Goal: Task Accomplishment & Management: Use online tool/utility

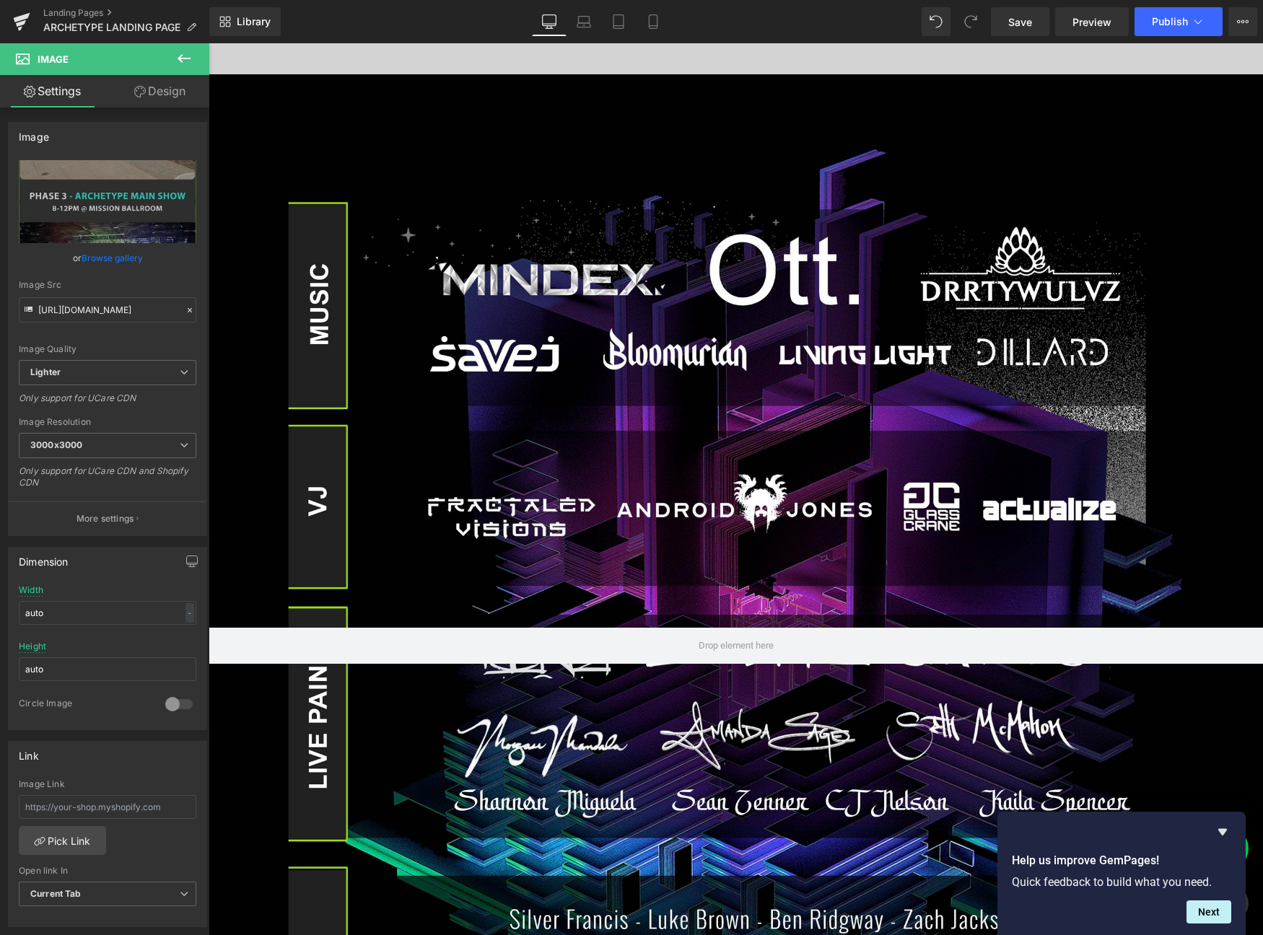
scroll to position [502, 0]
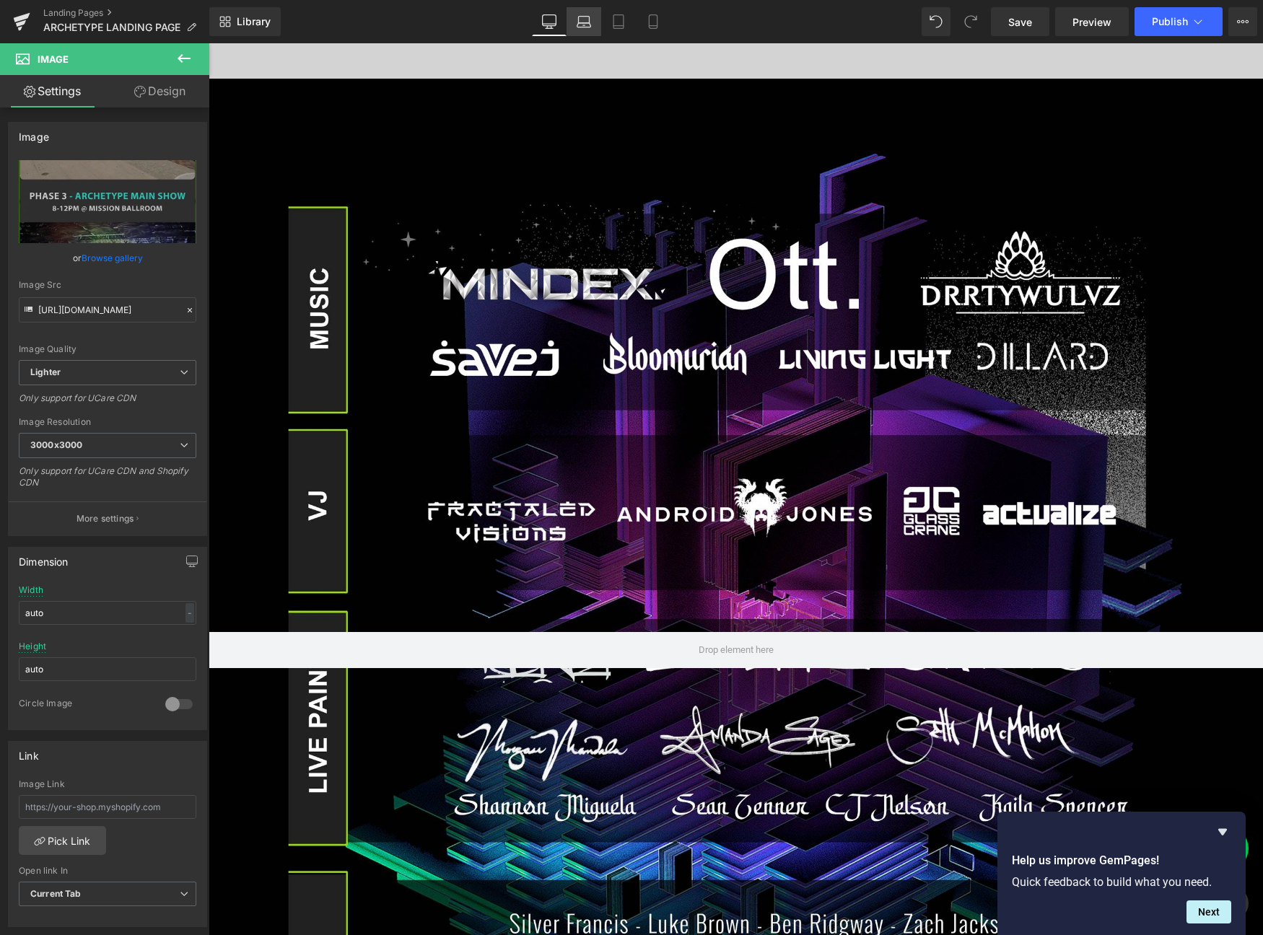
click at [585, 30] on link "Laptop" at bounding box center [583, 21] width 35 height 29
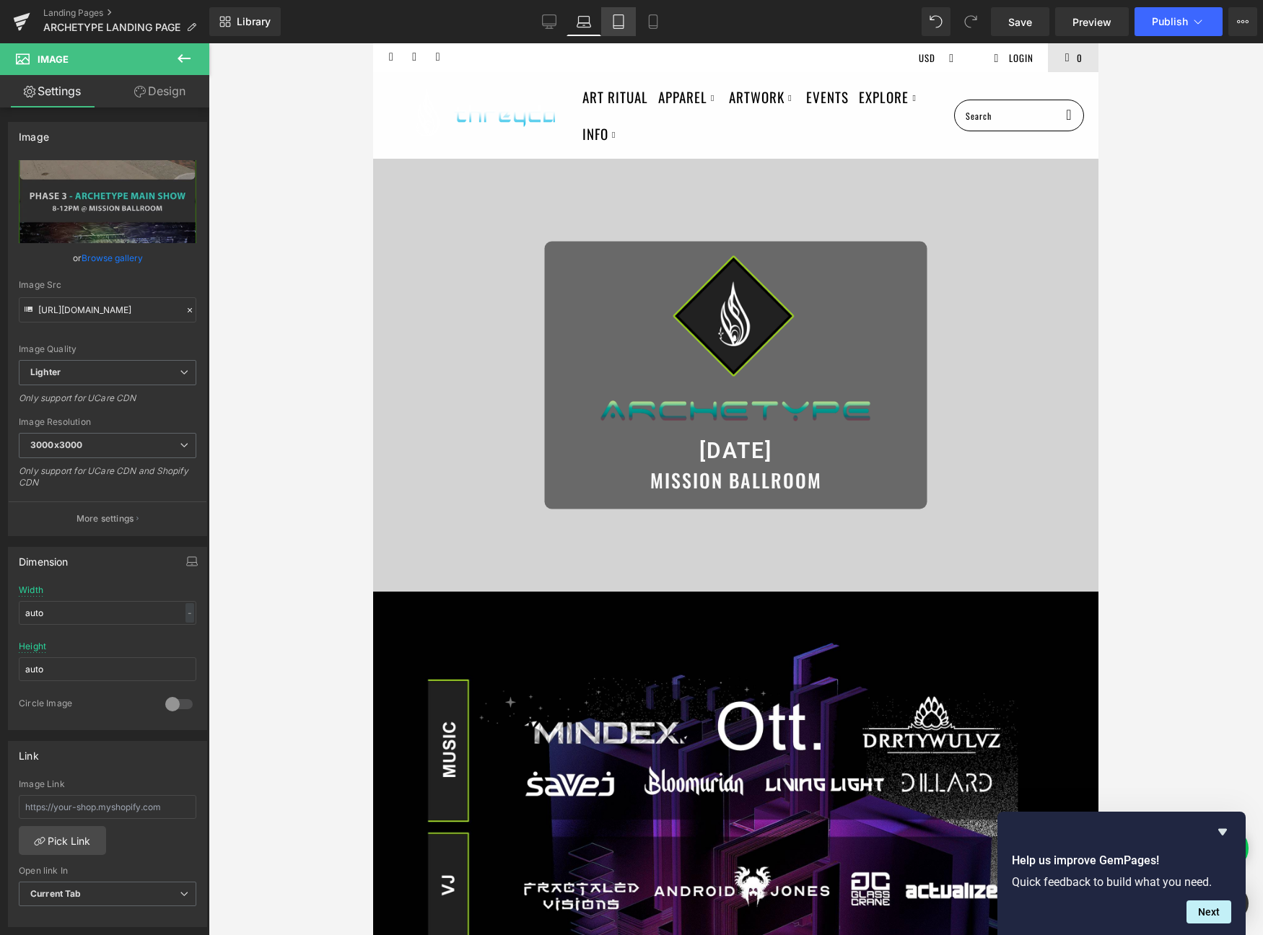
click at [621, 25] on icon at bounding box center [618, 21] width 14 height 14
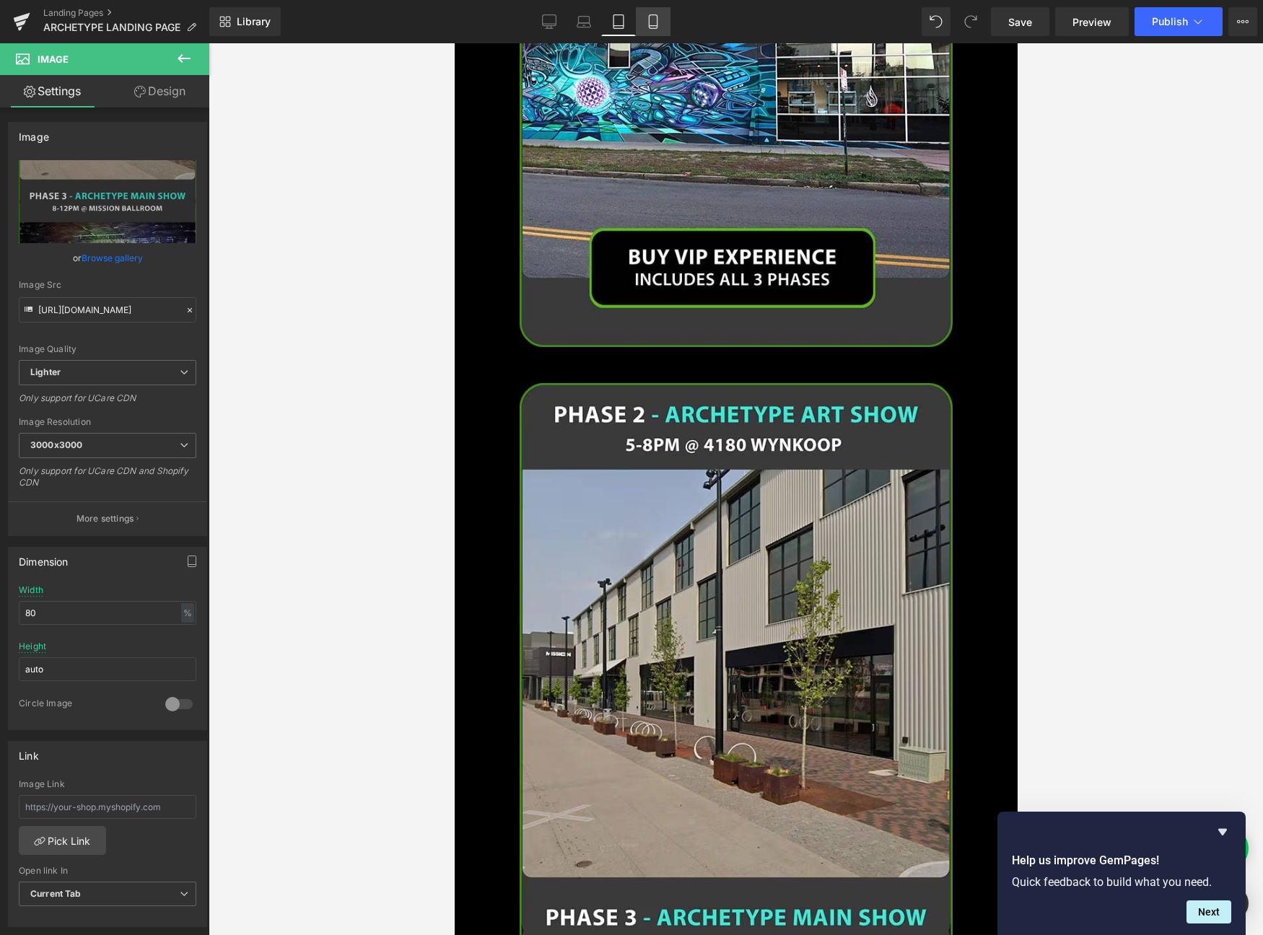
click at [649, 26] on icon at bounding box center [653, 26] width 8 height 0
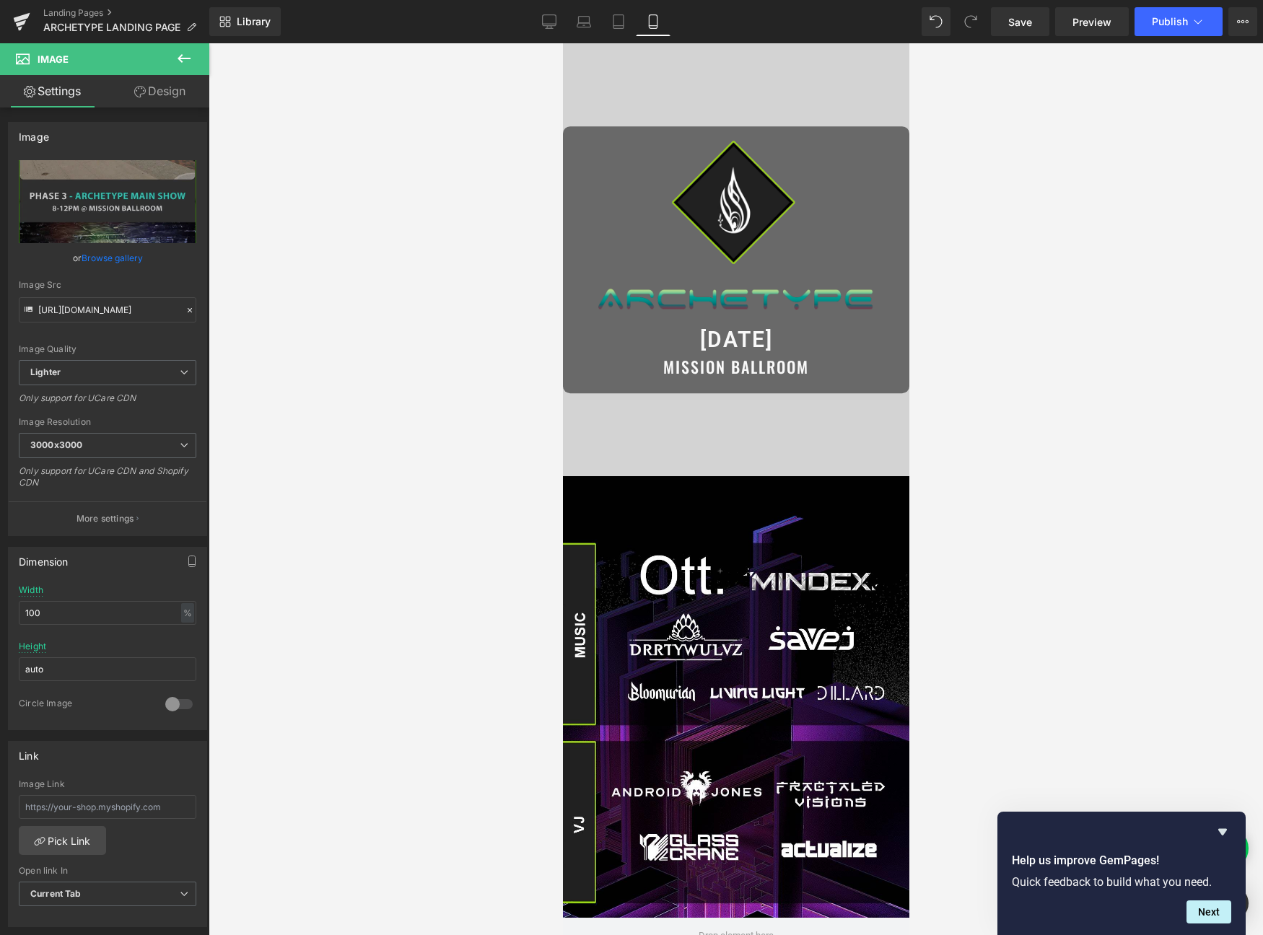
scroll to position [413, 0]
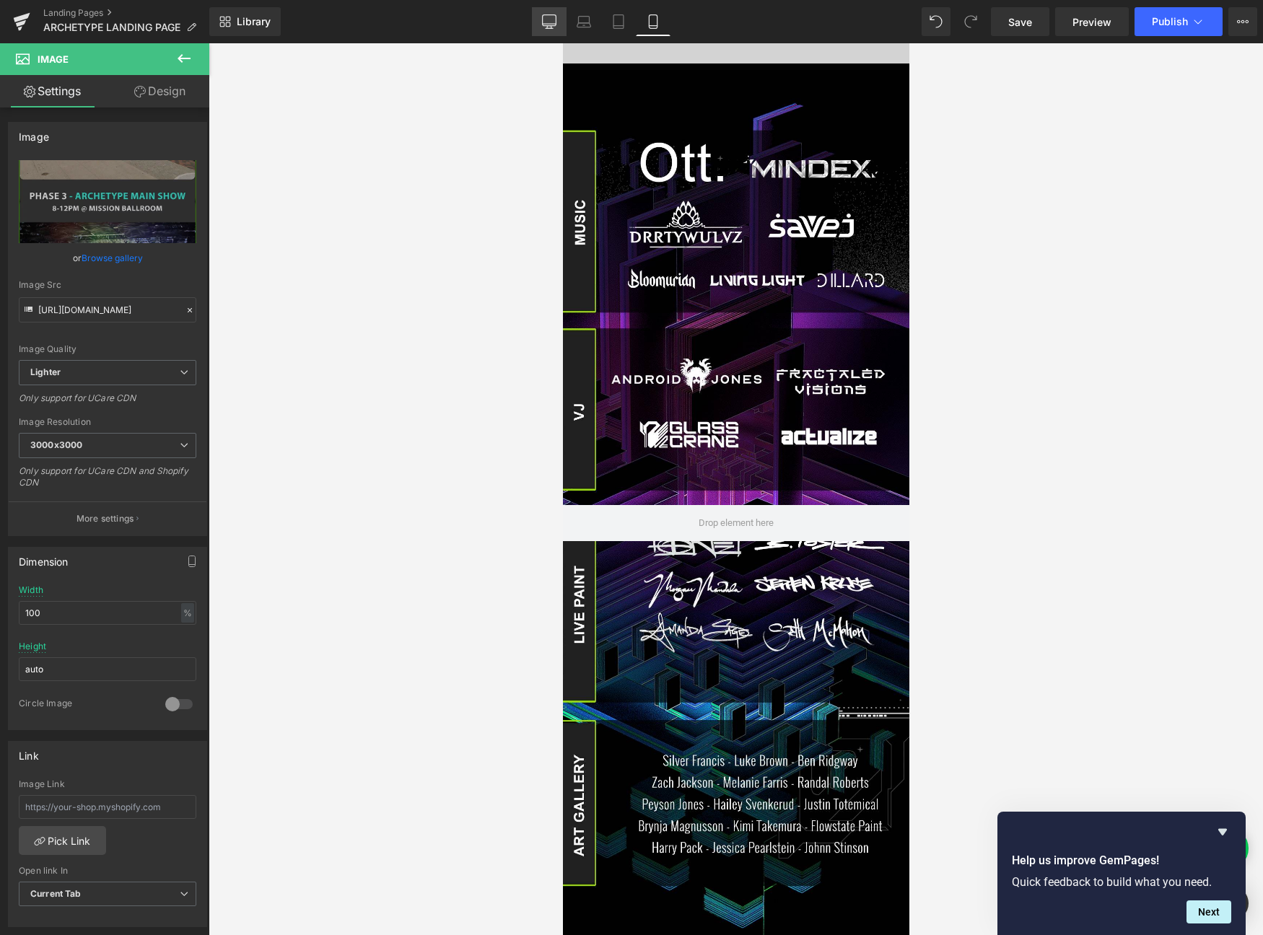
click at [545, 25] on icon at bounding box center [550, 20] width 14 height 11
type input "auto"
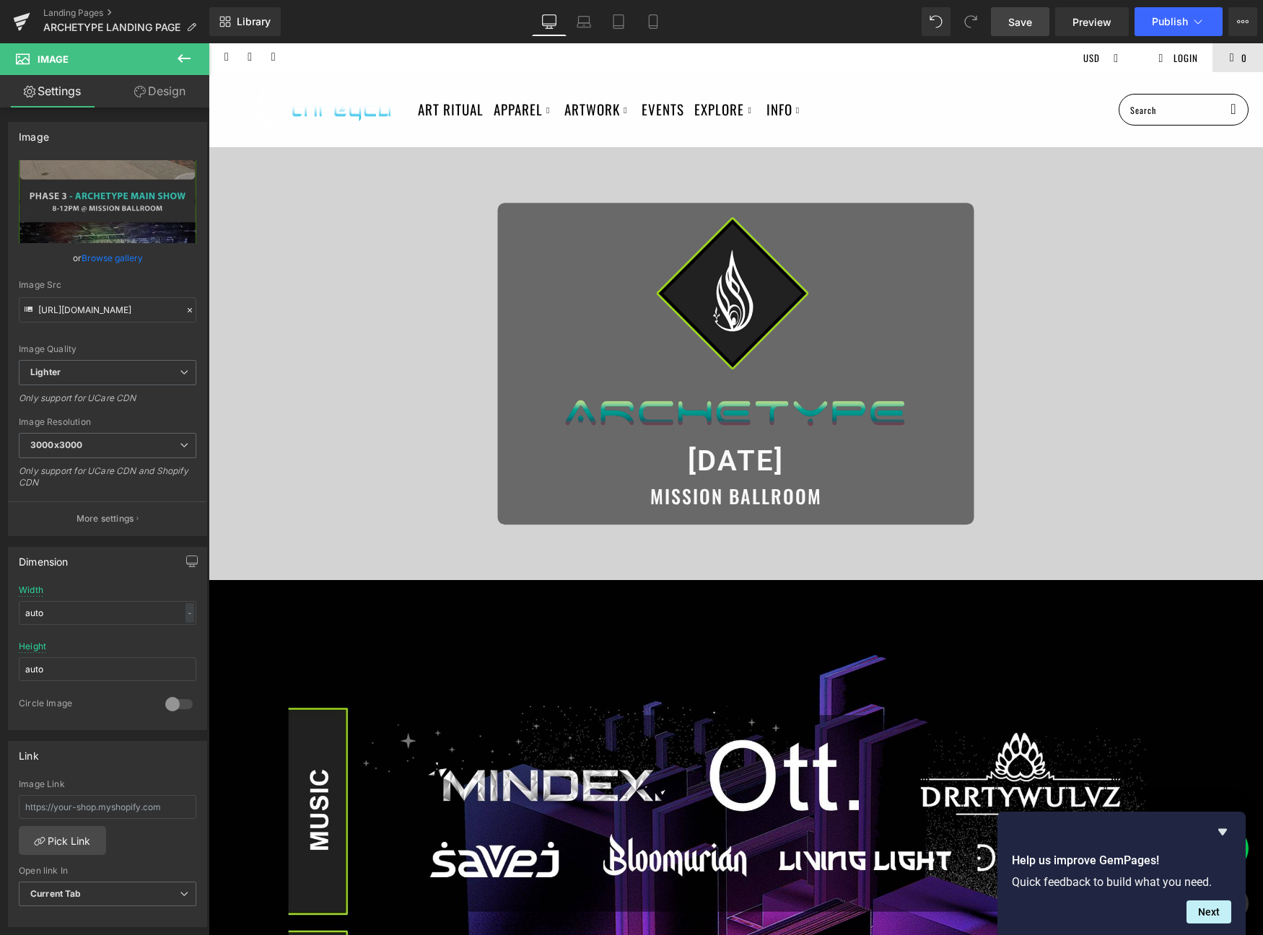
click at [1031, 22] on span "Save" at bounding box center [1020, 21] width 24 height 15
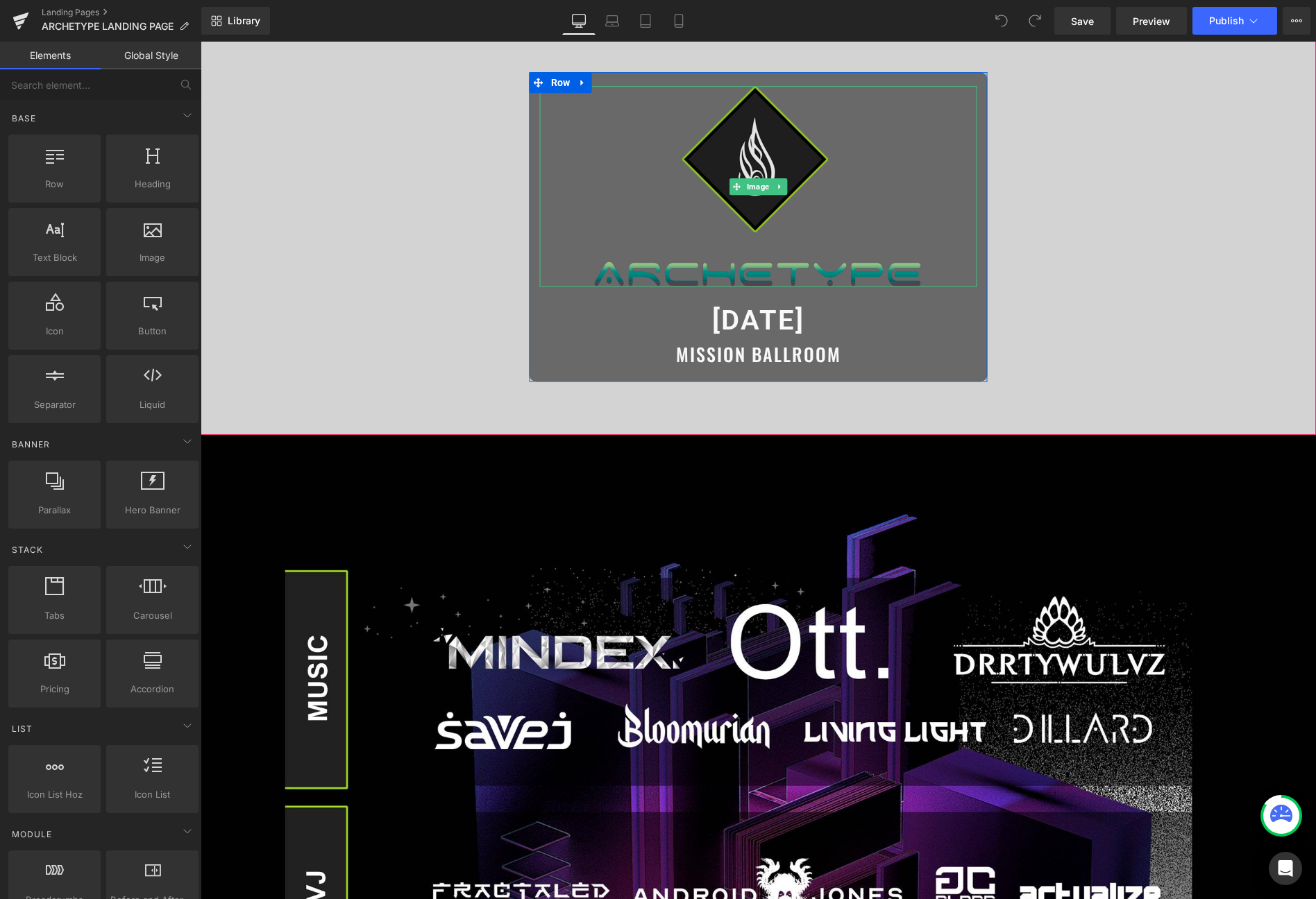
scroll to position [230, 0]
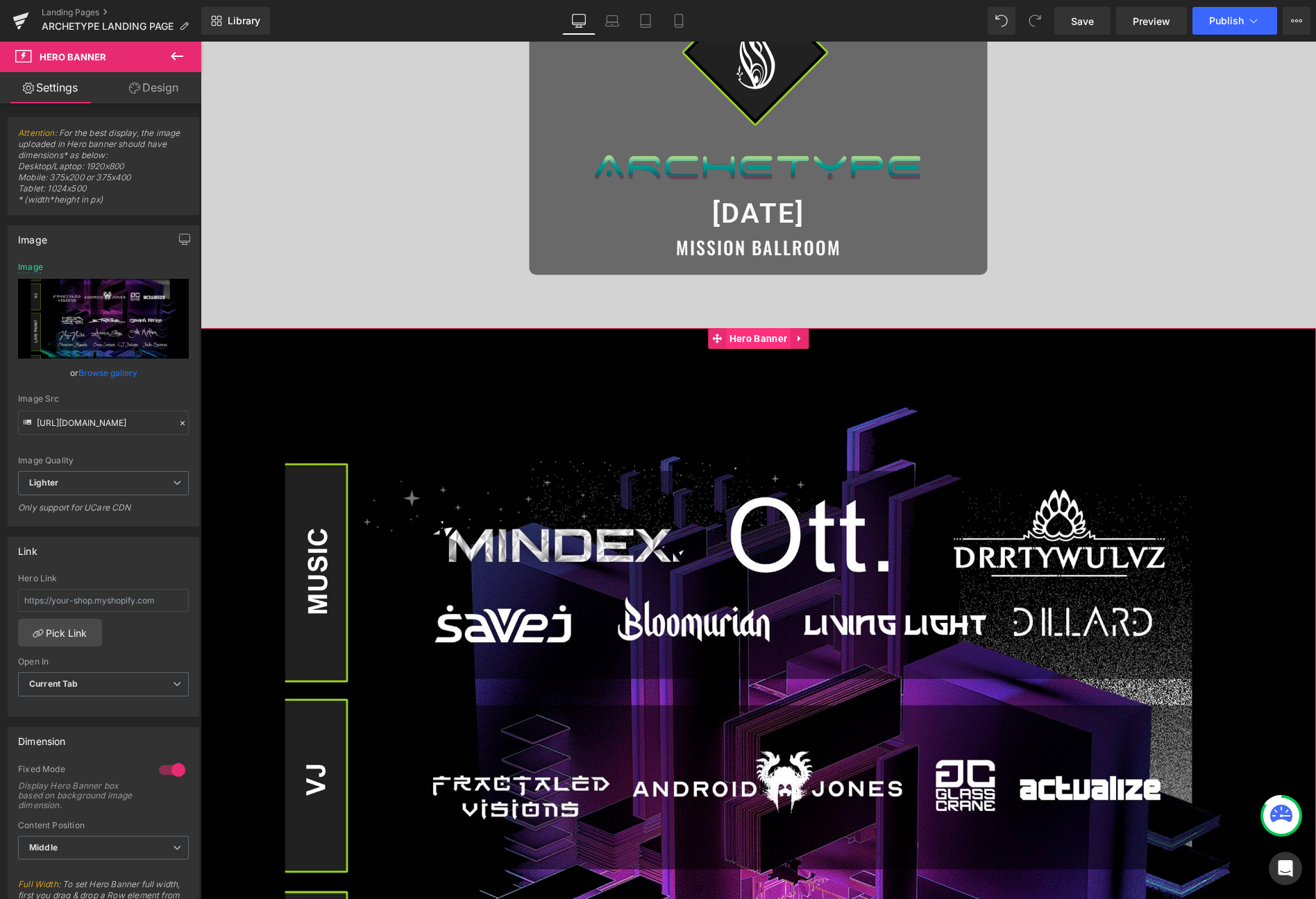
click at [746, 345] on span "Hero Banner" at bounding box center [758, 338] width 64 height 21
click at [96, 375] on link "Browse gallery" at bounding box center [108, 372] width 59 height 24
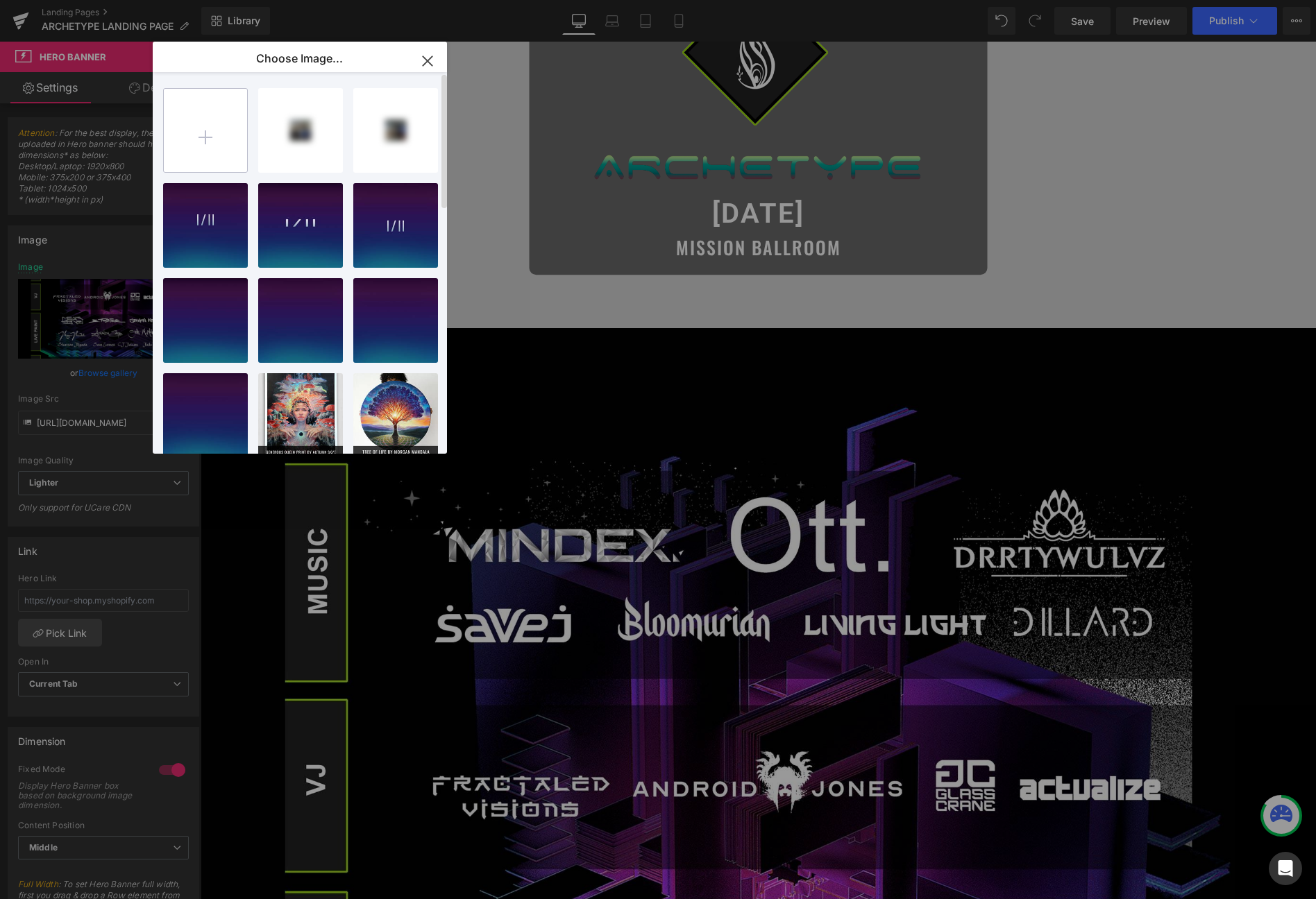
click at [201, 145] on input "file" at bounding box center [205, 130] width 84 height 84
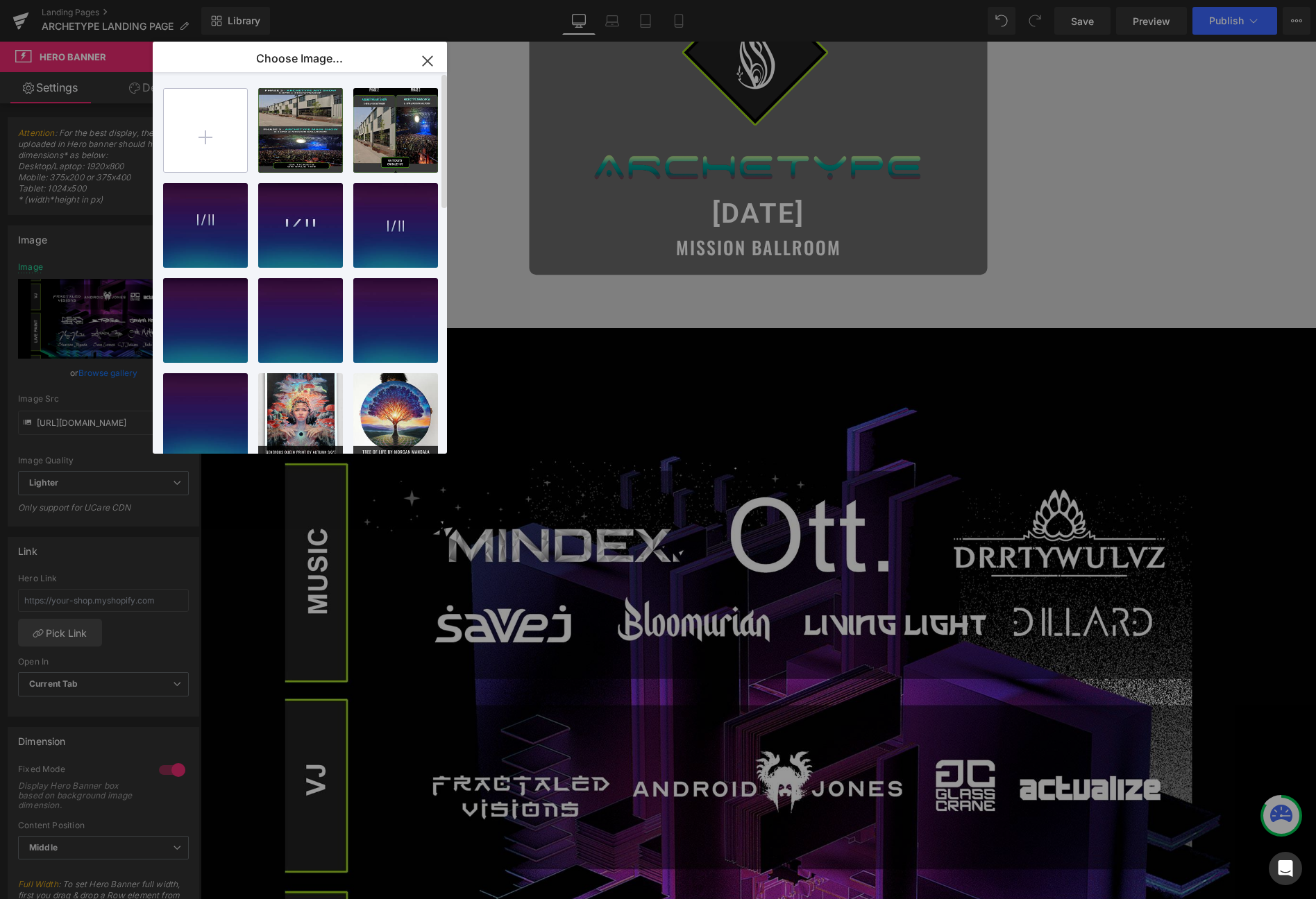
type input "C:\fakepath\Art_Ritual_header_website_desk_crop.jpg"
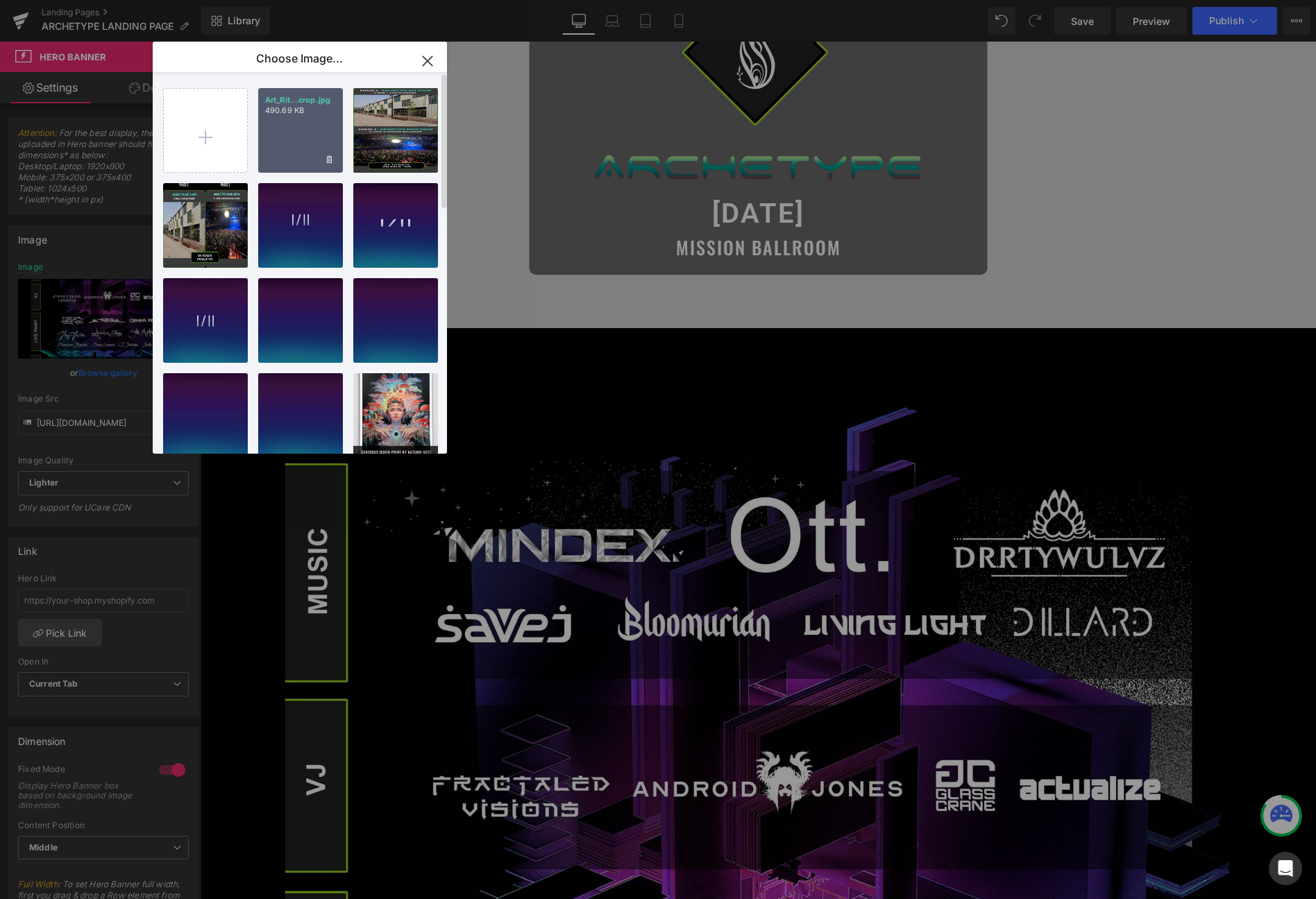
click at [306, 134] on div "Art_Rit...crop.jpg 490.69 KB" at bounding box center [300, 131] width 85 height 85
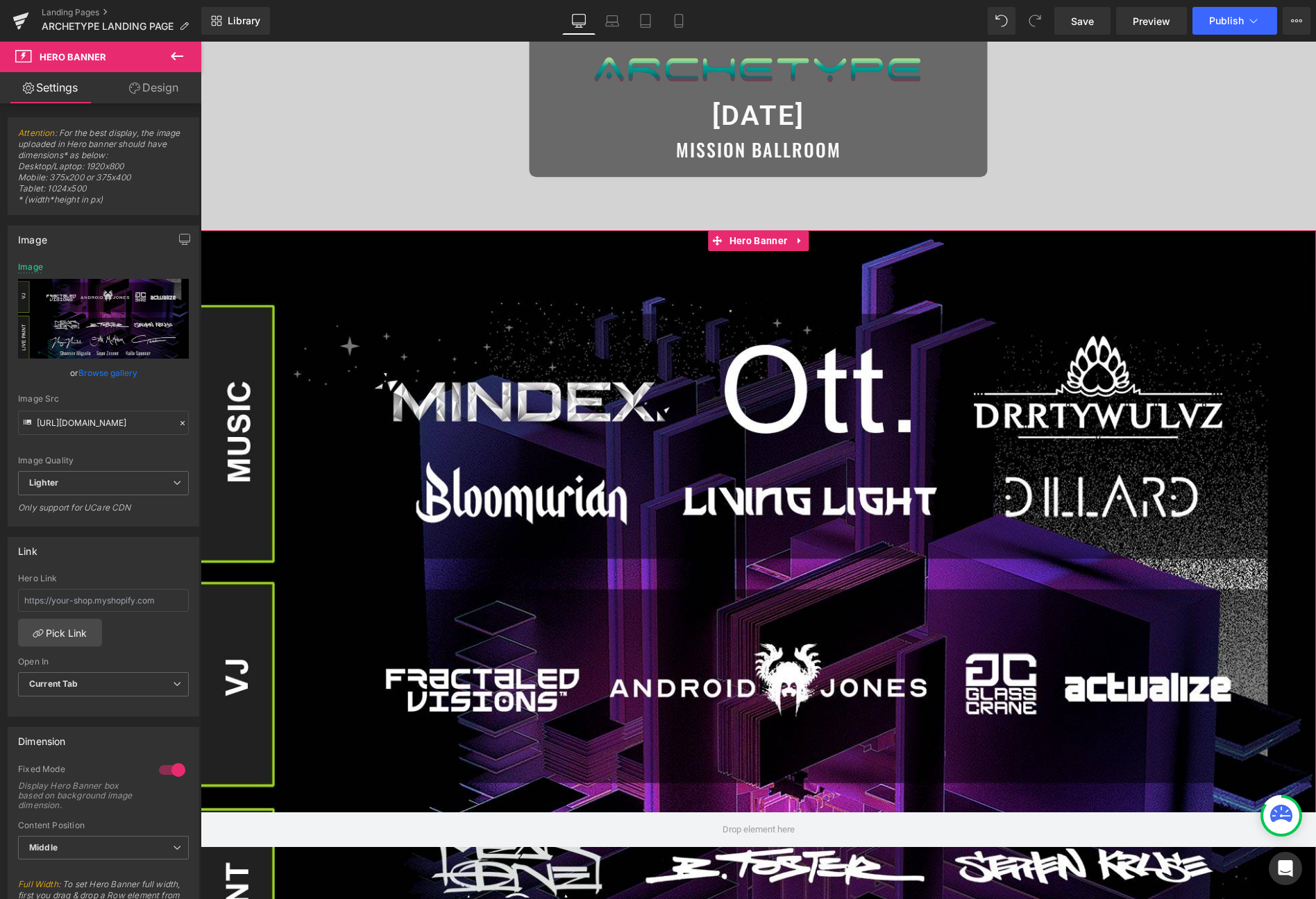
scroll to position [0, 0]
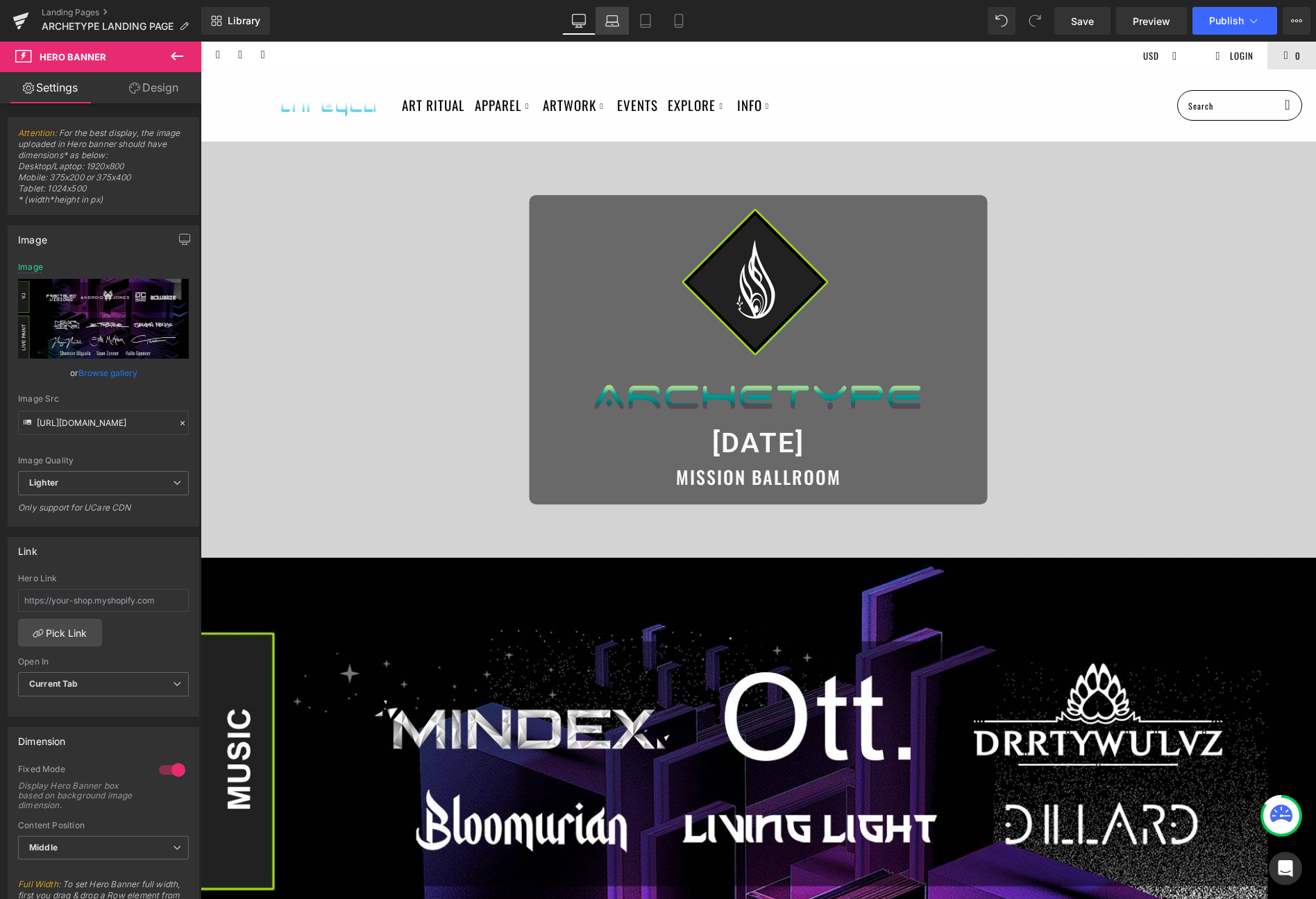
click at [615, 30] on link "Laptop" at bounding box center [612, 20] width 34 height 28
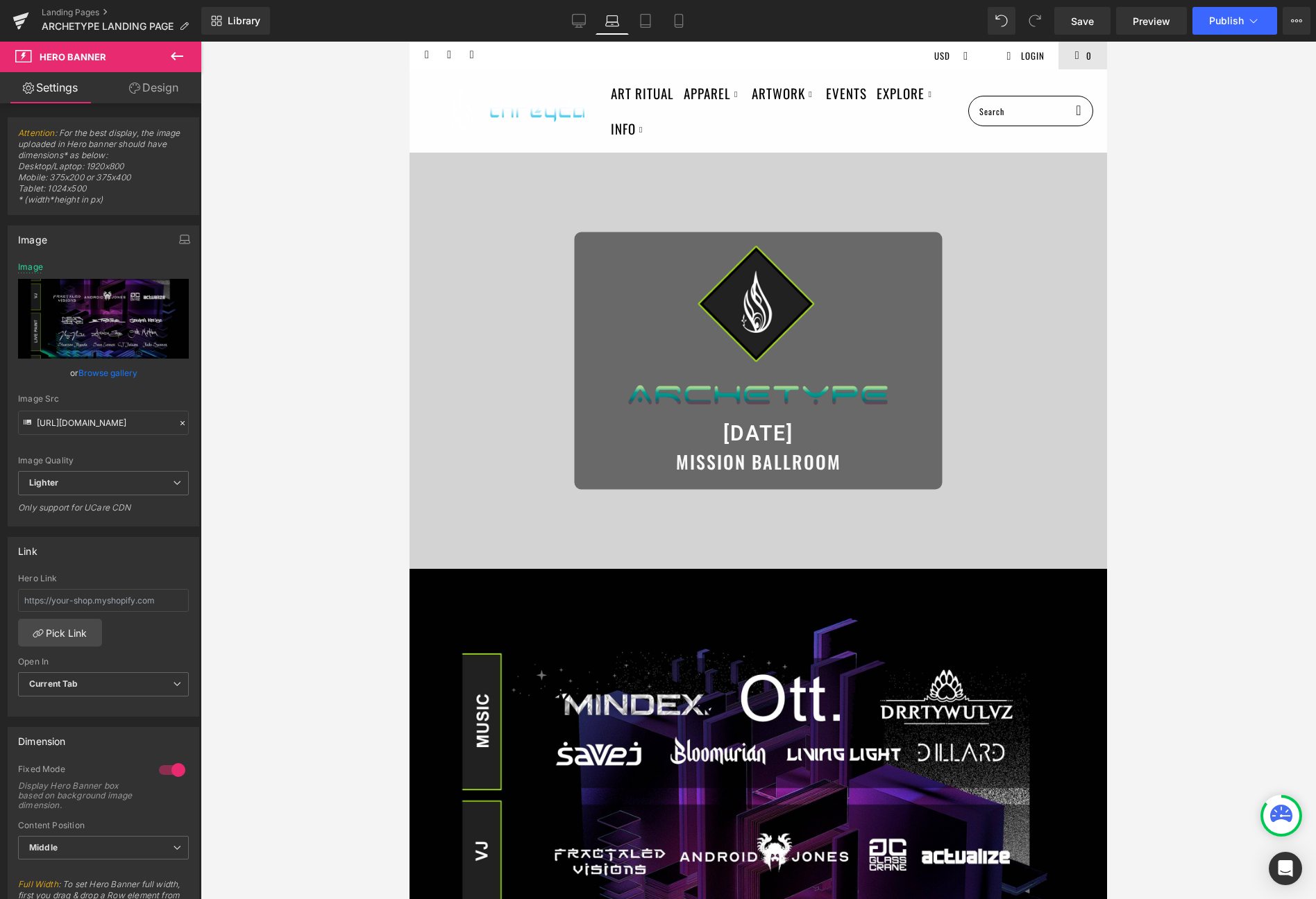
scroll to position [238, 0]
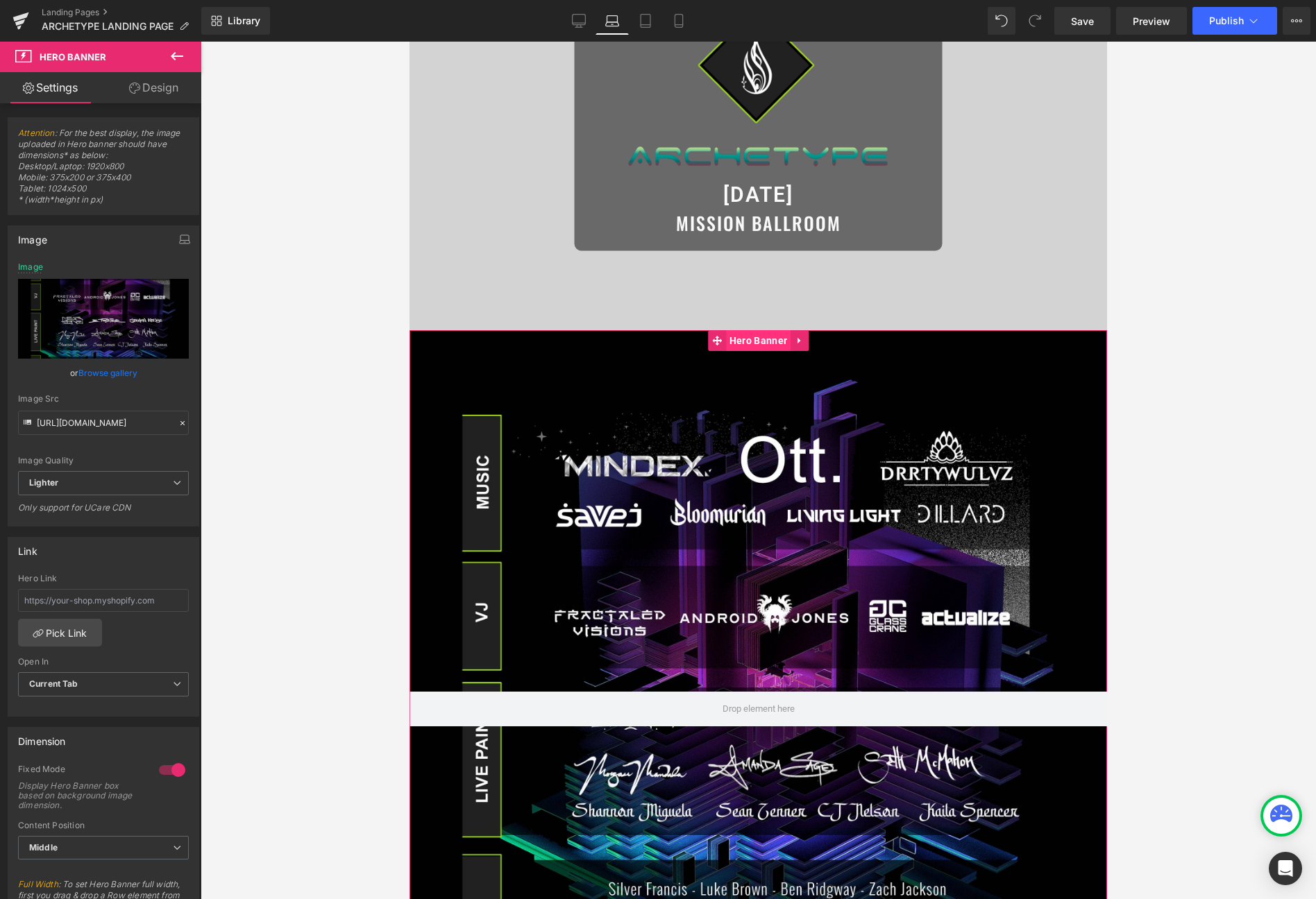
click at [752, 342] on span "Hero Banner" at bounding box center [758, 341] width 64 height 21
click at [112, 375] on link "Browse gallery" at bounding box center [108, 372] width 59 height 24
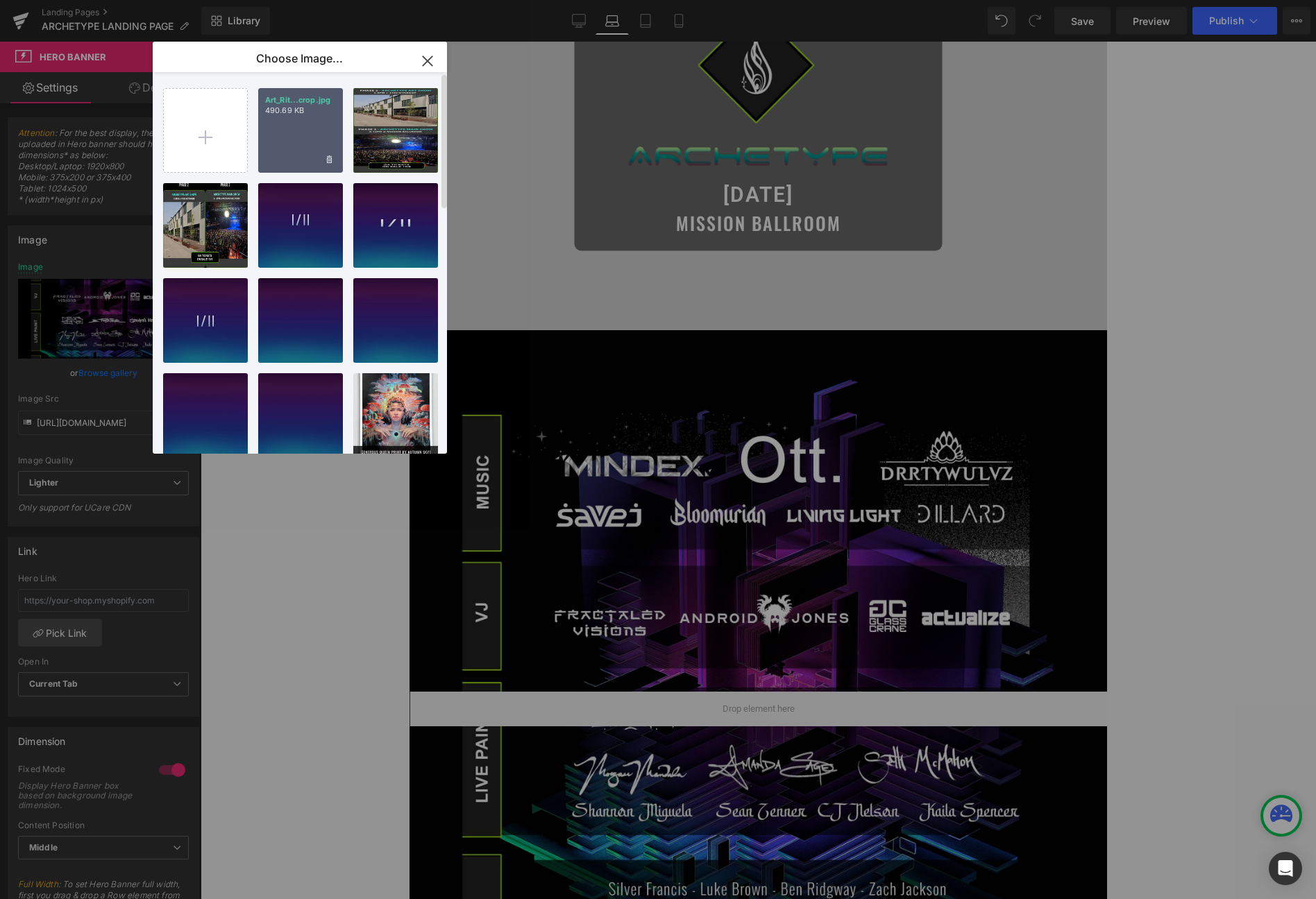
click at [291, 112] on p "490.69 KB" at bounding box center [301, 111] width 71 height 11
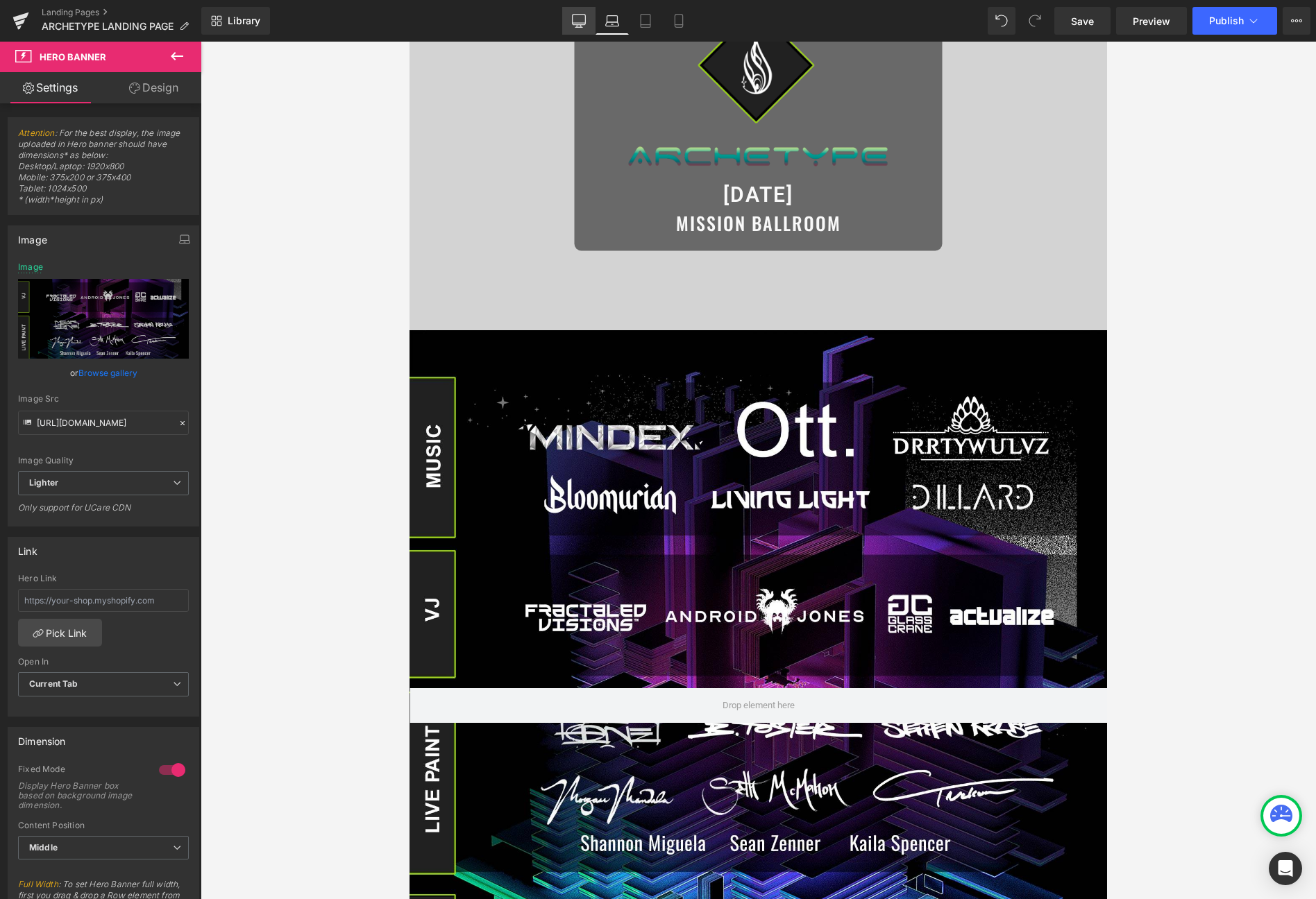
click at [572, 12] on link "Desktop" at bounding box center [579, 20] width 34 height 28
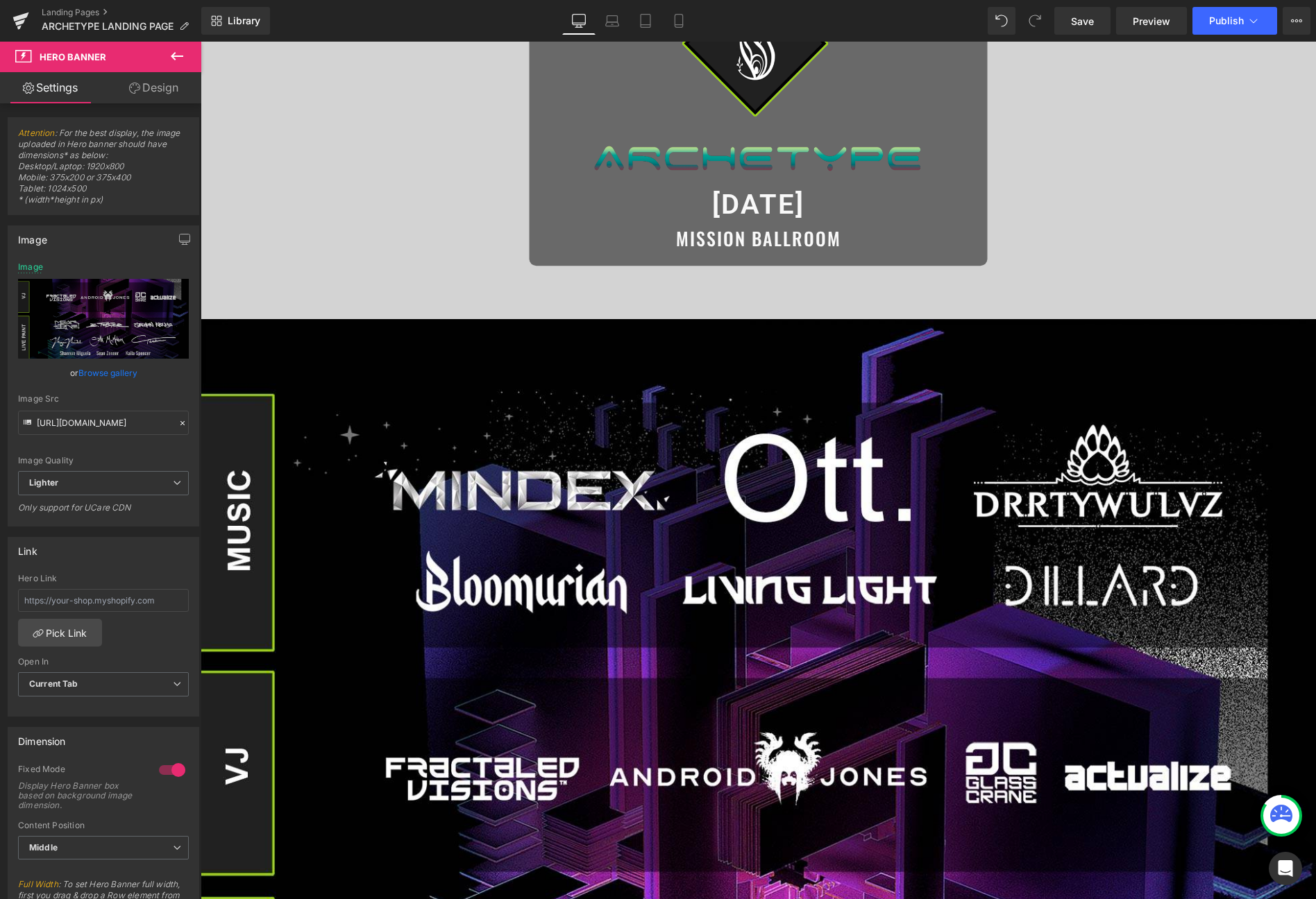
scroll to position [228, 0]
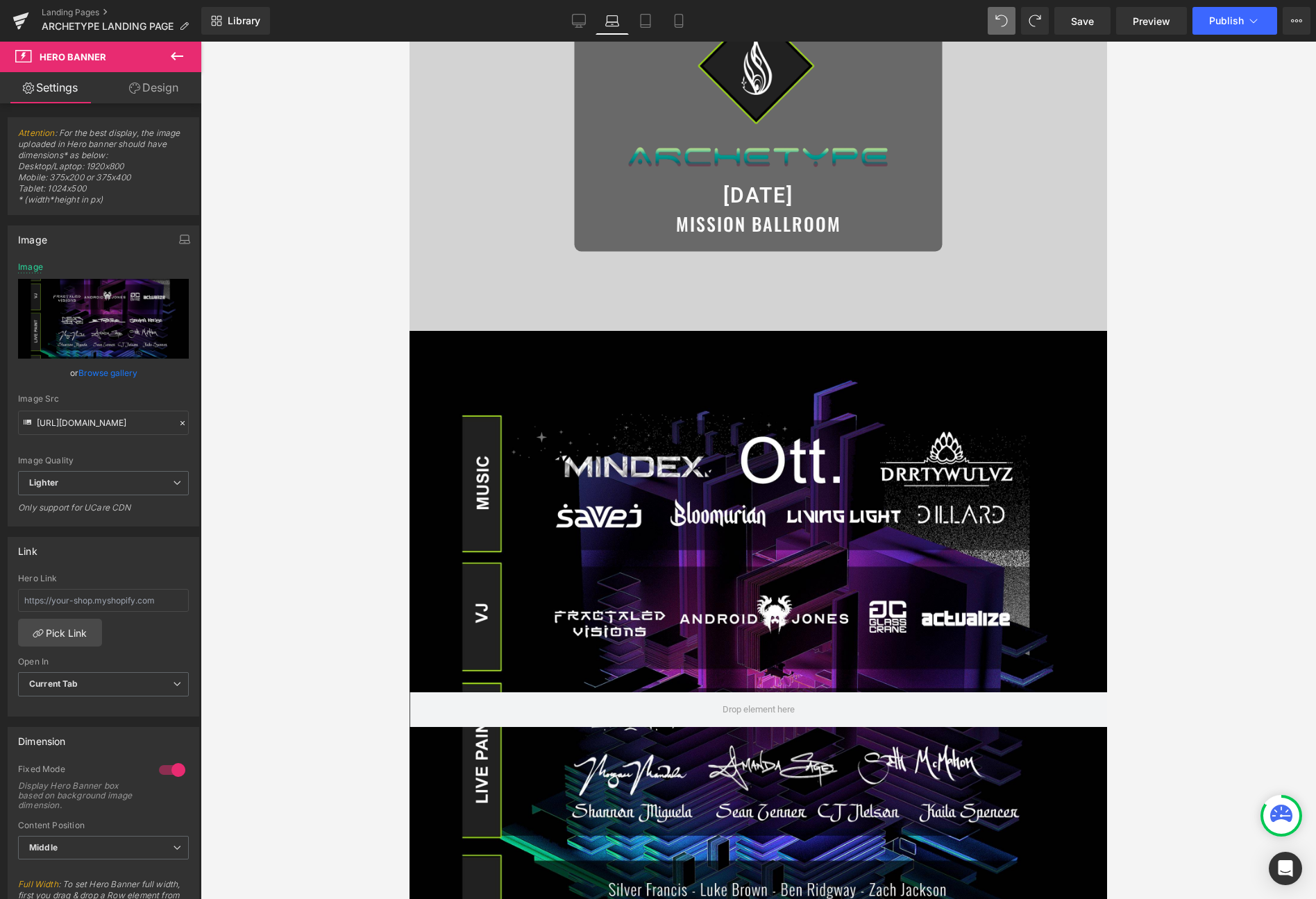
type input "https://ucarecdn.com/db235765-13fc-48da-ae70-42b6a18fd3e6/-/format/auto/-/previ…"
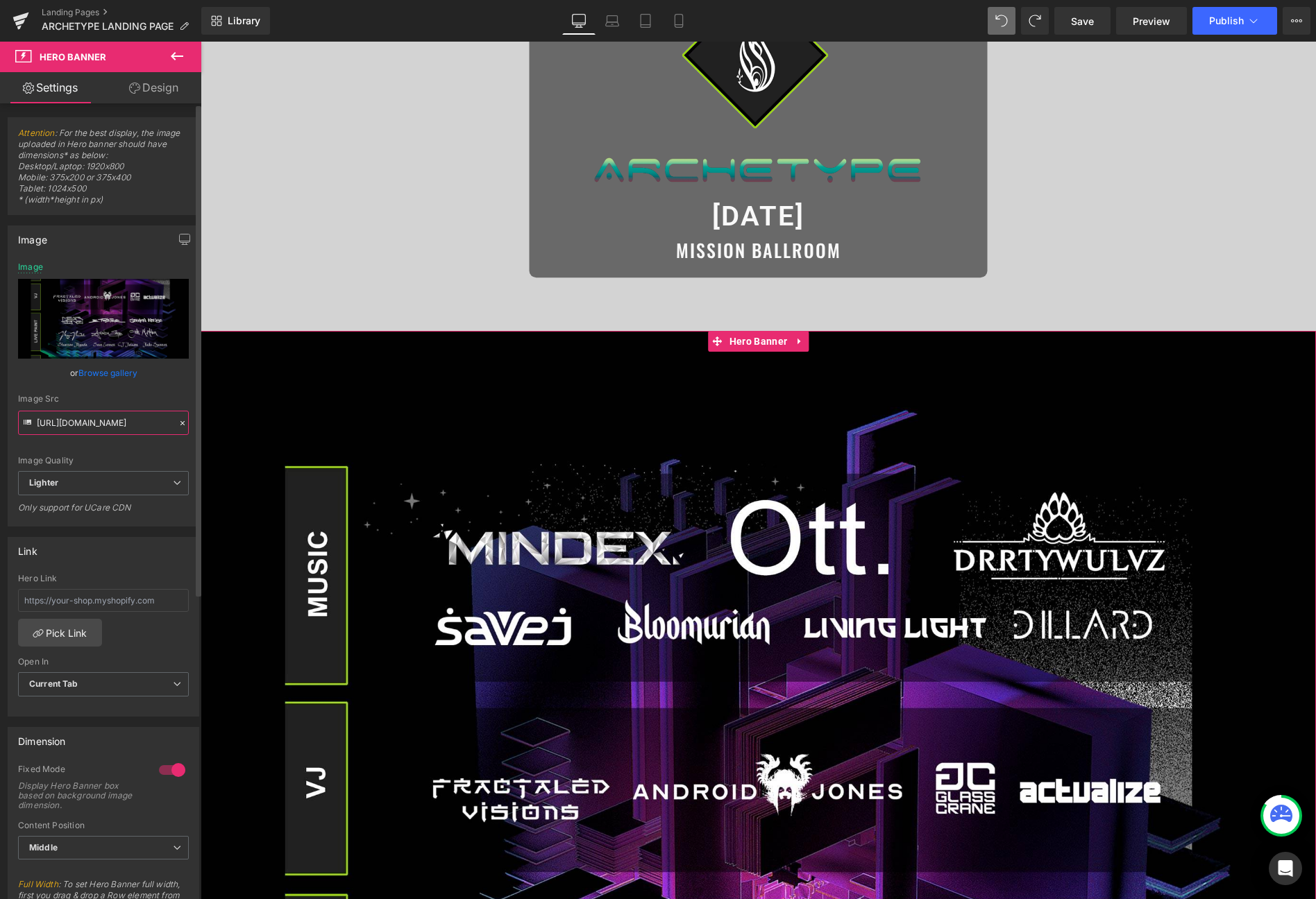
click at [126, 430] on input "https://ucarecdn.com/db235765-13fc-48da-ae70-42b6a18fd3e6/-/format/auto/-/previ…" at bounding box center [104, 422] width 171 height 24
click at [754, 342] on span "Hero Banner" at bounding box center [758, 341] width 64 height 21
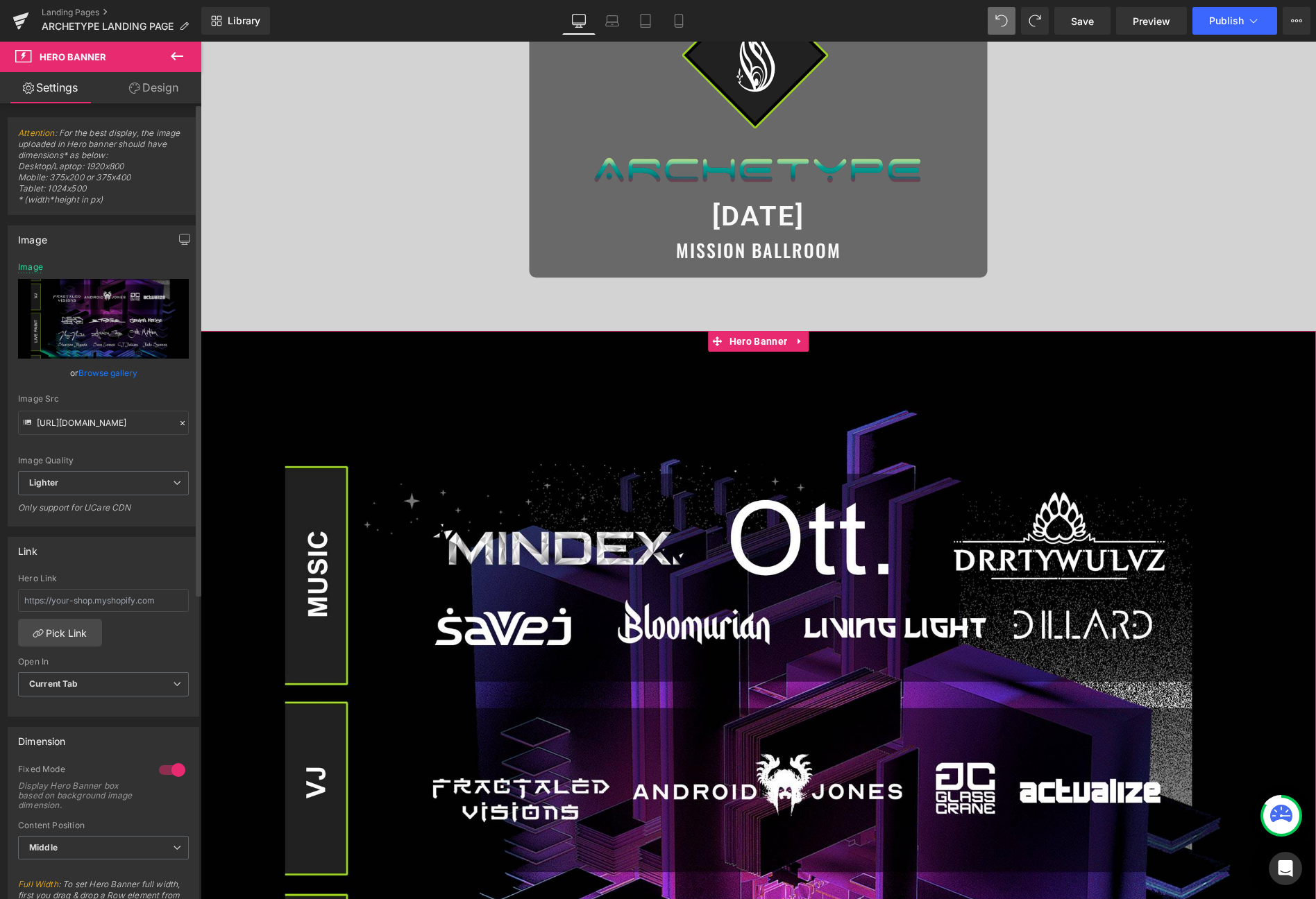
click at [106, 375] on link "Browse gallery" at bounding box center [108, 372] width 59 height 24
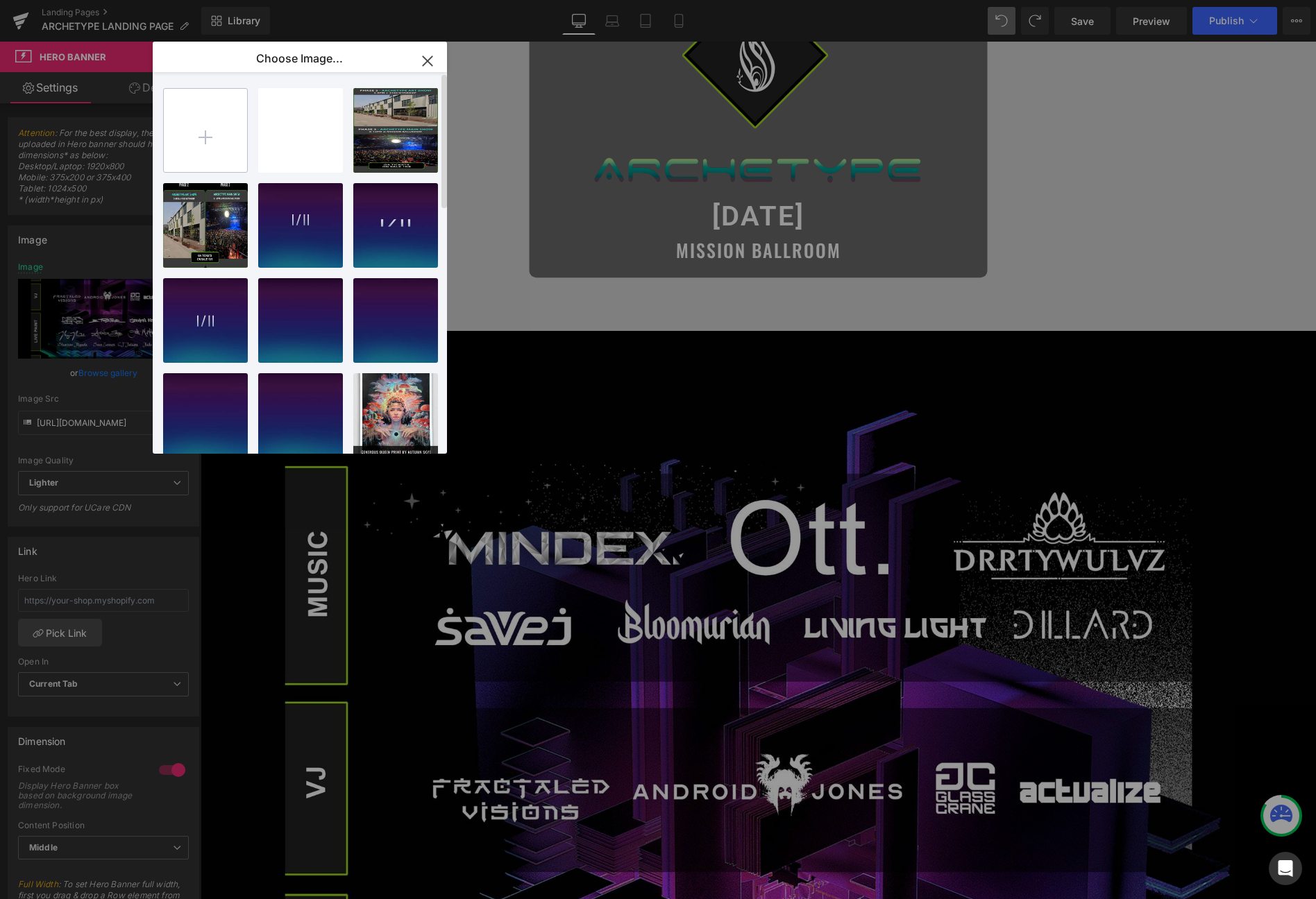
click at [189, 118] on input "file" at bounding box center [205, 130] width 84 height 84
type input "C:\fakepath\Art_Ritual_header_website_desk_crop.jpg"
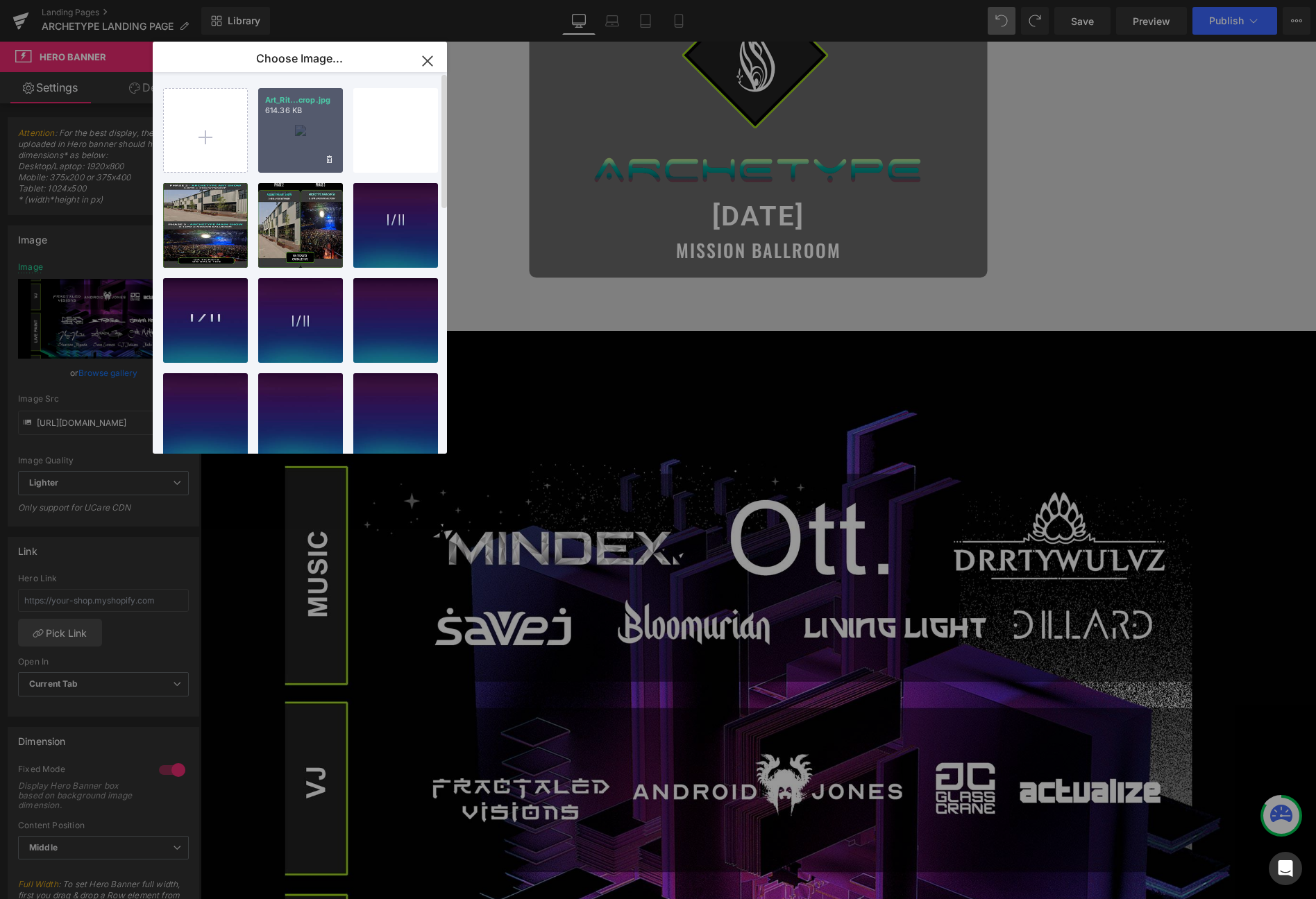
click at [299, 131] on div "Art_Rit...crop.jpg 614.36 KB" at bounding box center [300, 131] width 85 height 85
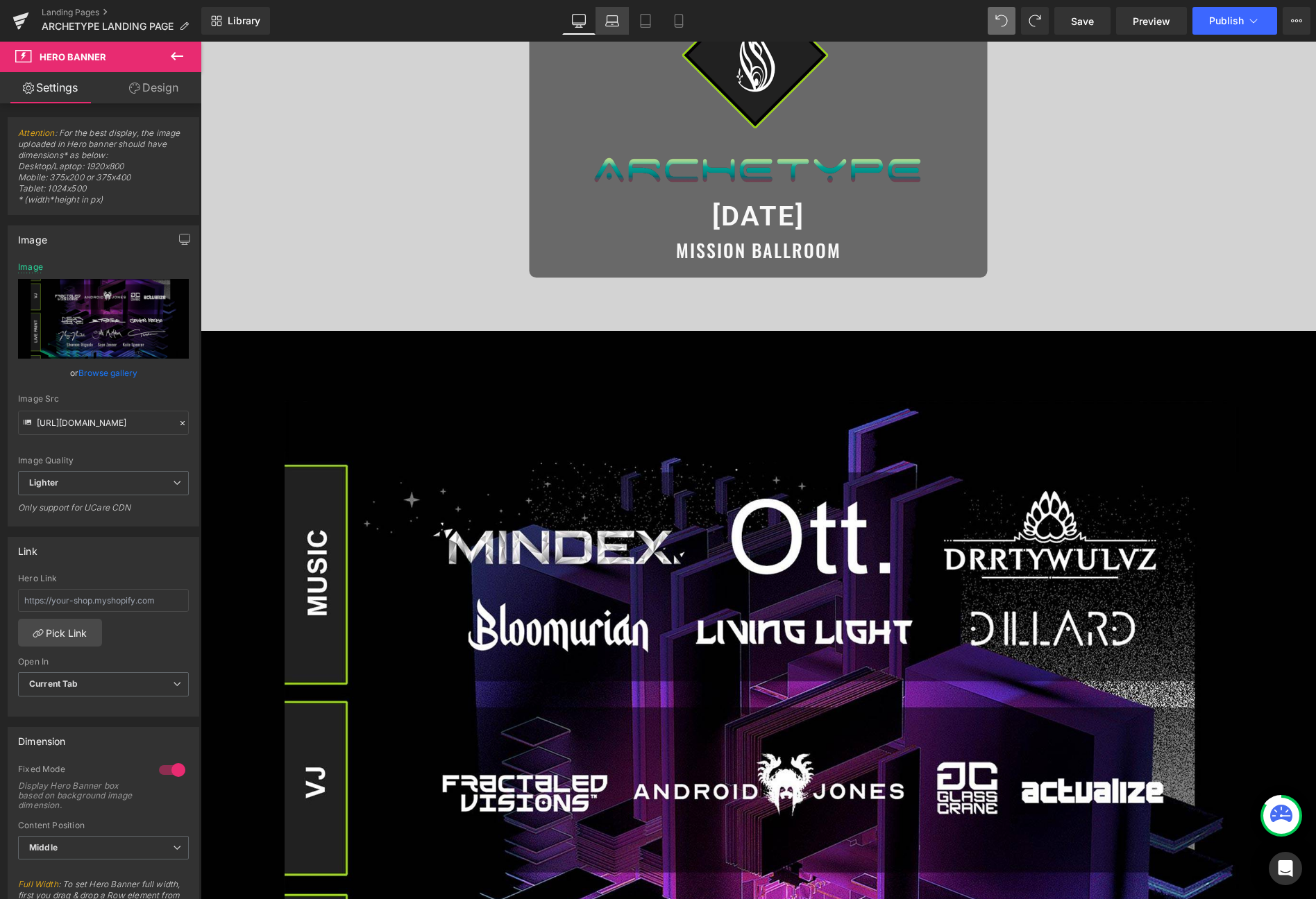
click at [618, 16] on icon at bounding box center [612, 19] width 11 height 6
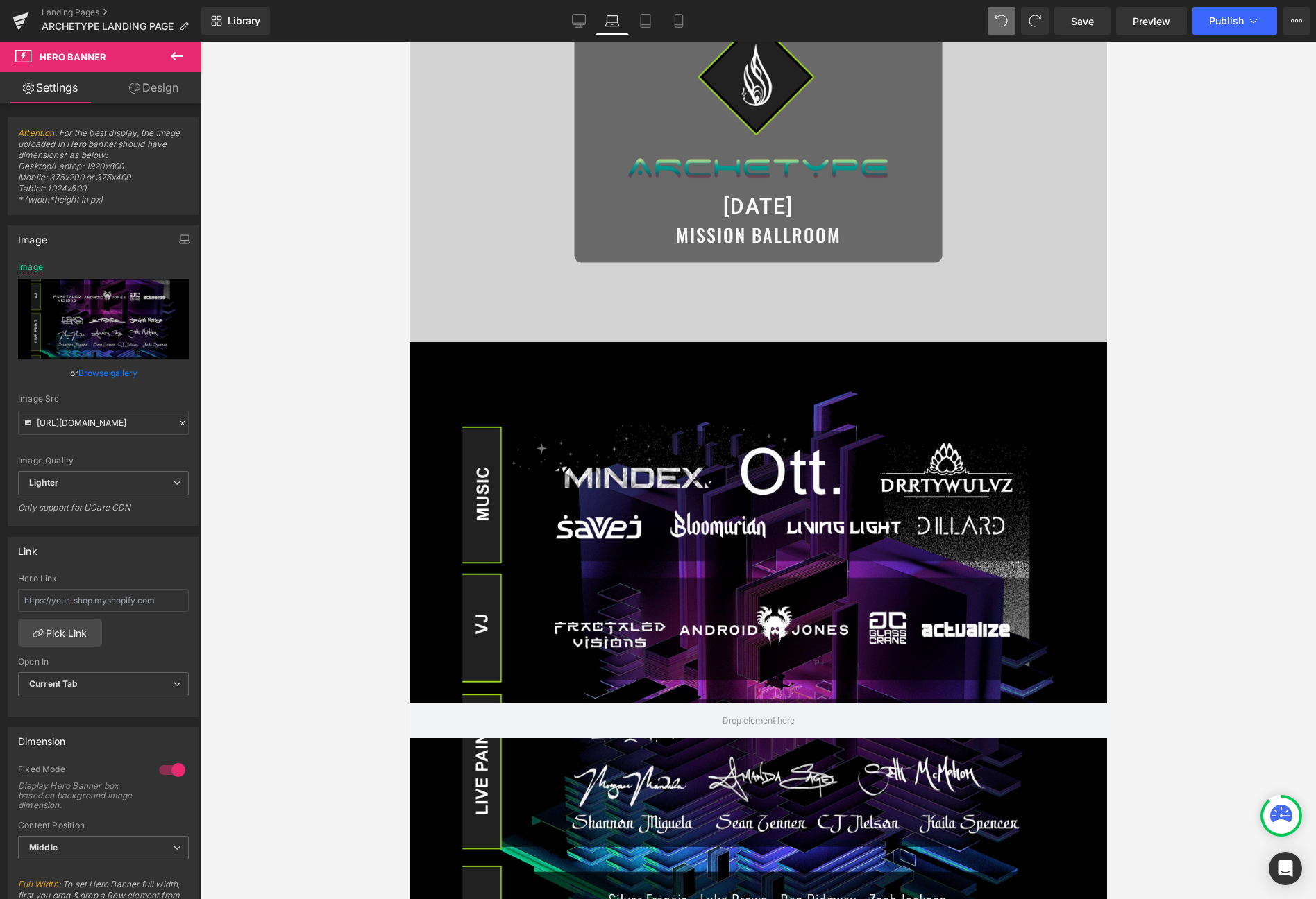
scroll to position [237, 0]
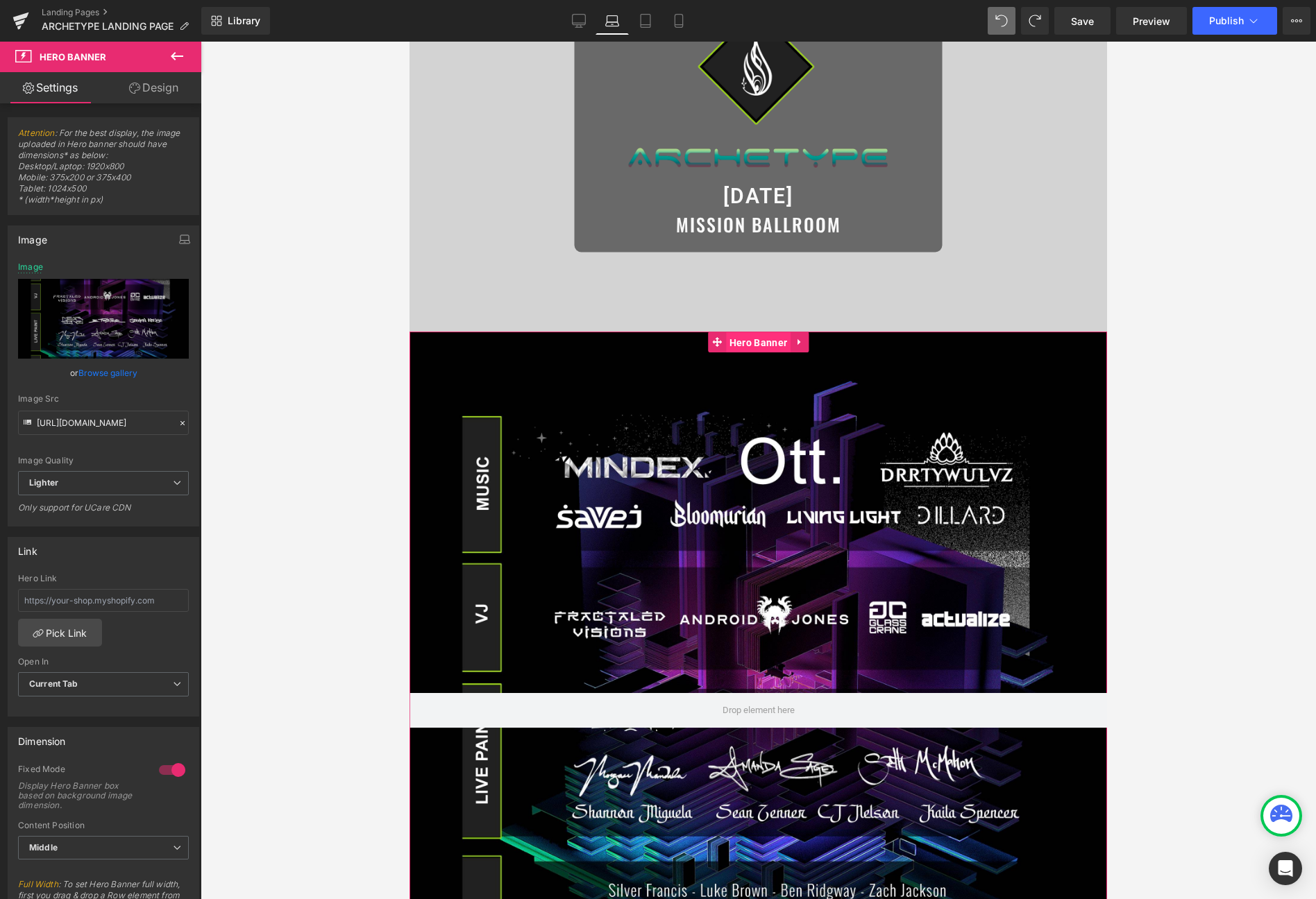
click at [749, 342] on span "Hero Banner" at bounding box center [758, 343] width 64 height 21
click at [104, 374] on link "Browse gallery" at bounding box center [108, 372] width 59 height 24
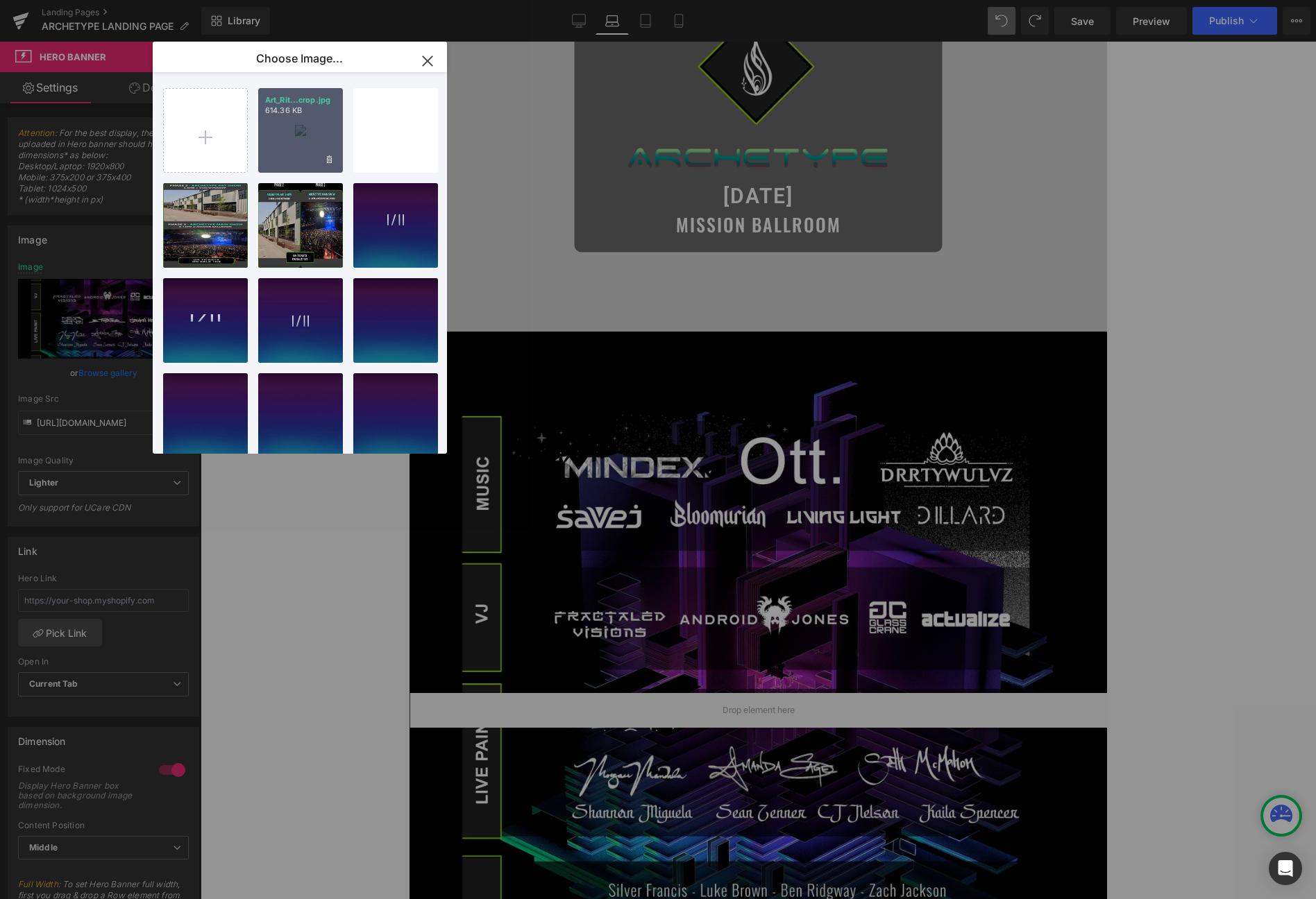
click at [290, 125] on div "Art_Rit...crop.jpg 614.36 KB" at bounding box center [300, 131] width 85 height 85
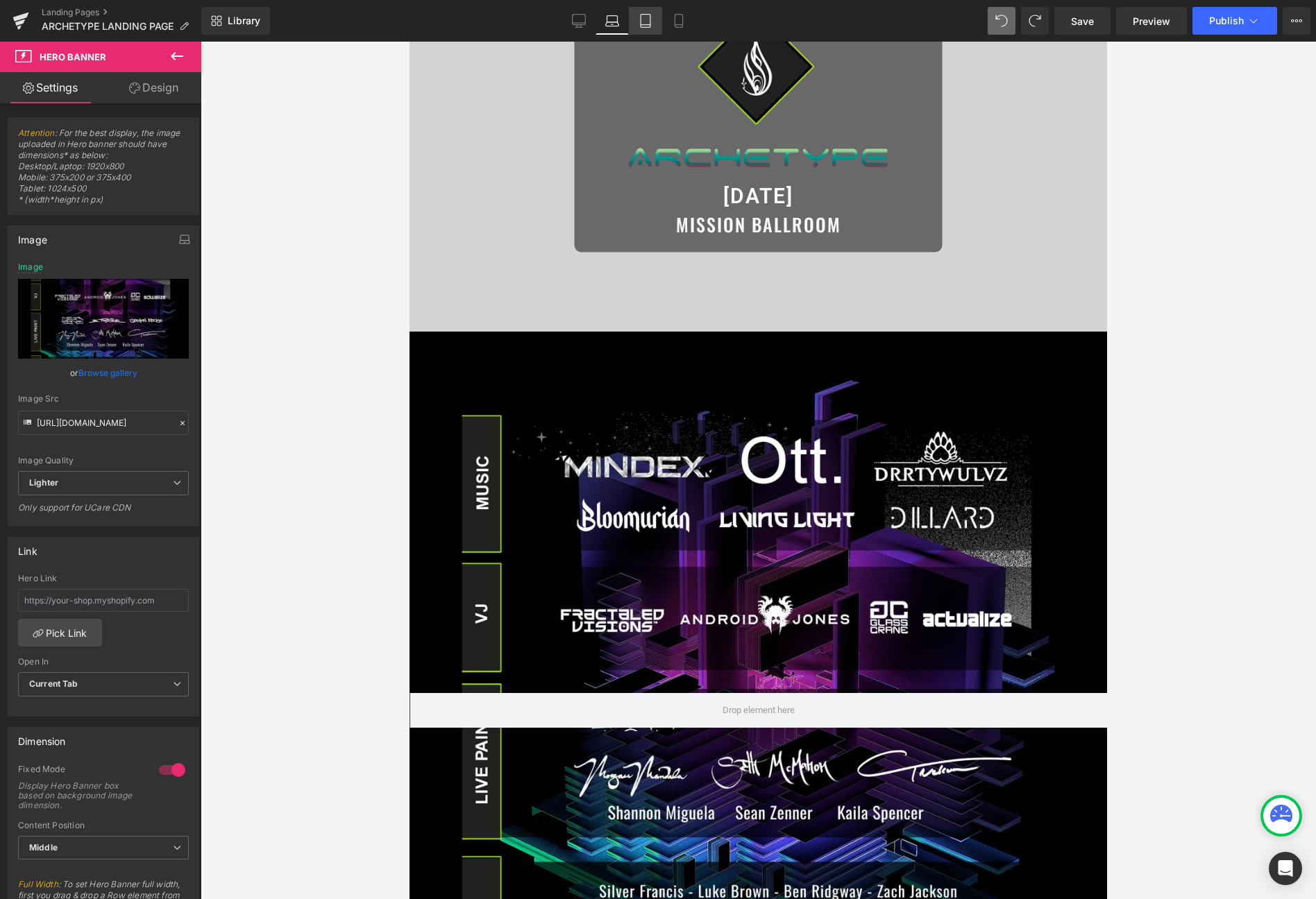
click at [643, 23] on icon at bounding box center [645, 20] width 13 height 13
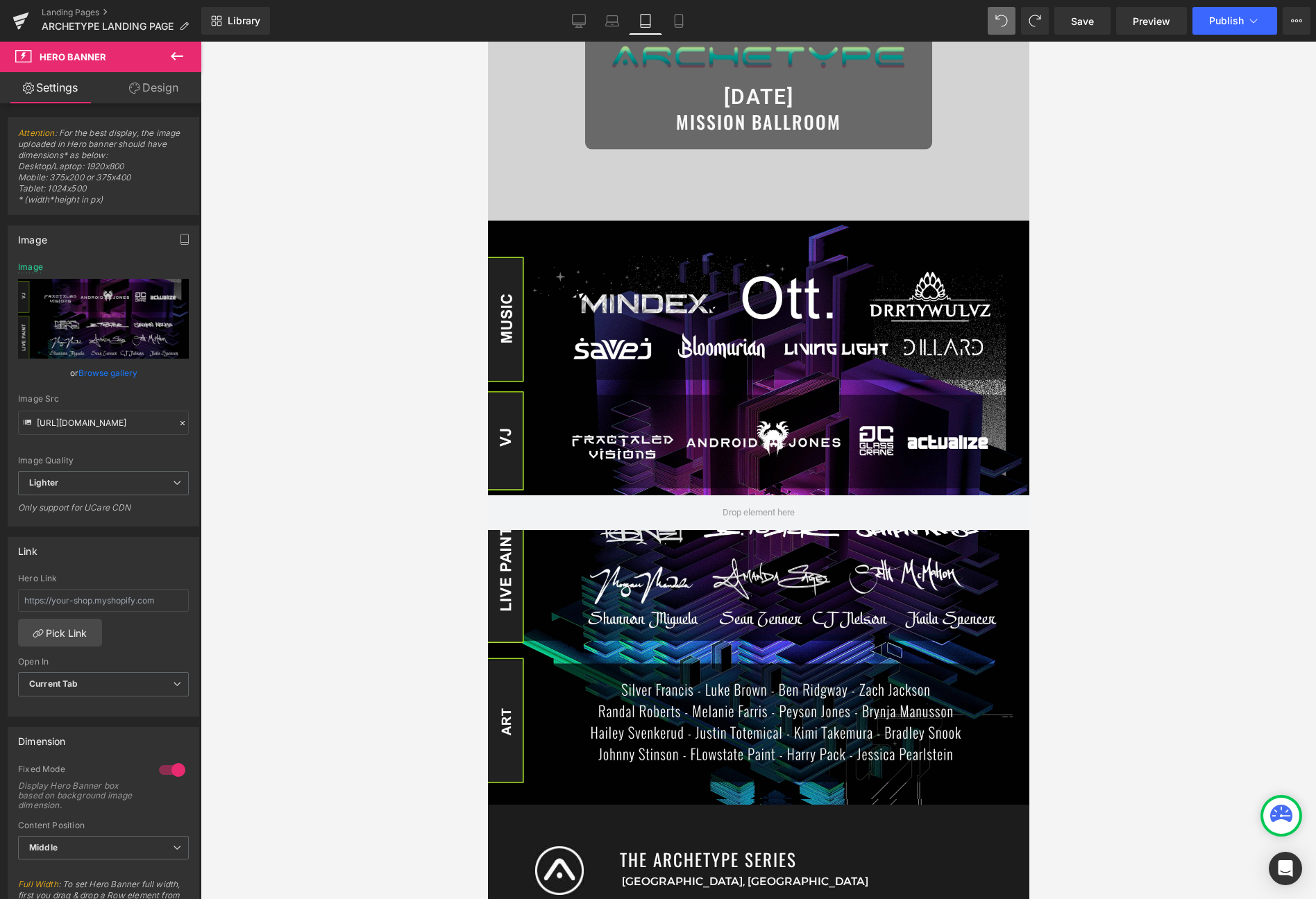
scroll to position [126, 0]
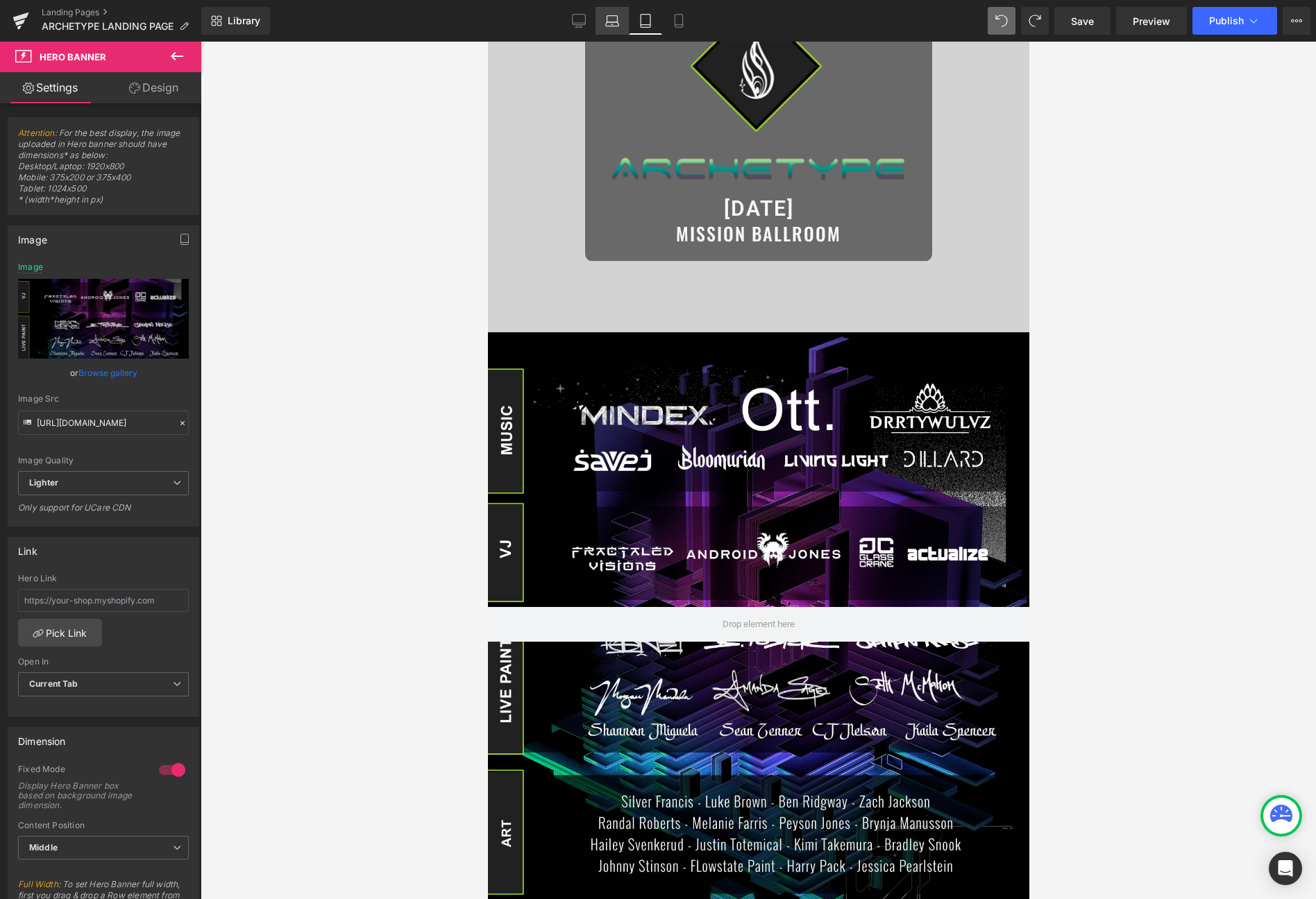
click at [616, 23] on icon at bounding box center [612, 20] width 13 height 13
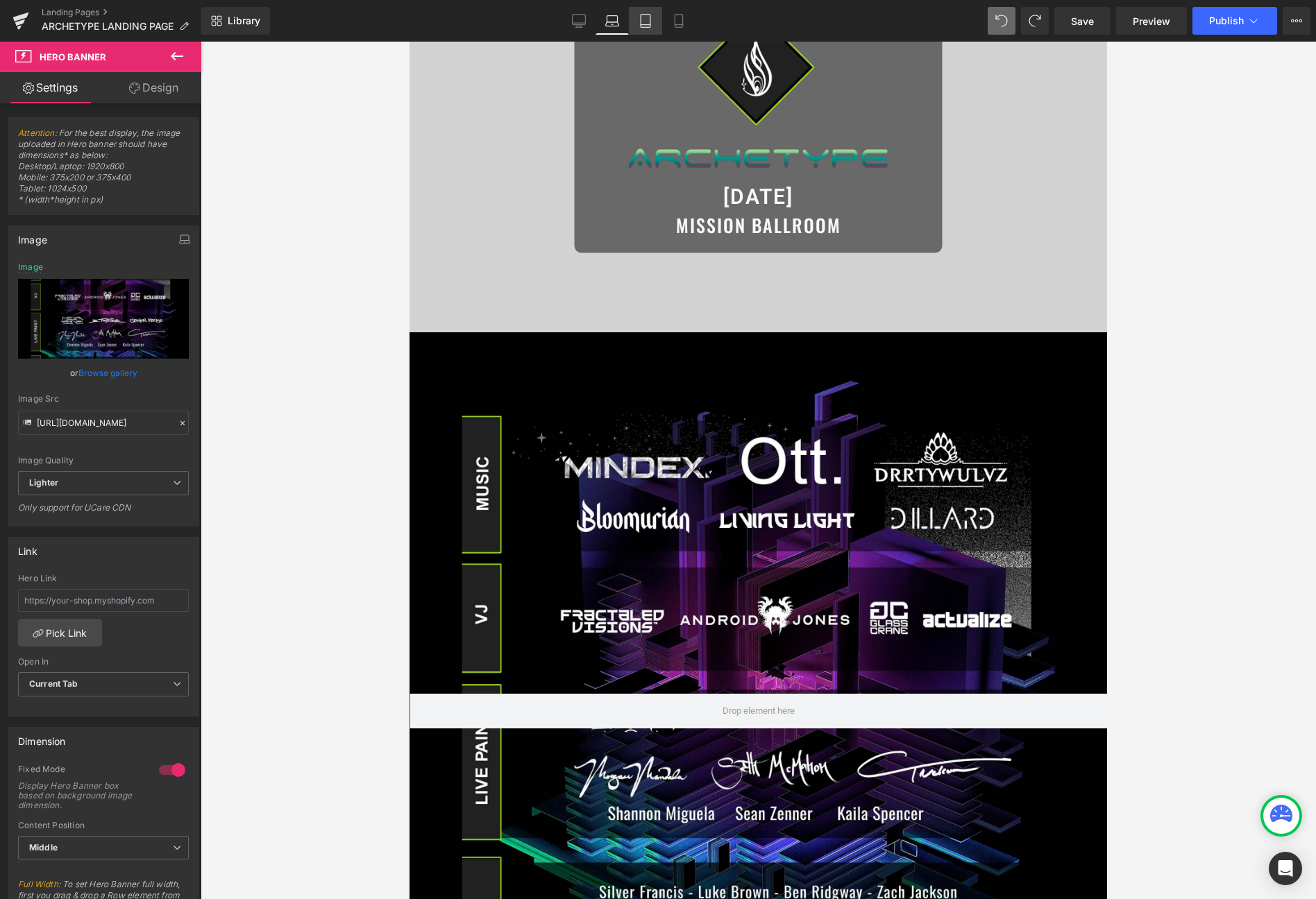
click at [637, 20] on link "Tablet" at bounding box center [645, 20] width 34 height 28
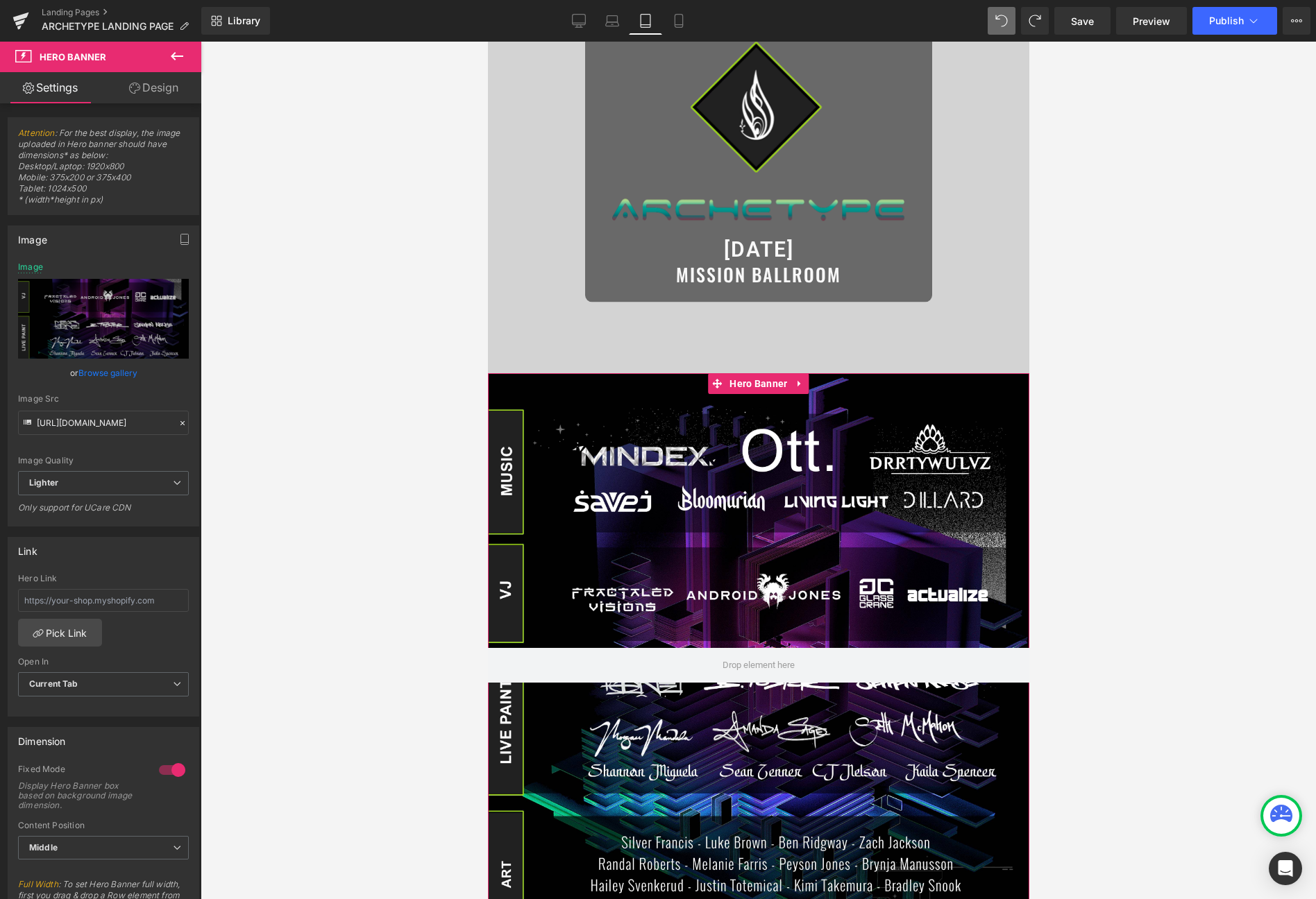
scroll to position [88, 0]
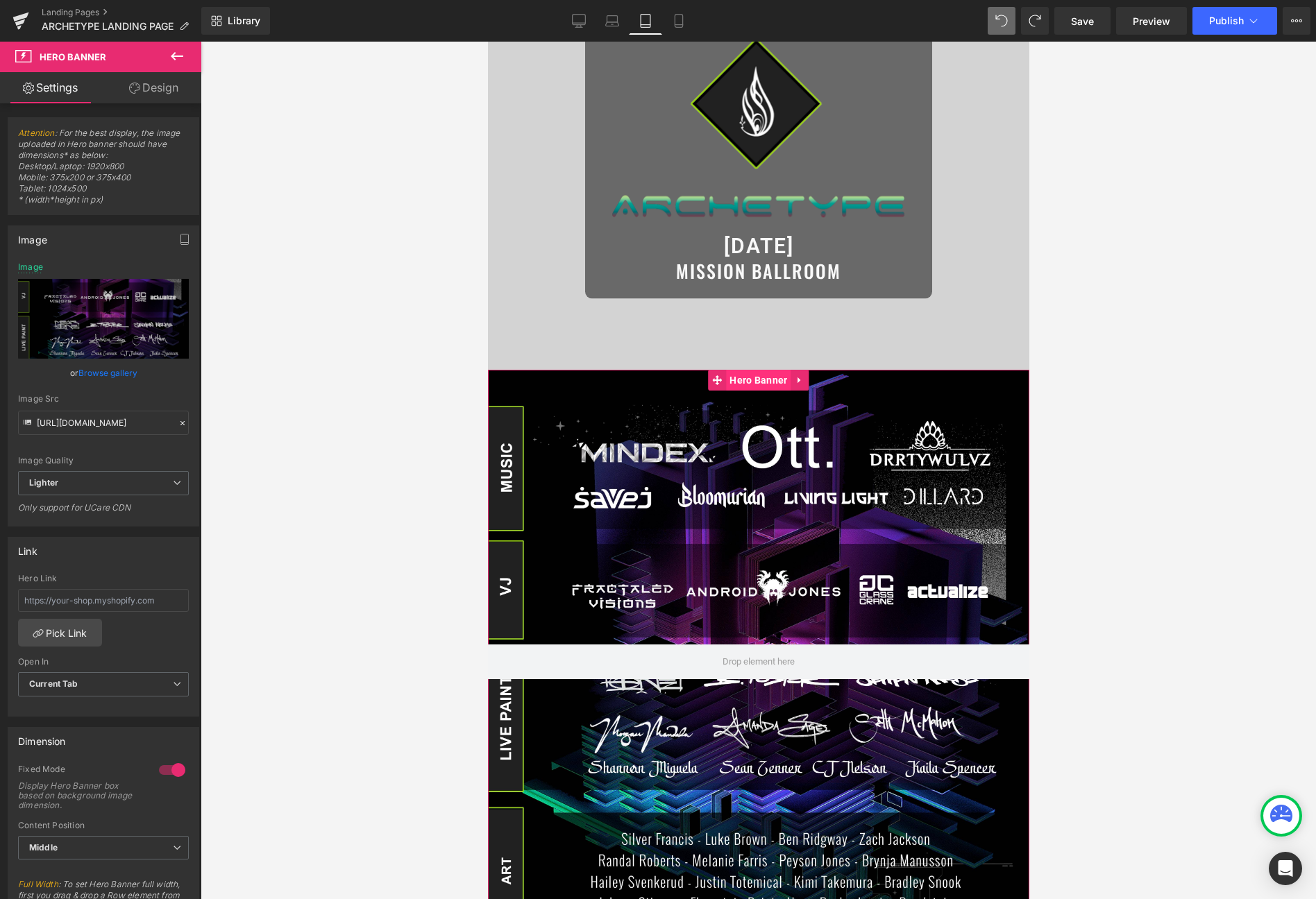
click at [763, 385] on span "Hero Banner" at bounding box center [757, 381] width 64 height 21
click at [118, 374] on link "Browse gallery" at bounding box center [108, 372] width 59 height 24
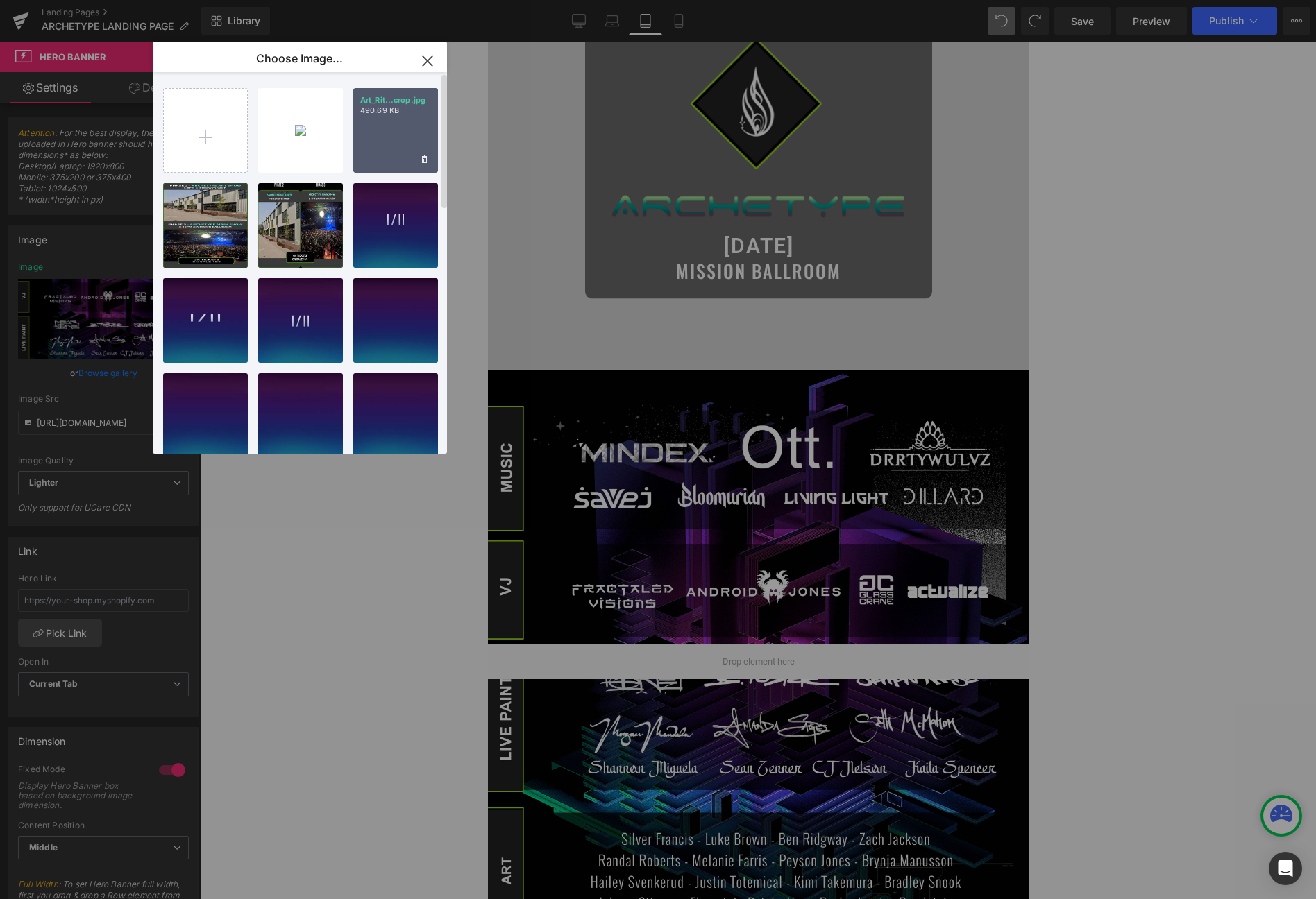
click at [404, 114] on p "490.69 KB" at bounding box center [396, 111] width 71 height 11
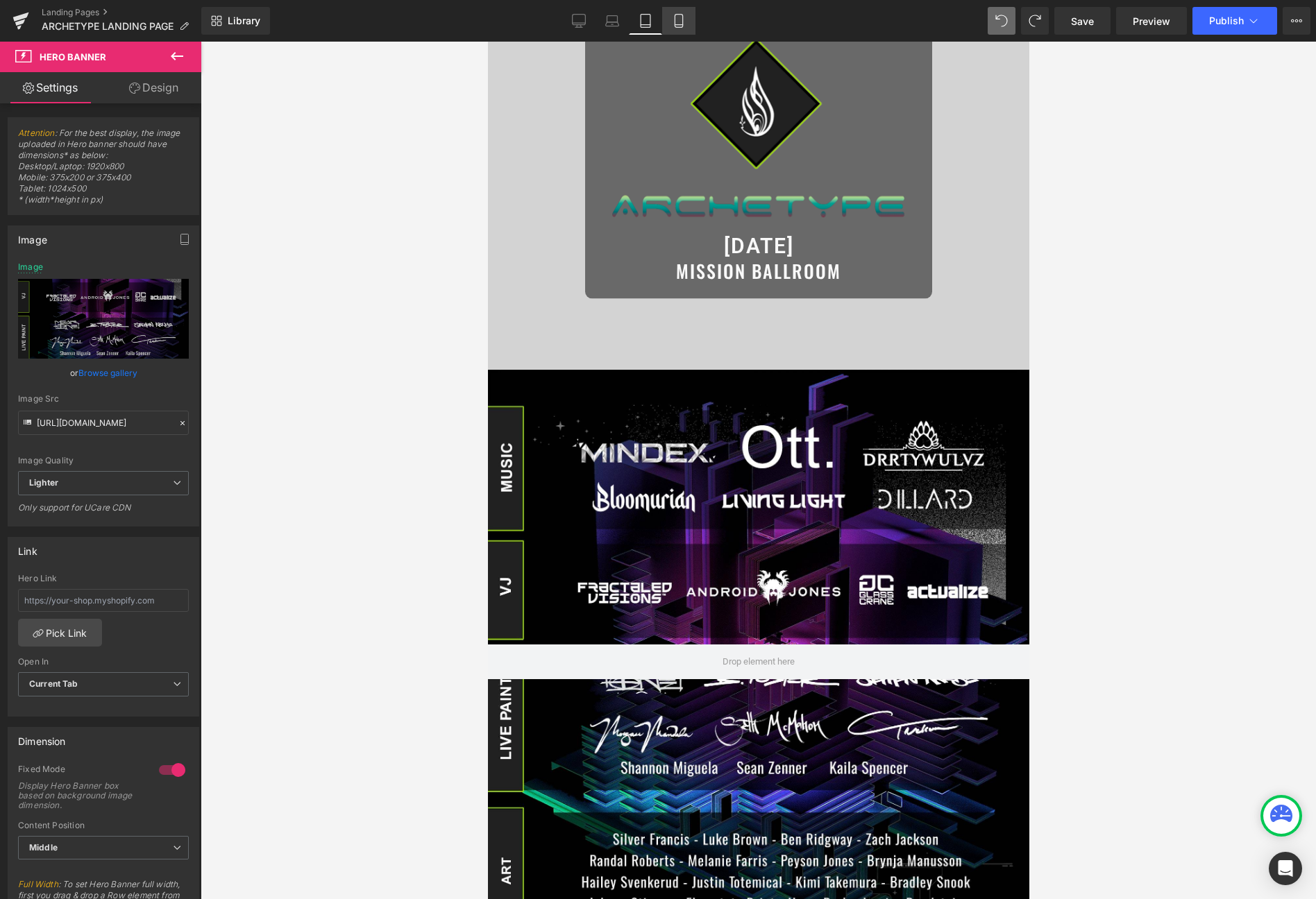
click at [679, 21] on icon at bounding box center [679, 20] width 13 height 13
type input "https://ucarecdn.com/8a66a0a1-9221-401b-a366-4032180b83a2/-/format/auto/-/previ…"
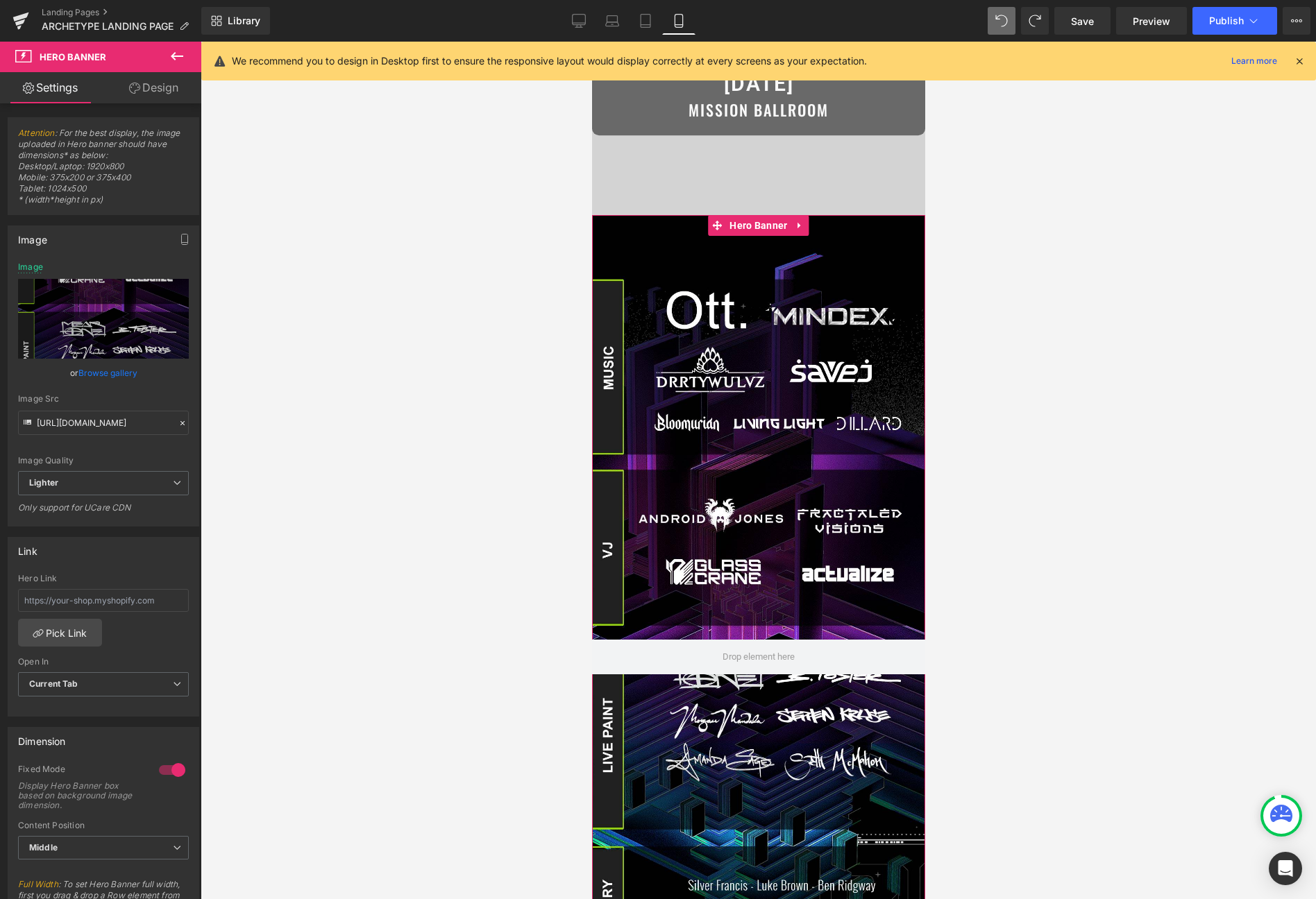
scroll to position [0, 0]
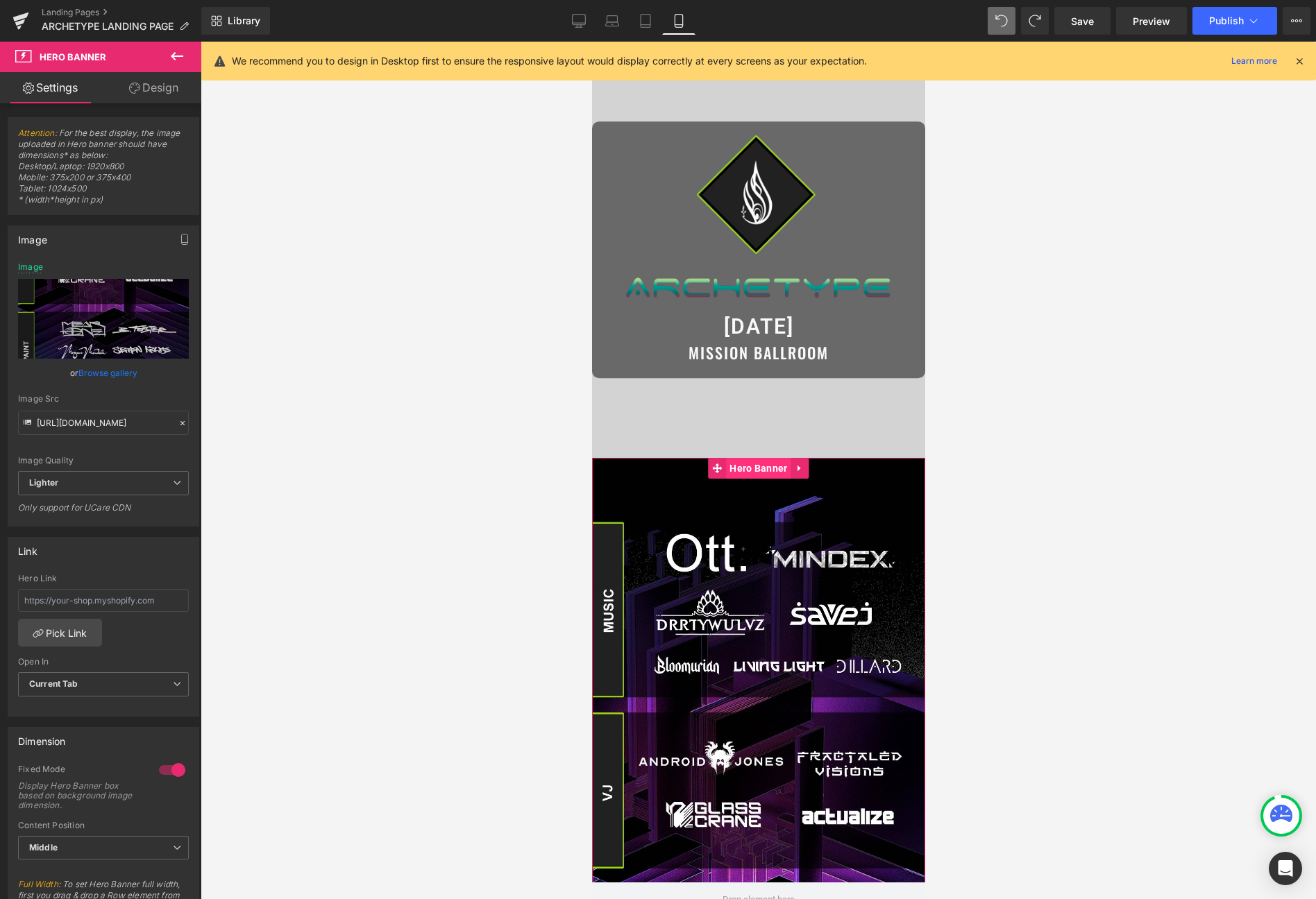
click at [767, 473] on span "Hero Banner" at bounding box center [757, 468] width 64 height 21
click at [106, 373] on link "Browse gallery" at bounding box center [108, 372] width 59 height 24
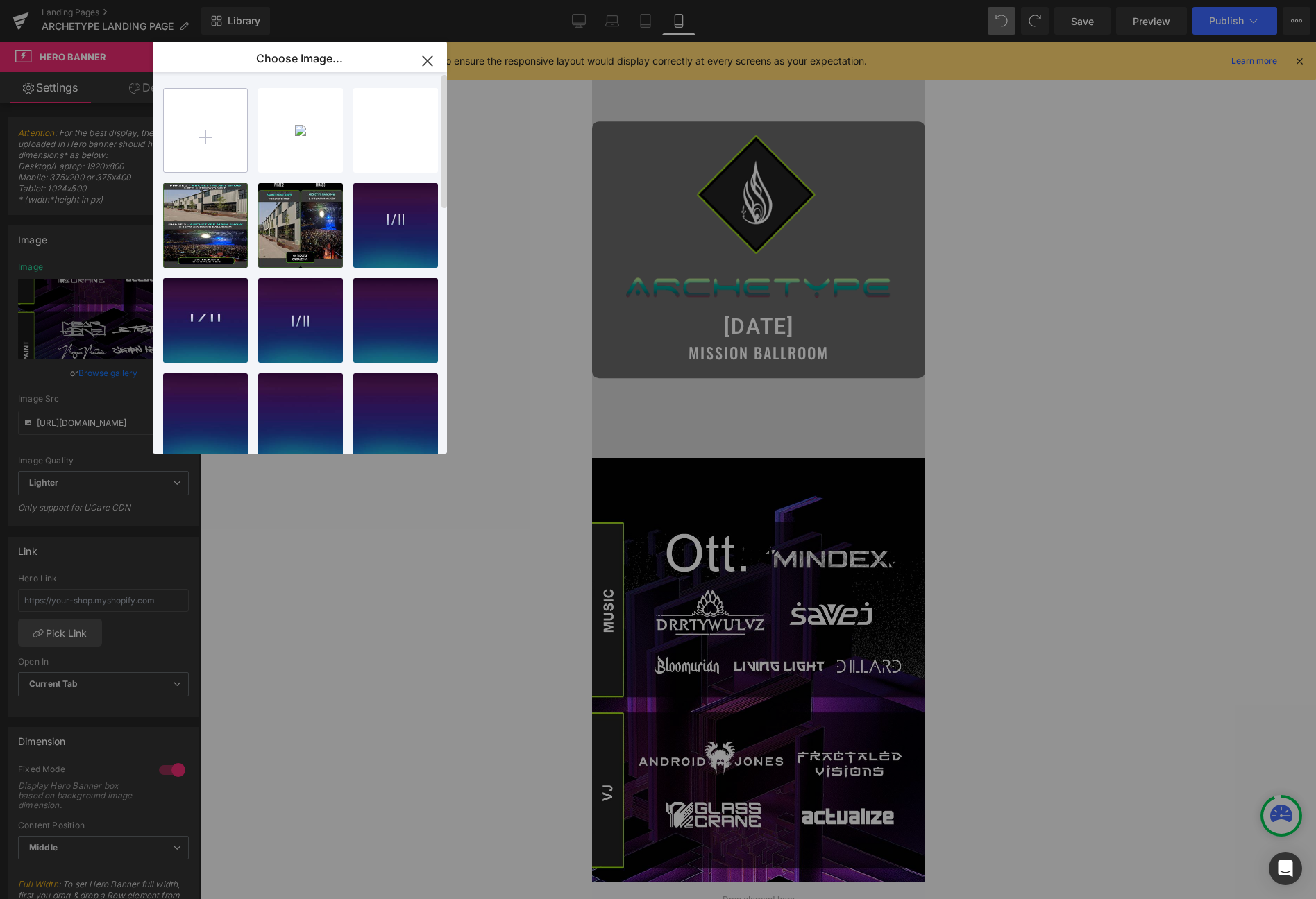
click at [229, 124] on input "file" at bounding box center [205, 130] width 84 height 84
type input "C:\fakepath\mobile_lineup.jpg"
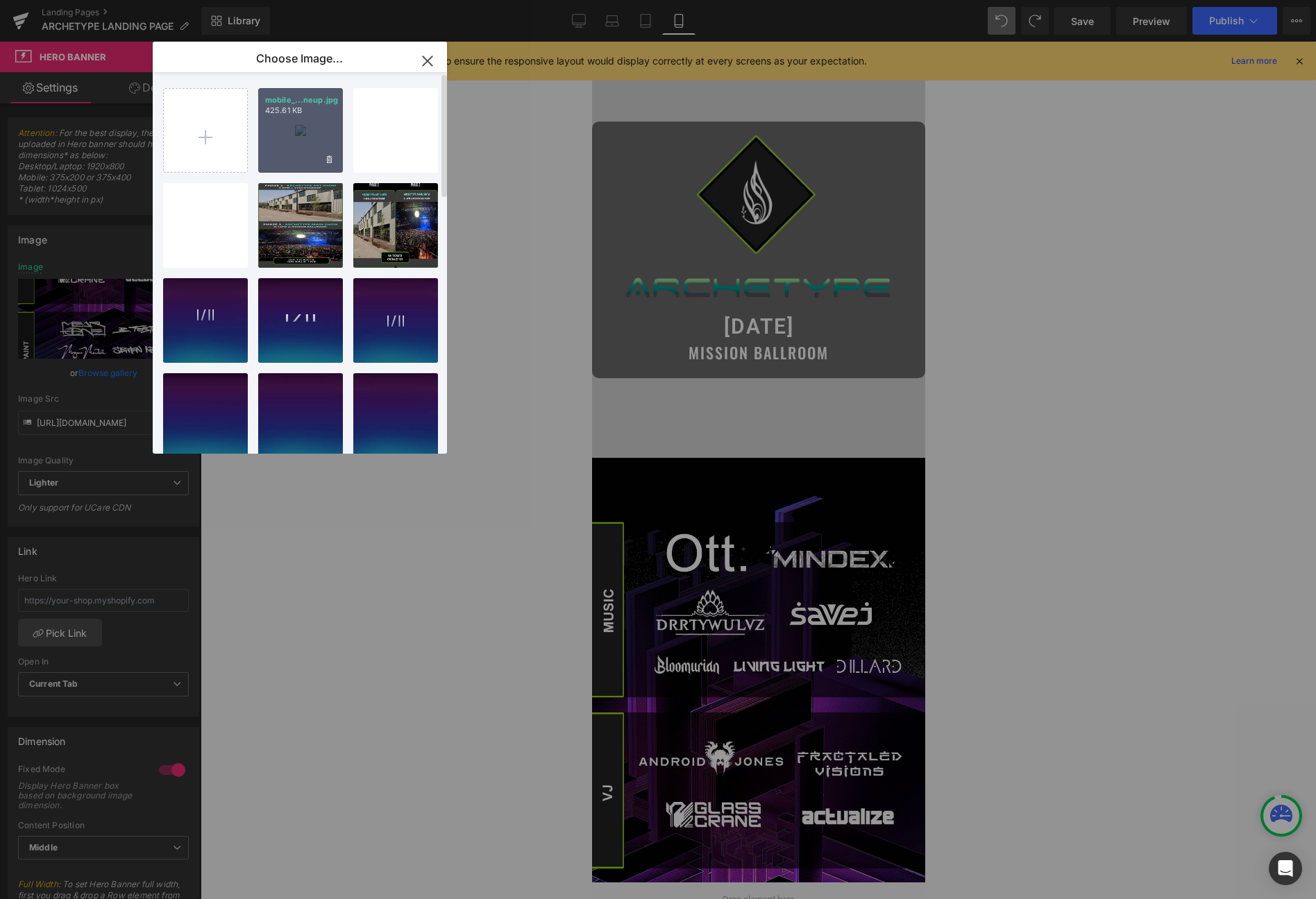
click at [290, 126] on div "mobile_...neup.jpg 425.61 KB" at bounding box center [300, 131] width 85 height 85
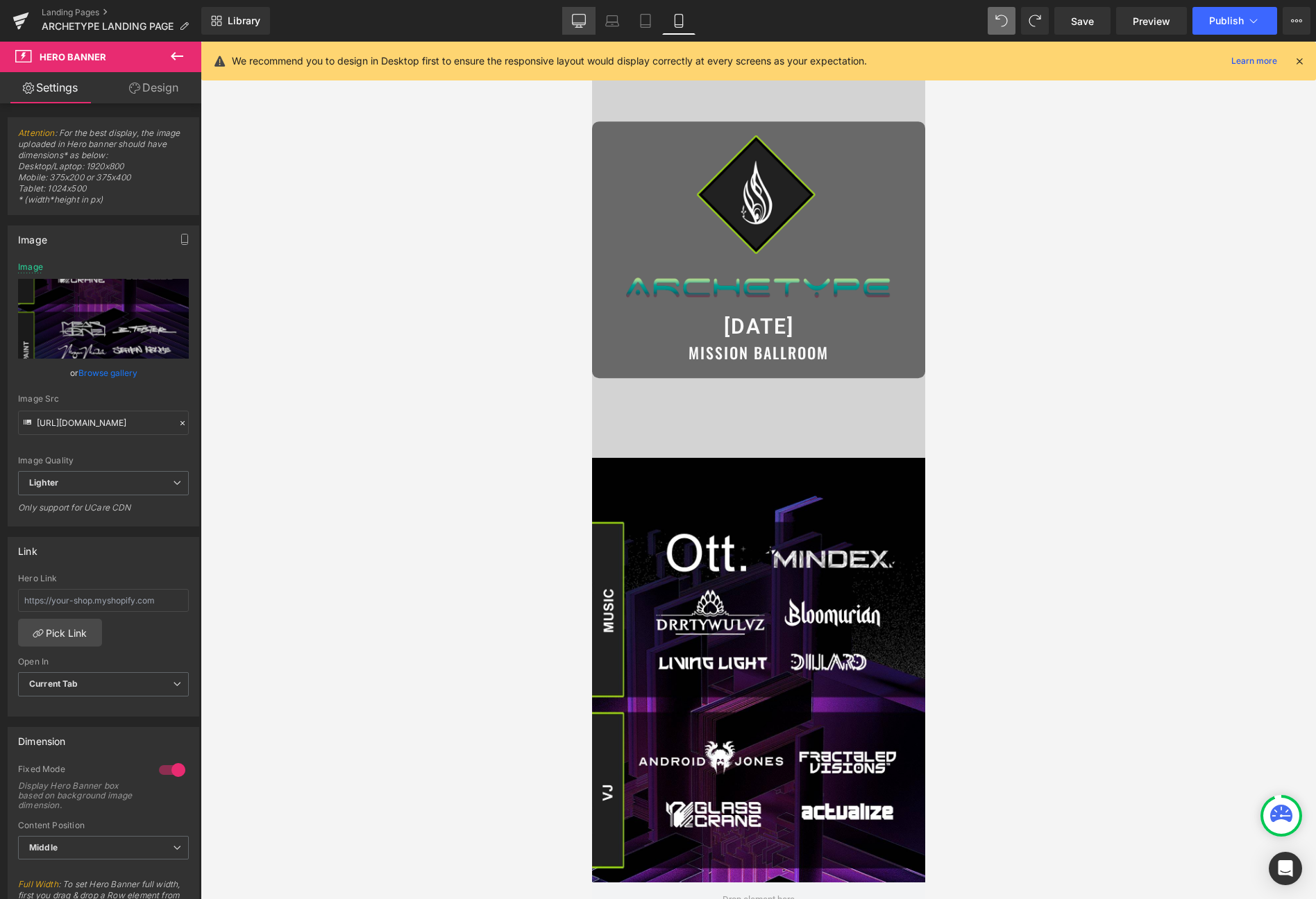
click at [575, 17] on icon at bounding box center [579, 20] width 13 height 13
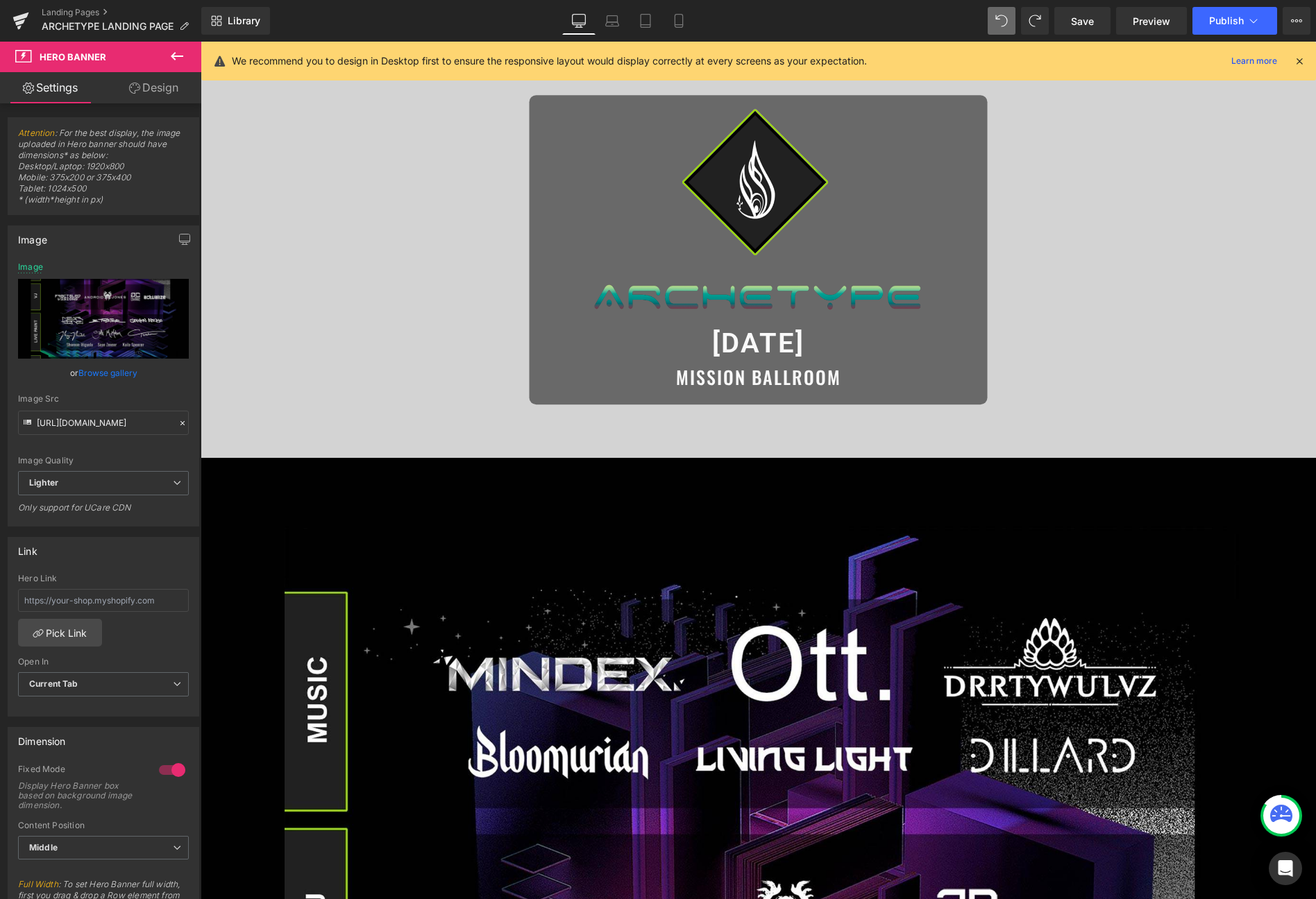
click at [1214, 61] on icon at bounding box center [1299, 61] width 13 height 12
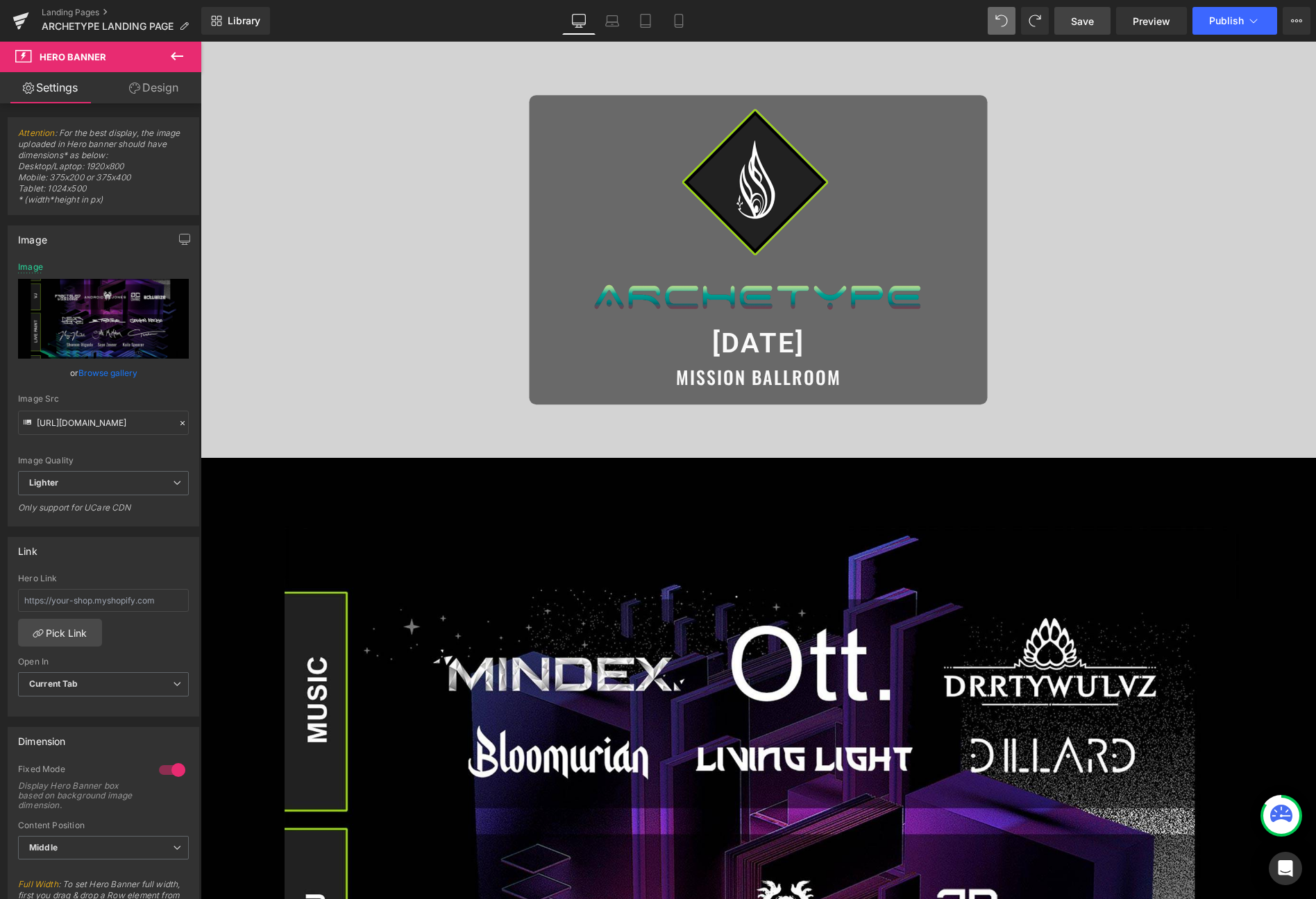
click at [1082, 21] on span "Save" at bounding box center [1083, 20] width 23 height 14
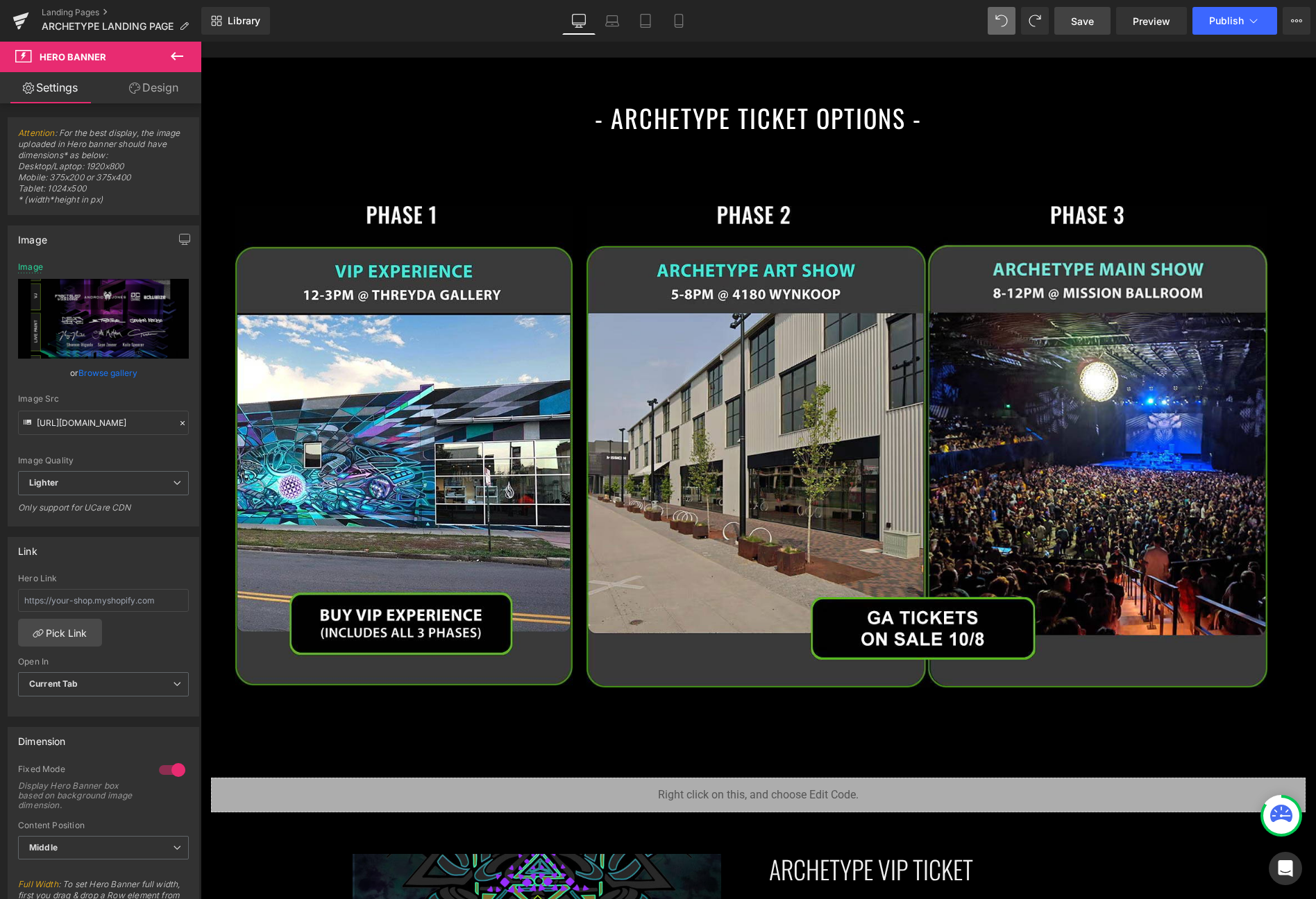
scroll to position [2221, 0]
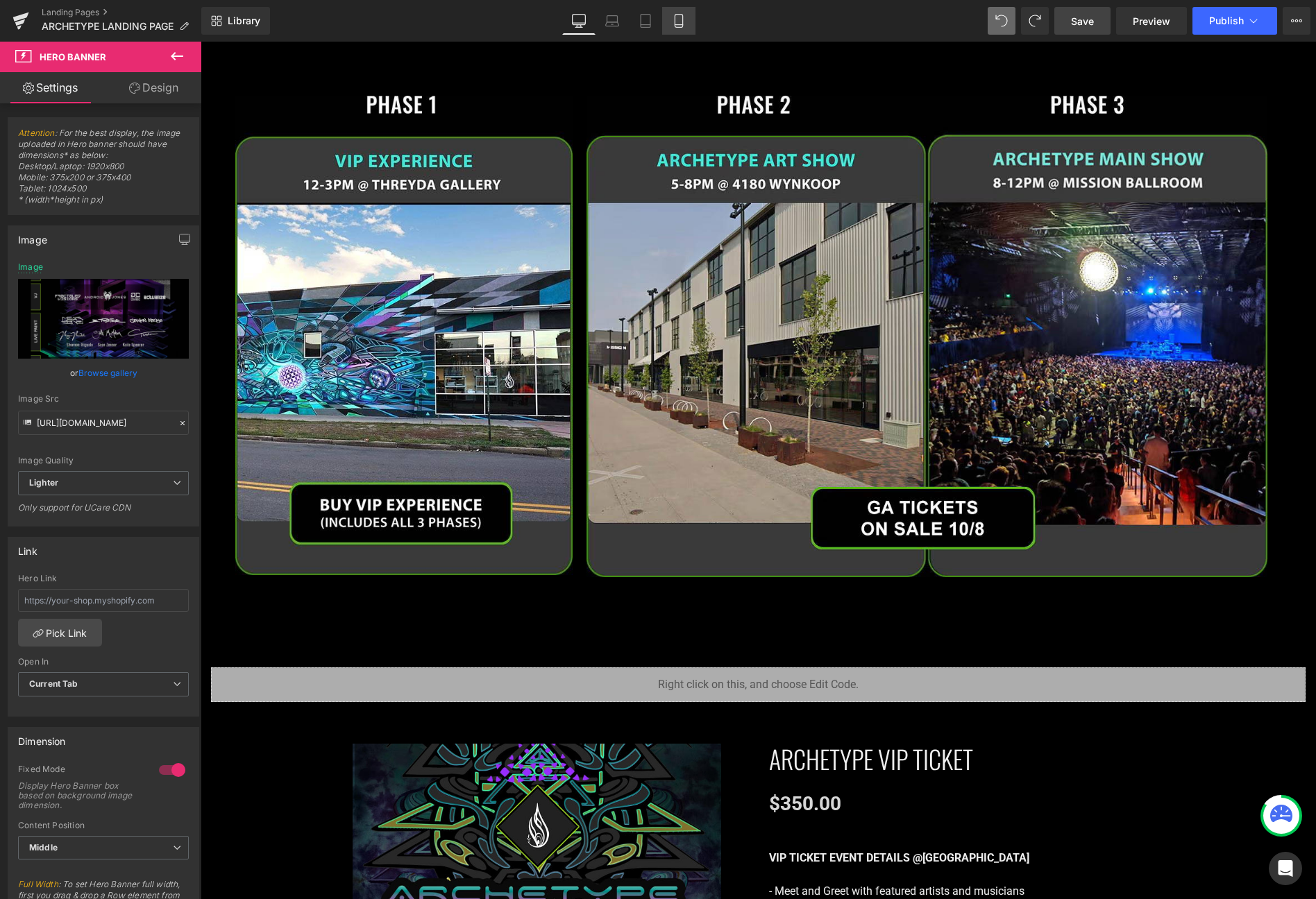
click at [682, 26] on icon at bounding box center [678, 21] width 8 height 13
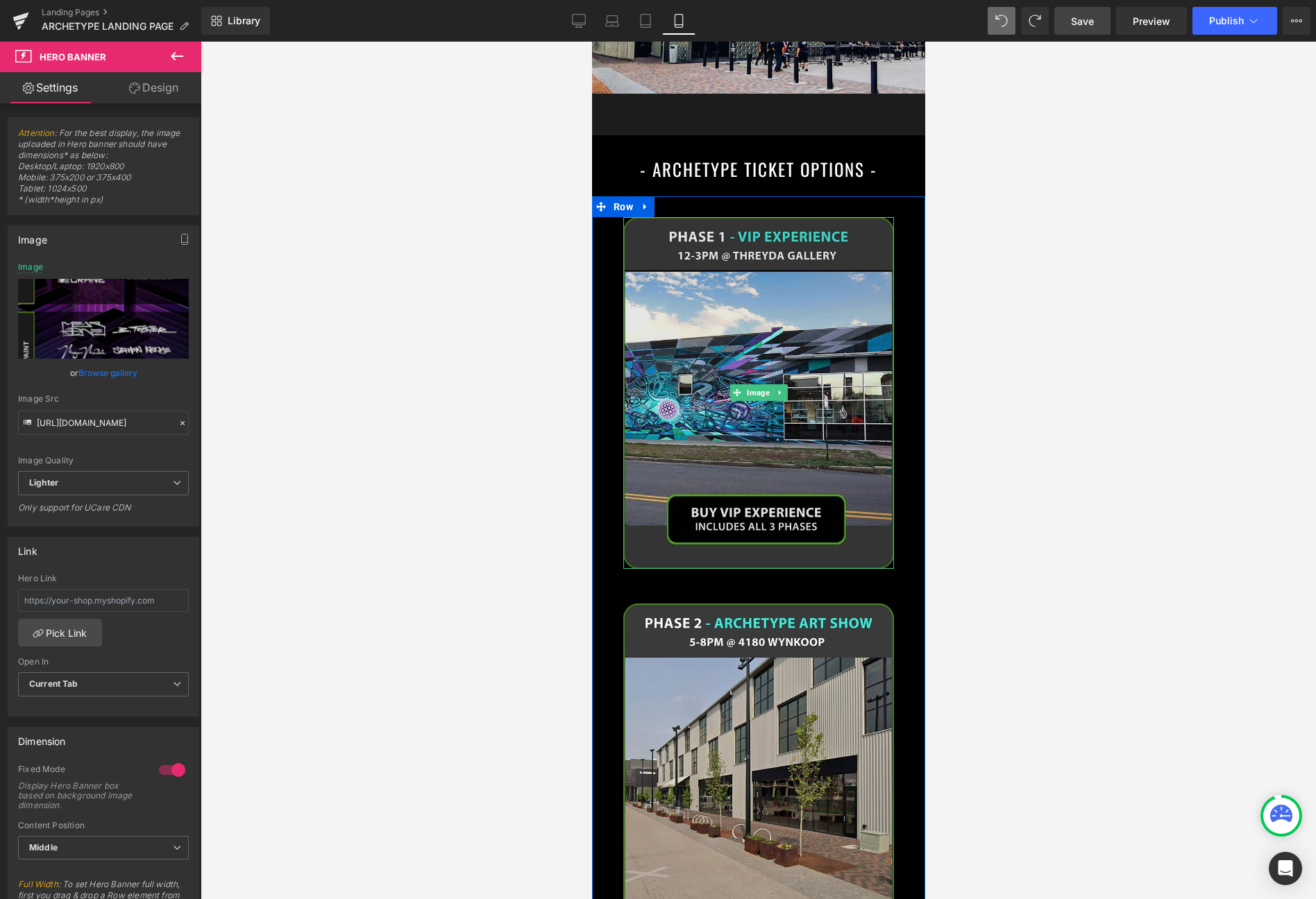
scroll to position [2399, 0]
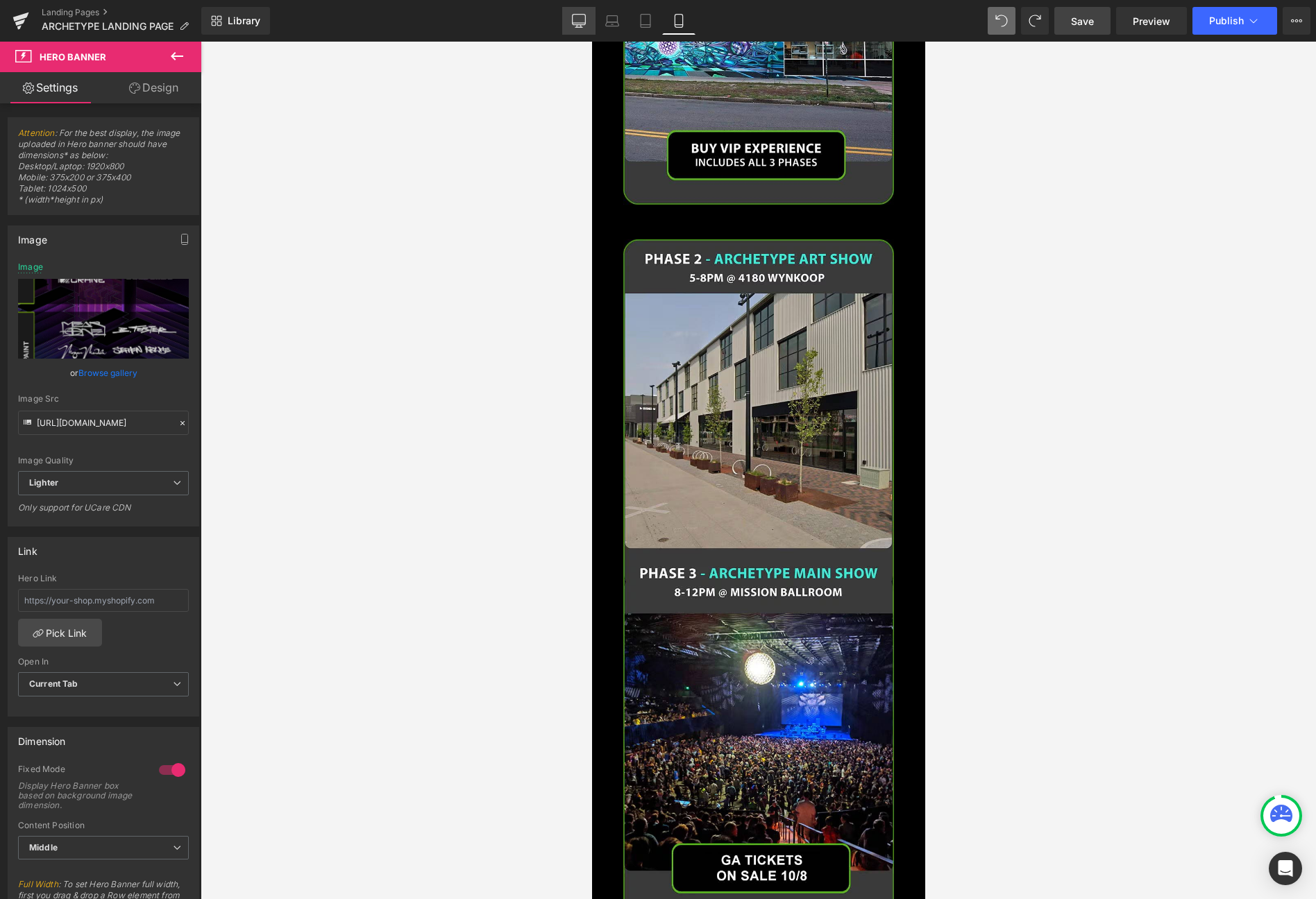
click at [580, 12] on link "Desktop" at bounding box center [579, 20] width 34 height 28
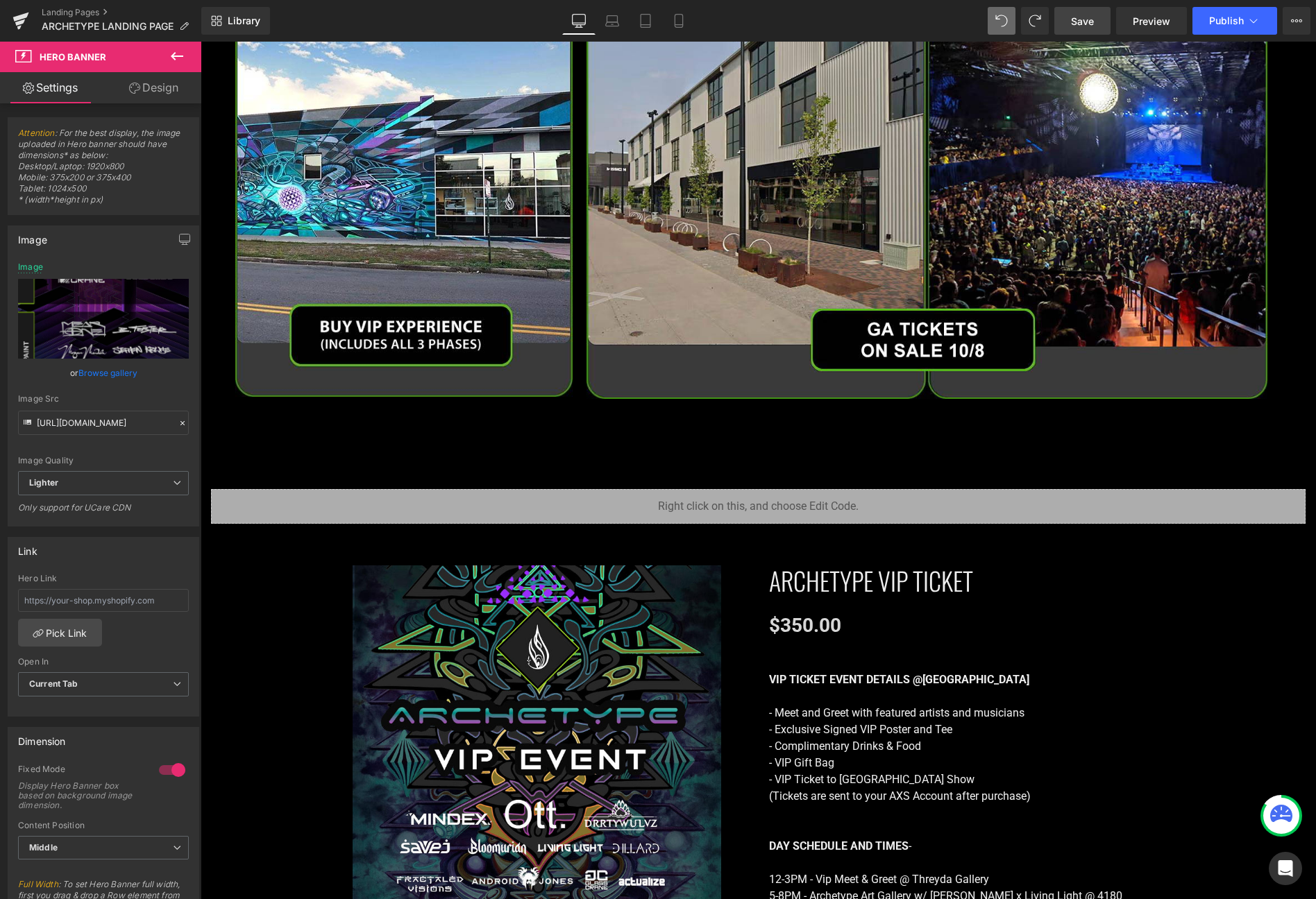
type input "https://ucarecdn.com/bbf4ceab-29dd-4819-9d55-22a4b854f8ee/-/format/auto/-/previ…"
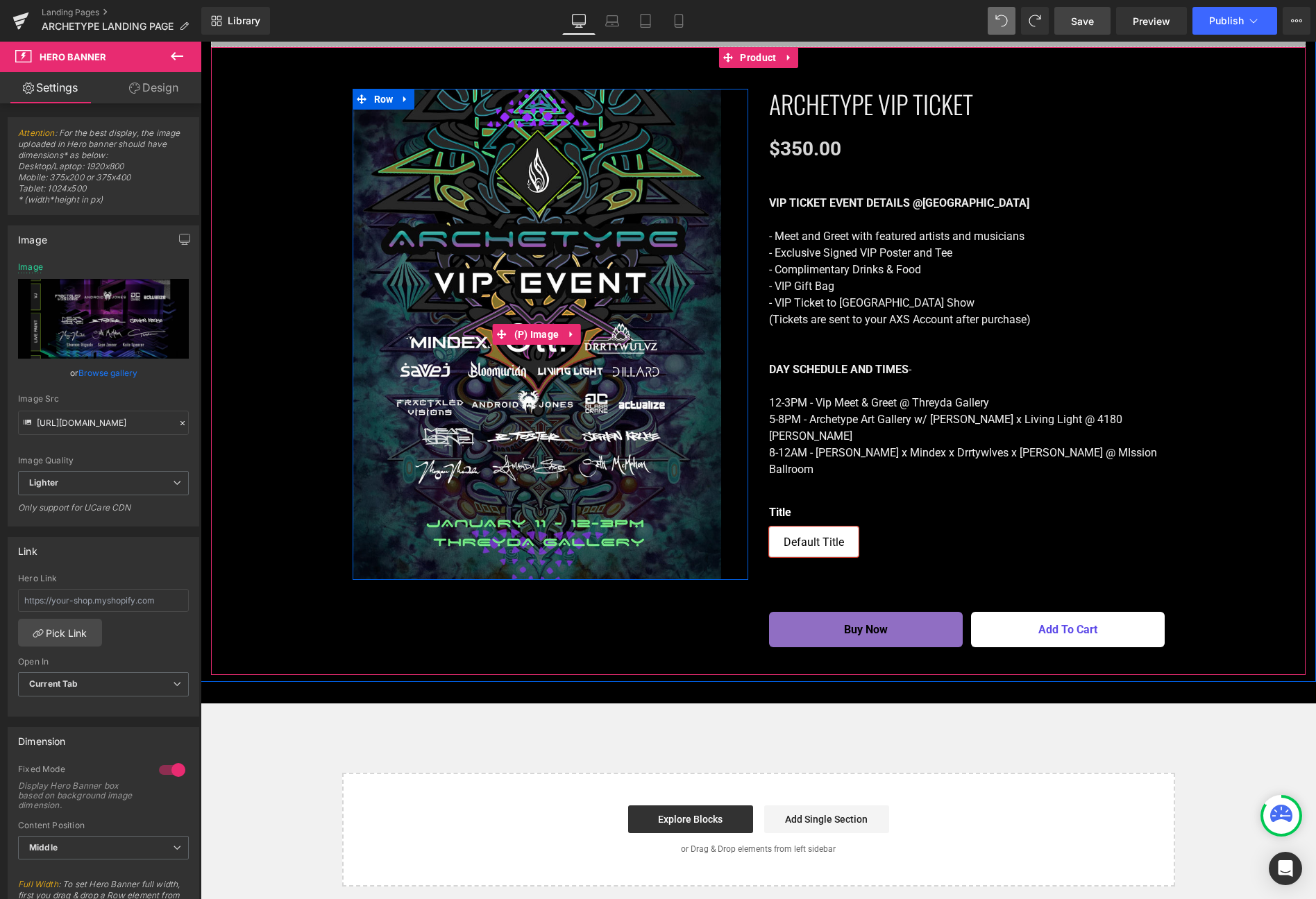
scroll to position [2870, 0]
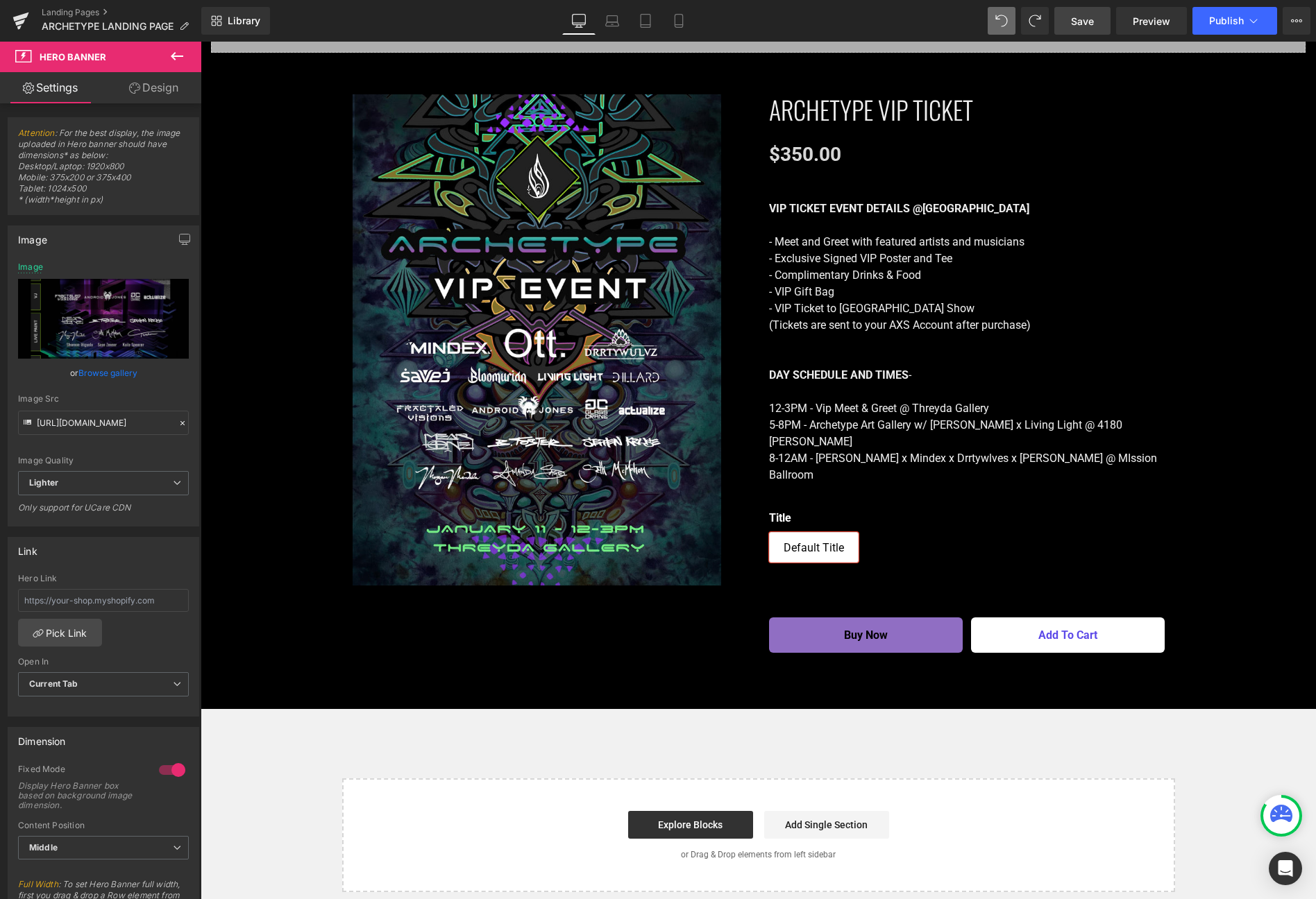
click at [1091, 13] on span "Save" at bounding box center [1083, 20] width 23 height 14
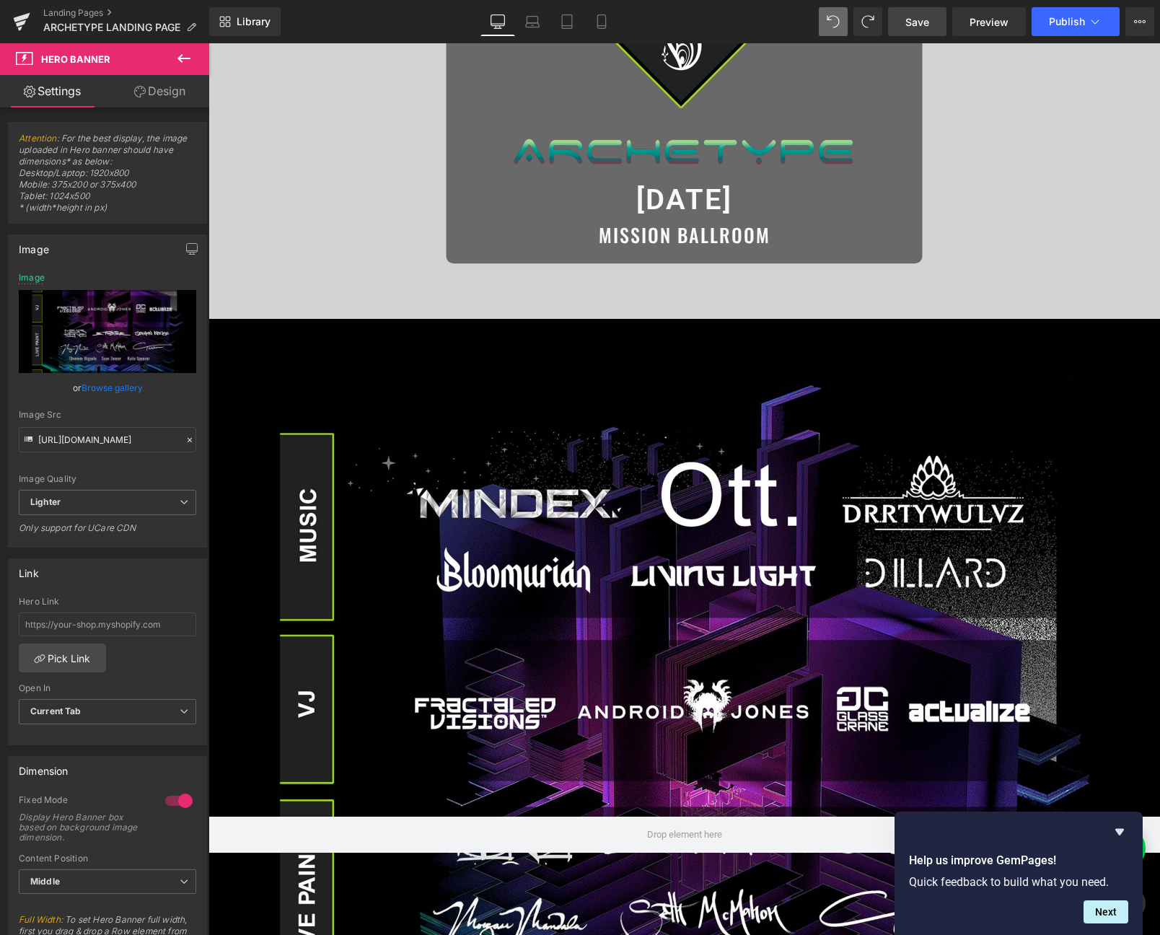
scroll to position [286, 0]
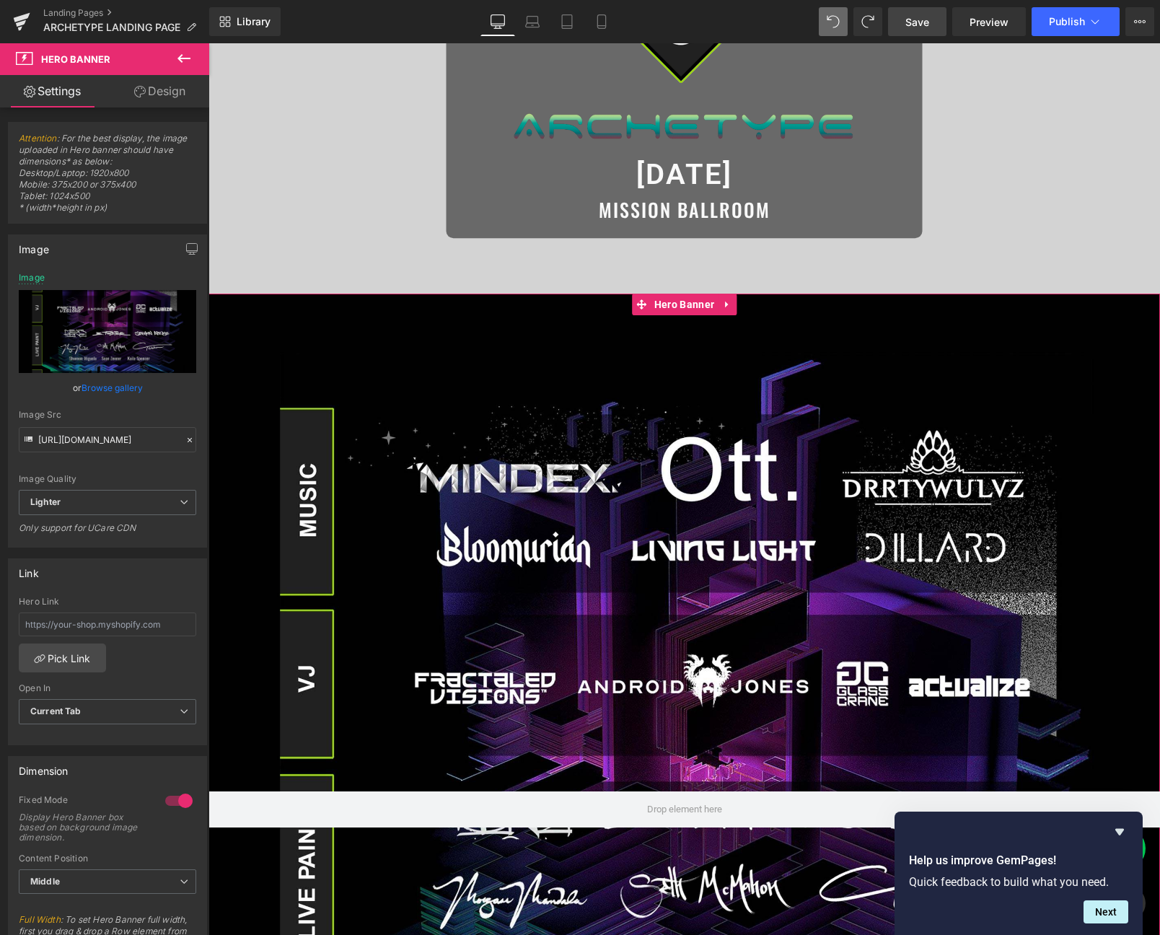
click at [625, 473] on div at bounding box center [685, 809] width 952 height 1031
click at [679, 311] on span "Hero Banner" at bounding box center [684, 305] width 67 height 22
click at [98, 393] on link "Browse gallery" at bounding box center [112, 387] width 61 height 25
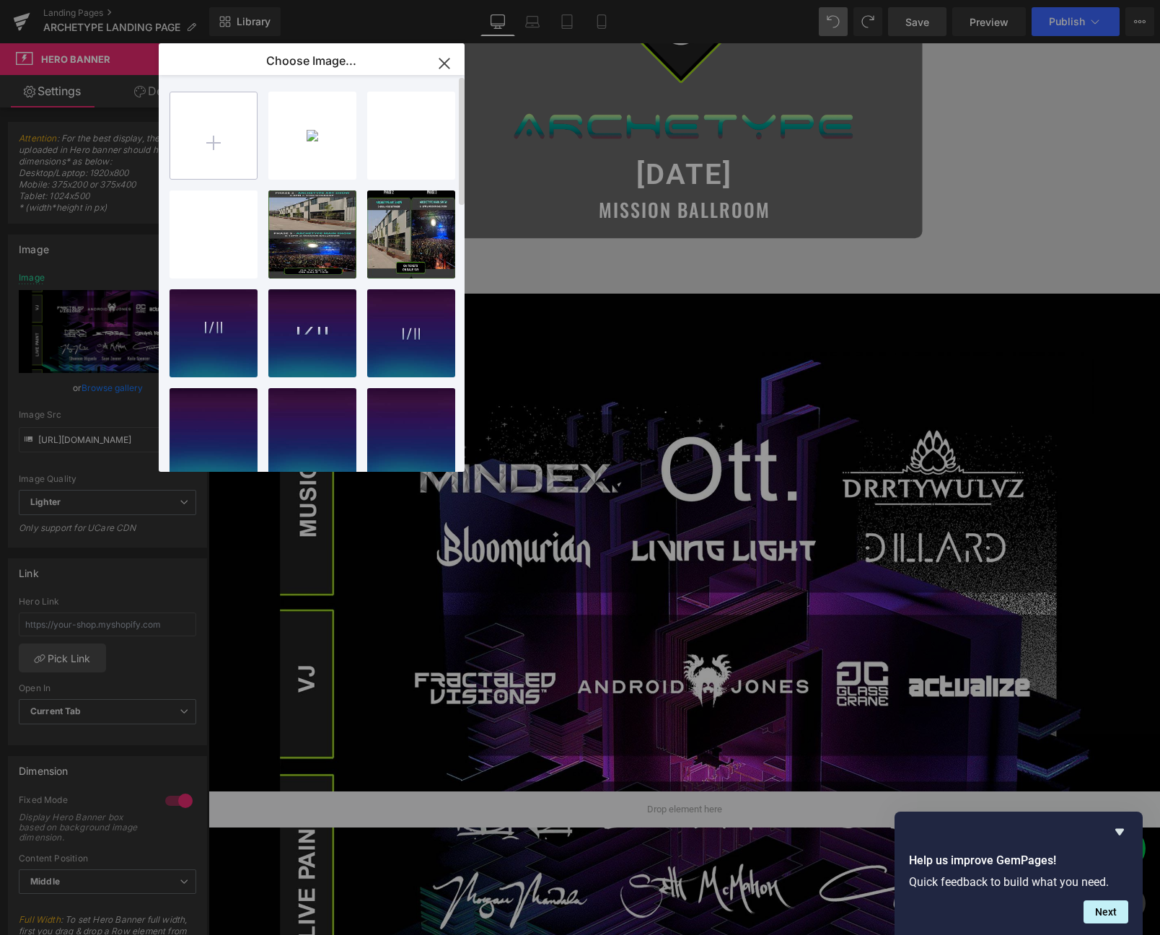
click at [196, 146] on input "file" at bounding box center [213, 135] width 87 height 87
type input "C:\fakepath\Art_Ritual_header_website_desk_crop.jpg"
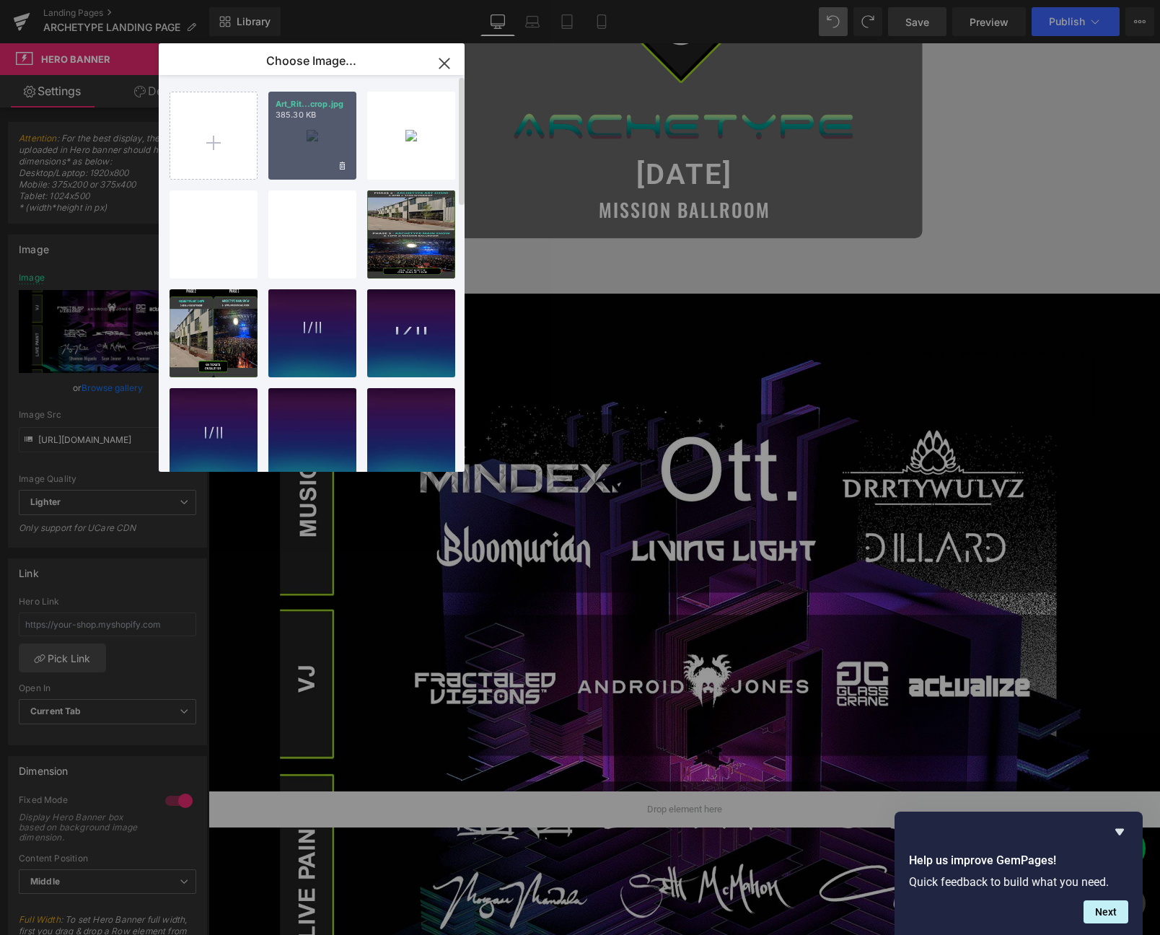
click at [307, 125] on div "Art_Rit...crop.jpg 385.30 KB" at bounding box center [312, 136] width 88 height 88
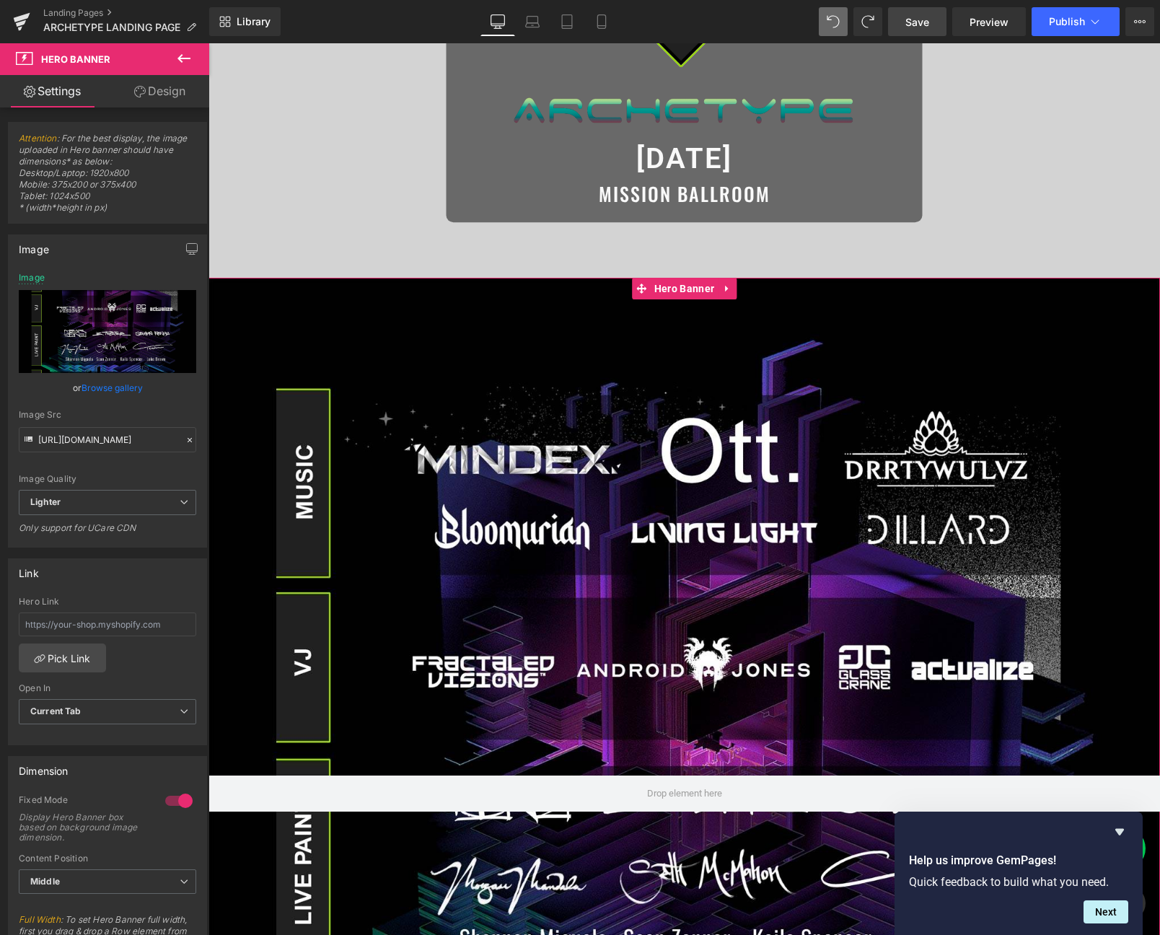
scroll to position [0, 0]
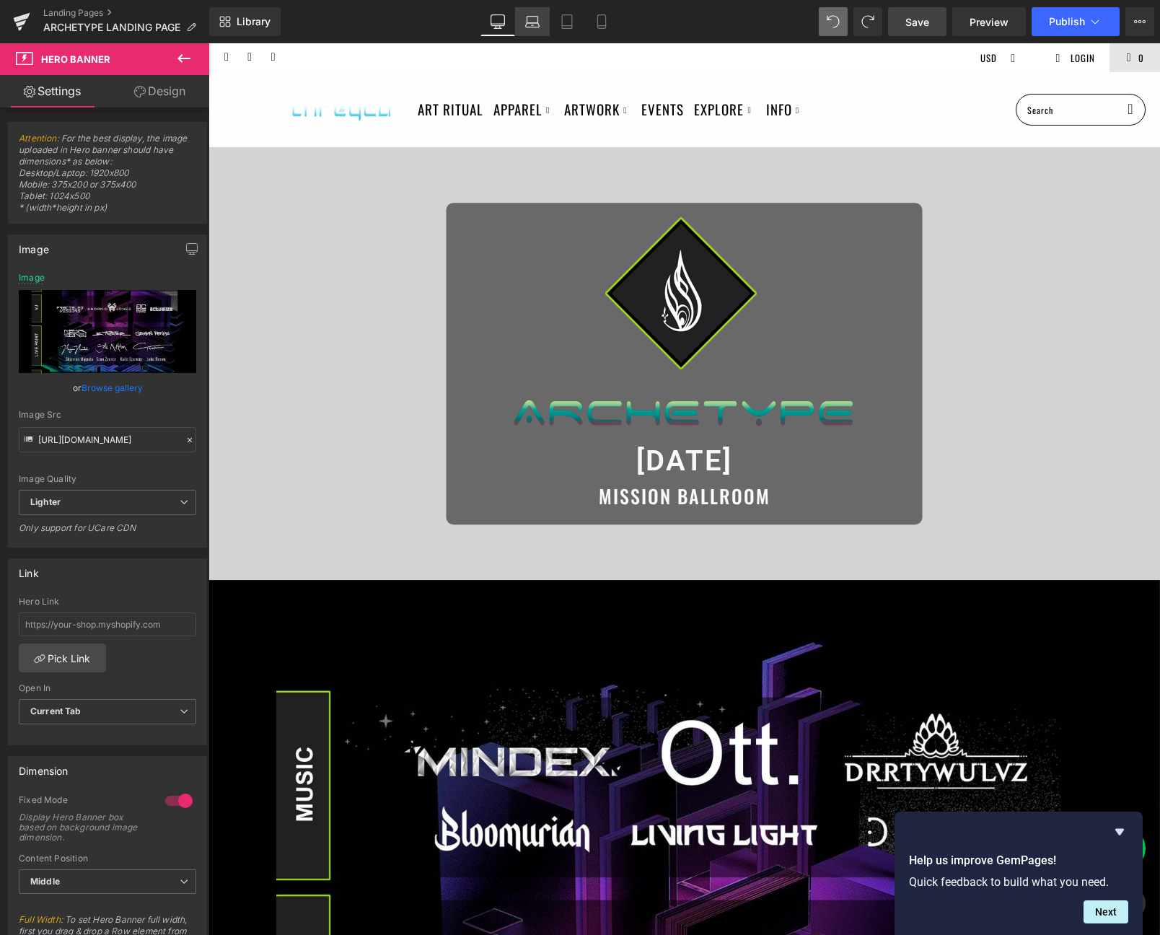
click at [532, 14] on icon at bounding box center [532, 21] width 14 height 14
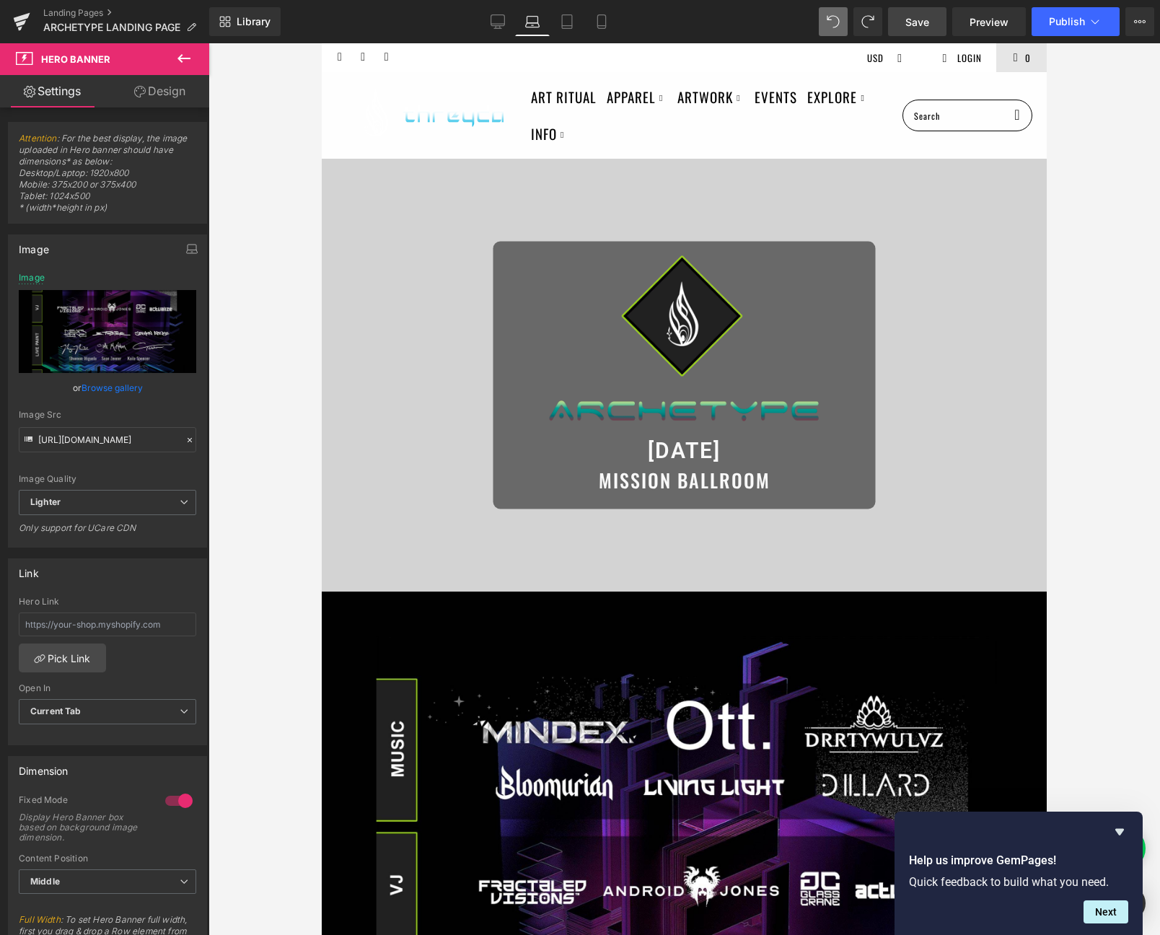
scroll to position [11, 0]
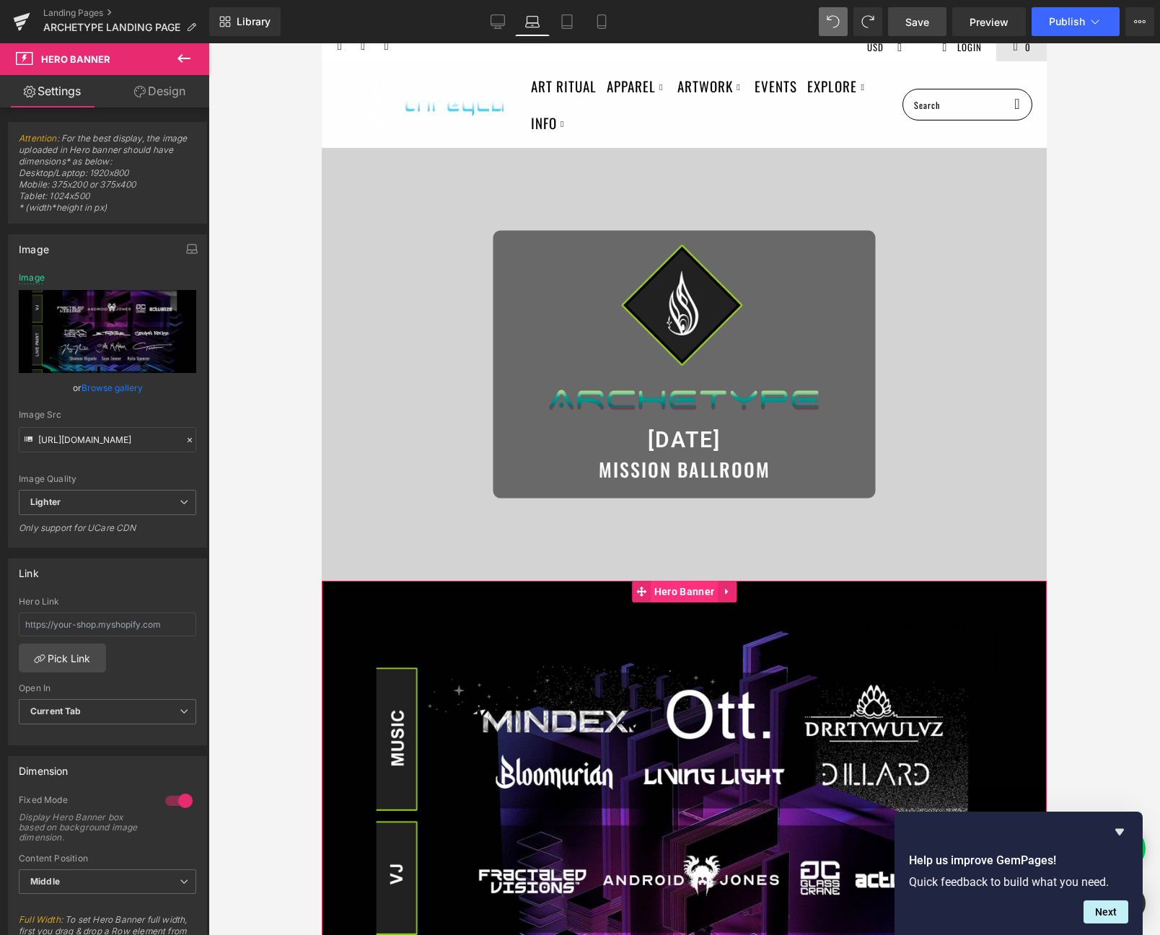
click at [668, 590] on span "Hero Banner" at bounding box center [684, 592] width 67 height 22
click at [97, 388] on link "Browse gallery" at bounding box center [112, 387] width 61 height 25
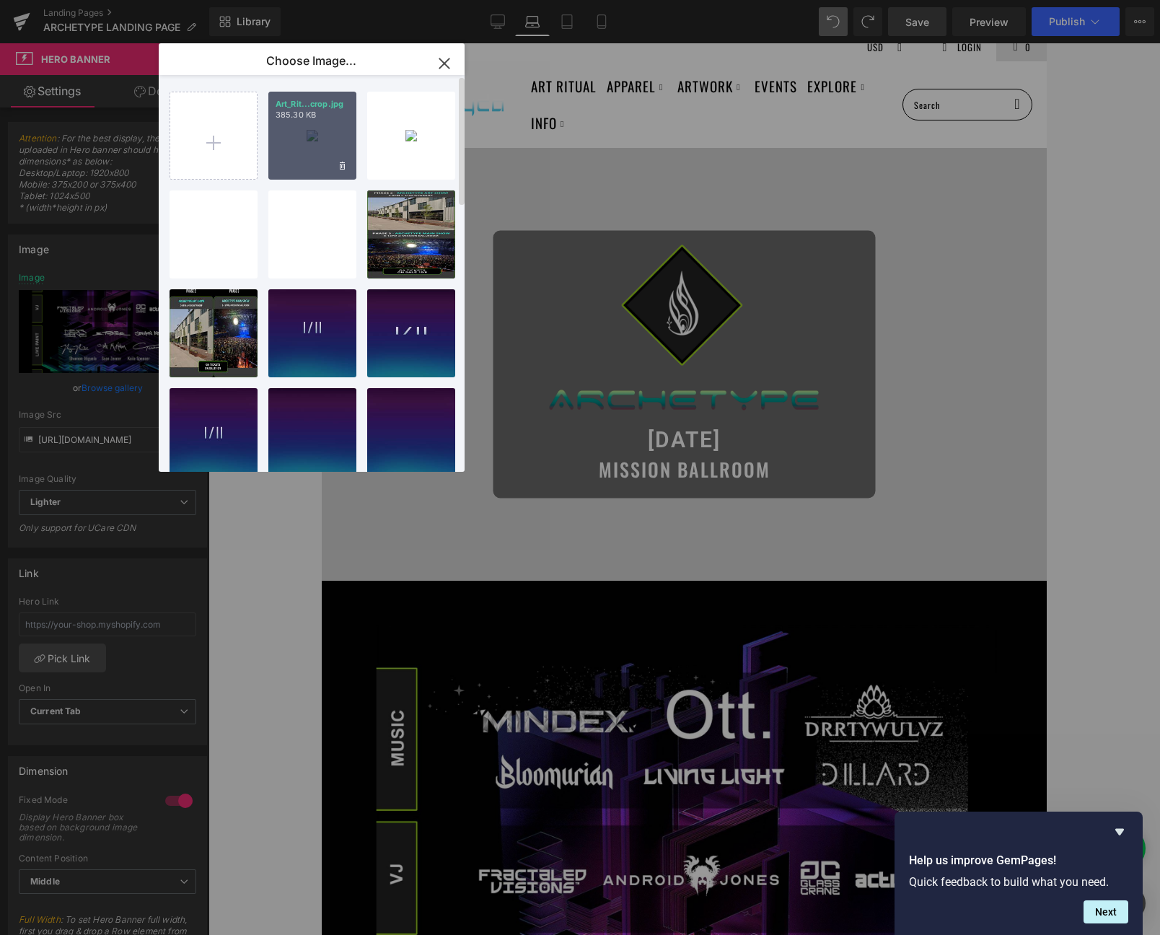
click at [302, 129] on div "Art_Rit...crop.jpg 385.30 KB" at bounding box center [312, 136] width 88 height 88
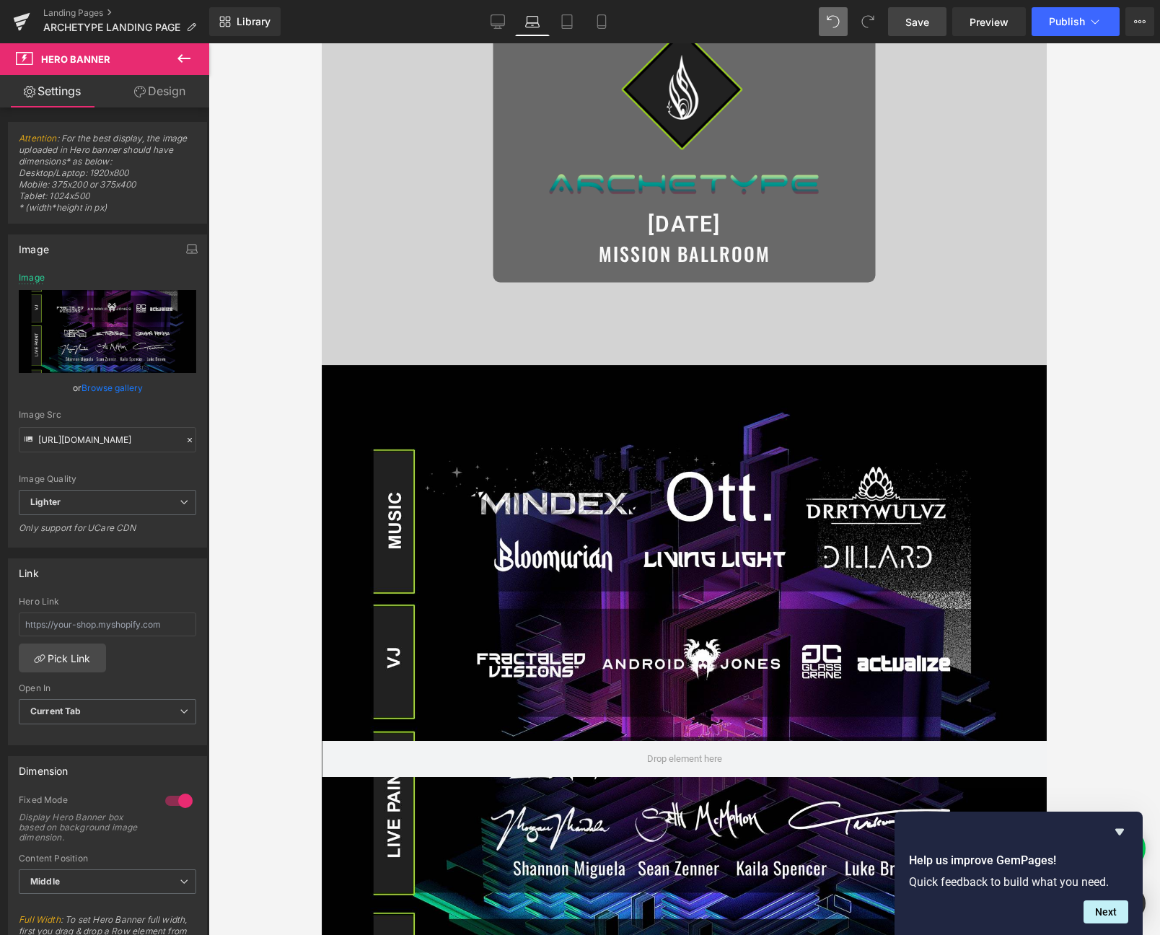
scroll to position [65, 0]
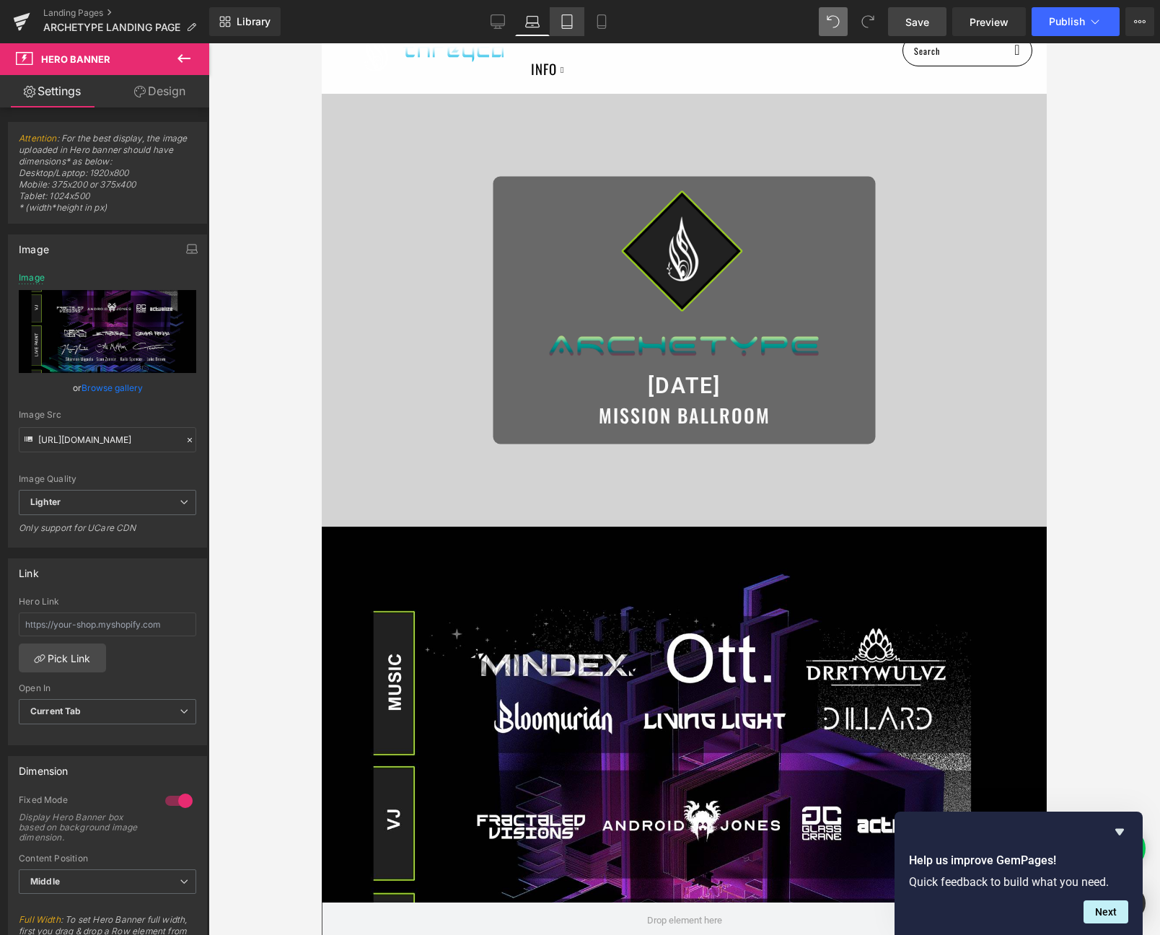
click at [561, 29] on link "Tablet" at bounding box center [567, 21] width 35 height 29
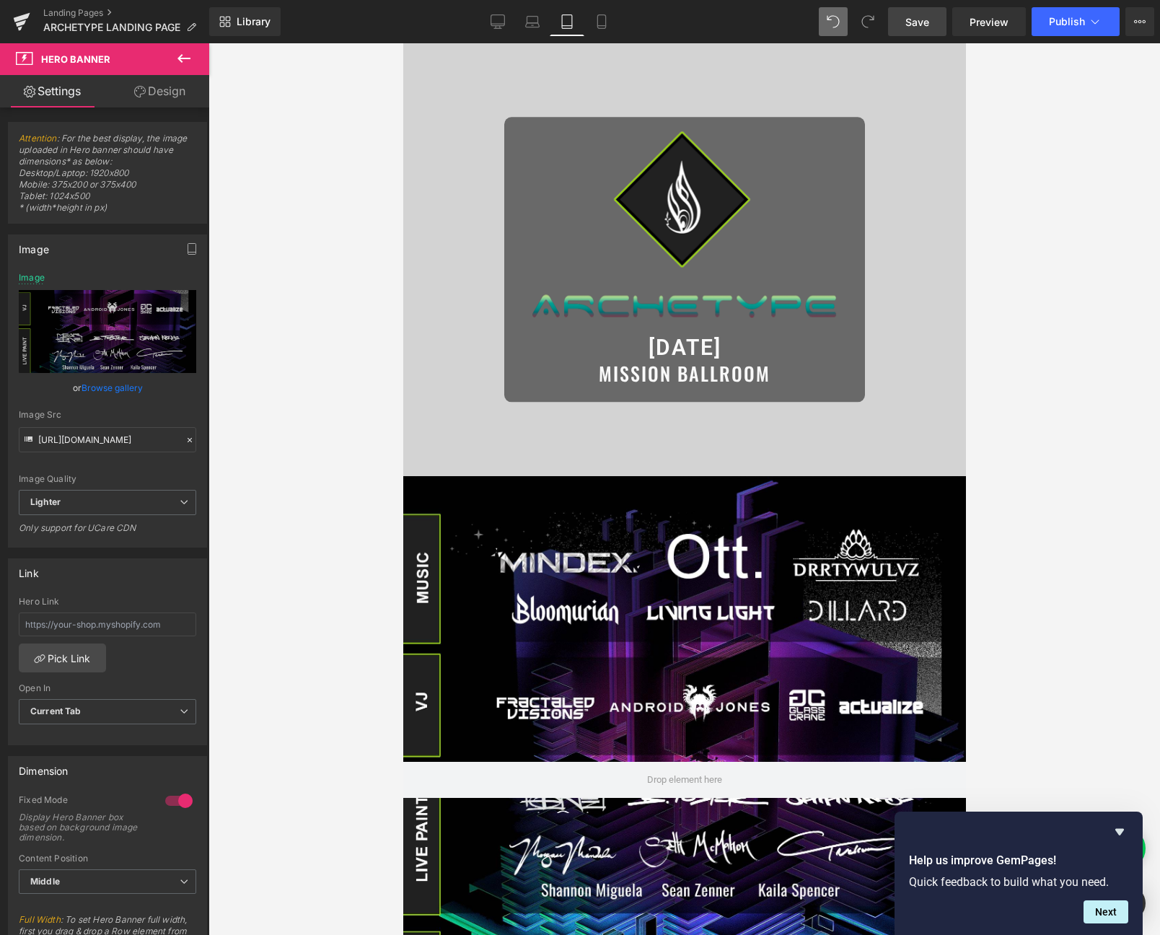
type input "https://ucarecdn.com/8475e8f0-0078-4aac-9644-1fd98dae19cb/-/format/auto/-/previ…"
click at [660, 502] on div at bounding box center [684, 780] width 563 height 608
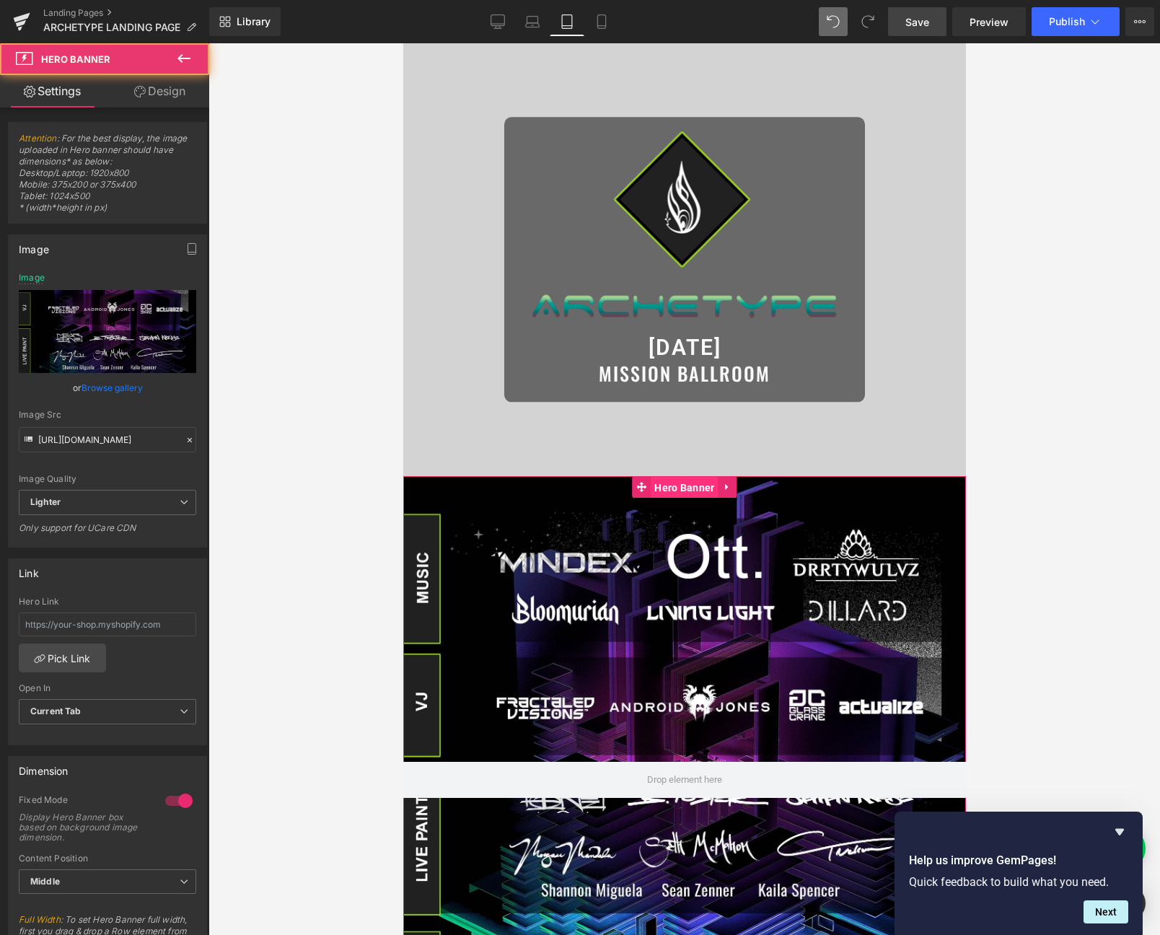
click at [683, 484] on span "Hero Banner" at bounding box center [683, 488] width 67 height 22
click at [124, 383] on link "Browse gallery" at bounding box center [112, 387] width 61 height 25
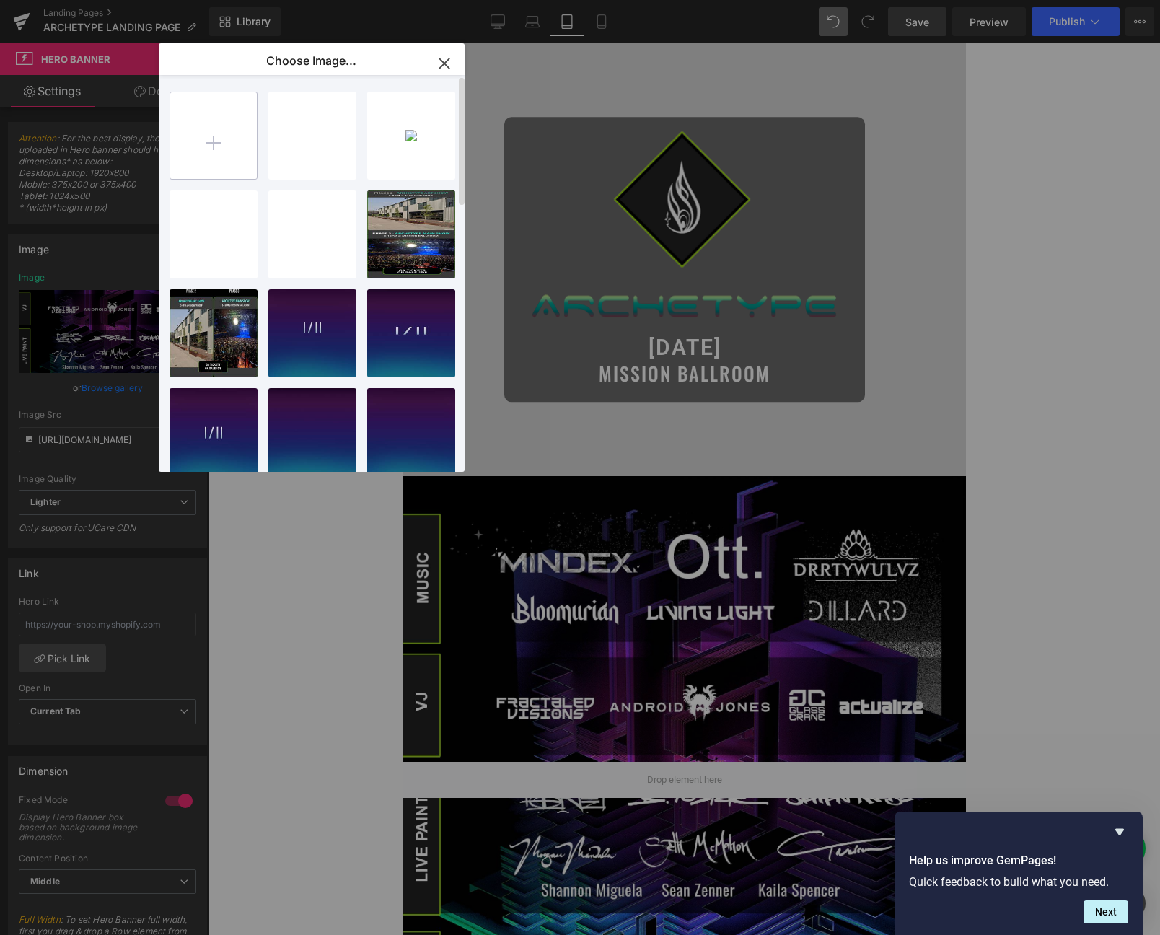
click at [212, 128] on input "file" at bounding box center [213, 135] width 87 height 87
type input "C:\fakepath\ipad.jpg"
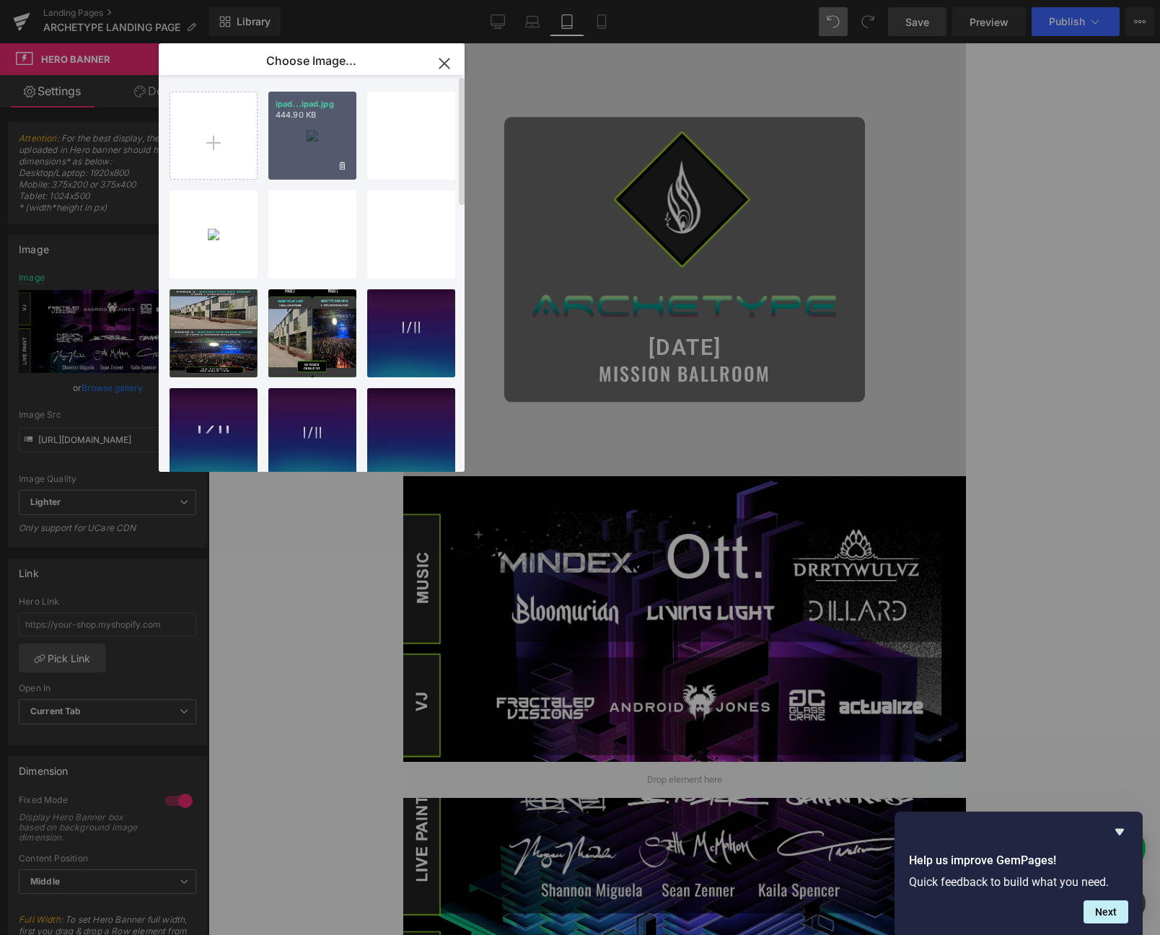
click at [294, 133] on div "ipad...ipad.jpg 444.90 KB" at bounding box center [312, 136] width 88 height 88
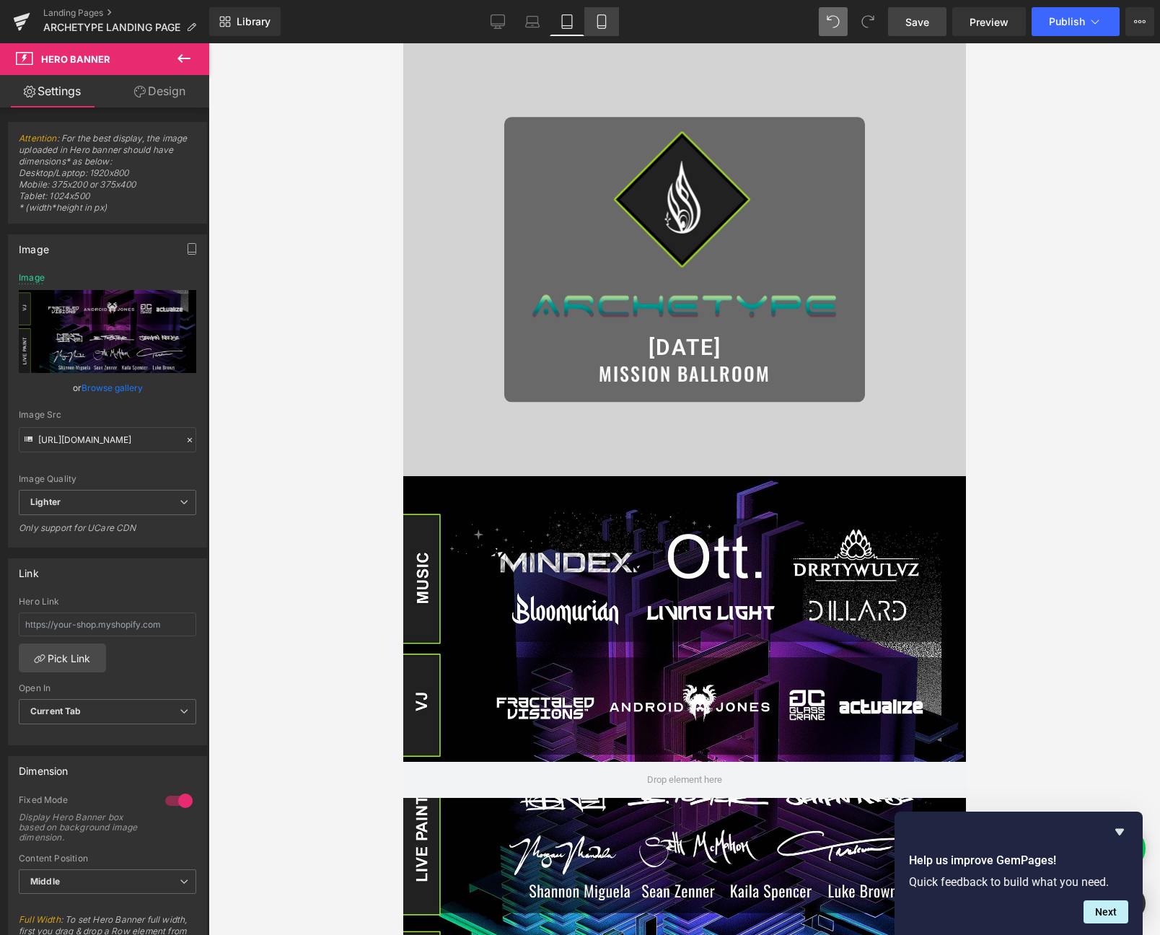
click at [595, 23] on icon at bounding box center [602, 21] width 14 height 14
type input "https://ucarecdn.com/10b506d9-4d8b-48c8-81b5-74d8385dcdaf/-/format/auto/-/previ…"
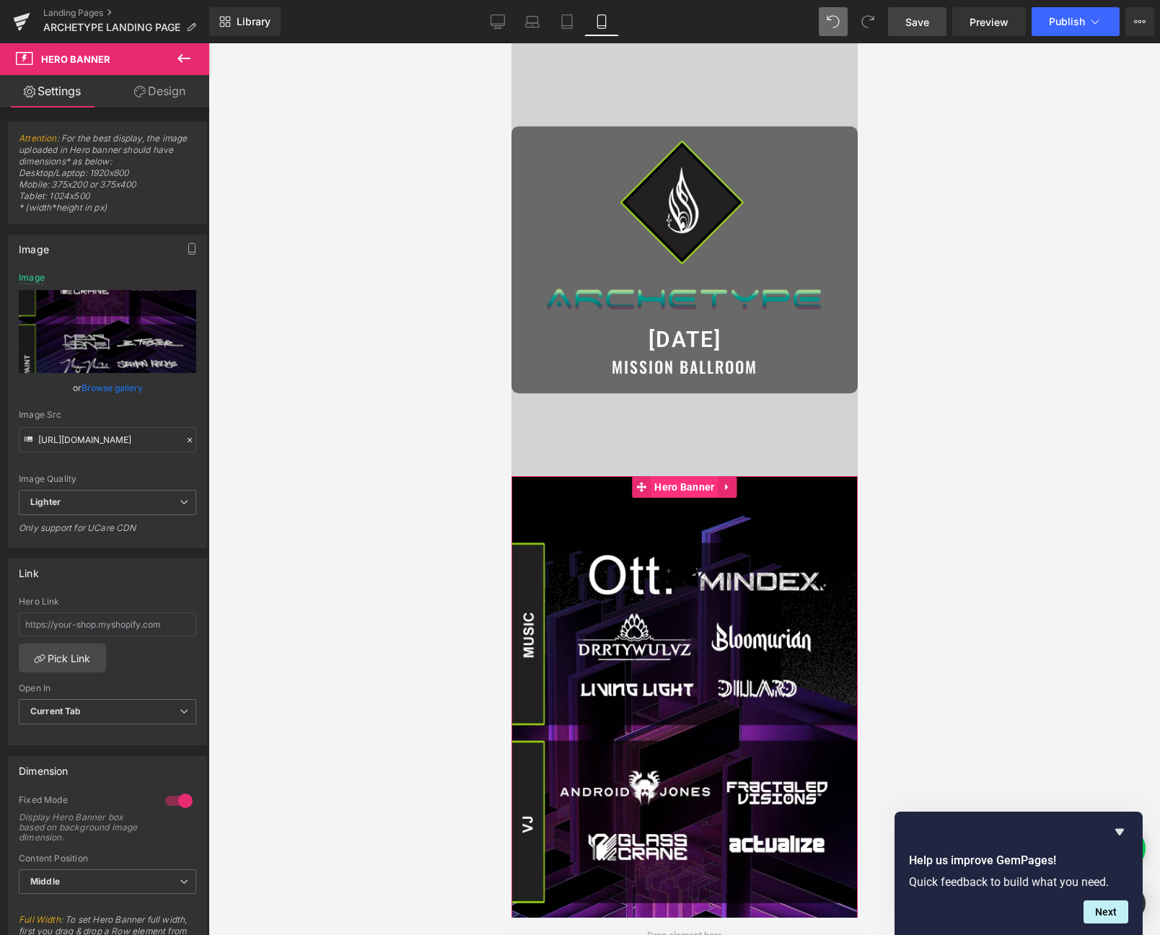
click at [678, 486] on span "Hero Banner" at bounding box center [683, 487] width 67 height 22
click at [100, 388] on link "Browse gallery" at bounding box center [112, 387] width 61 height 25
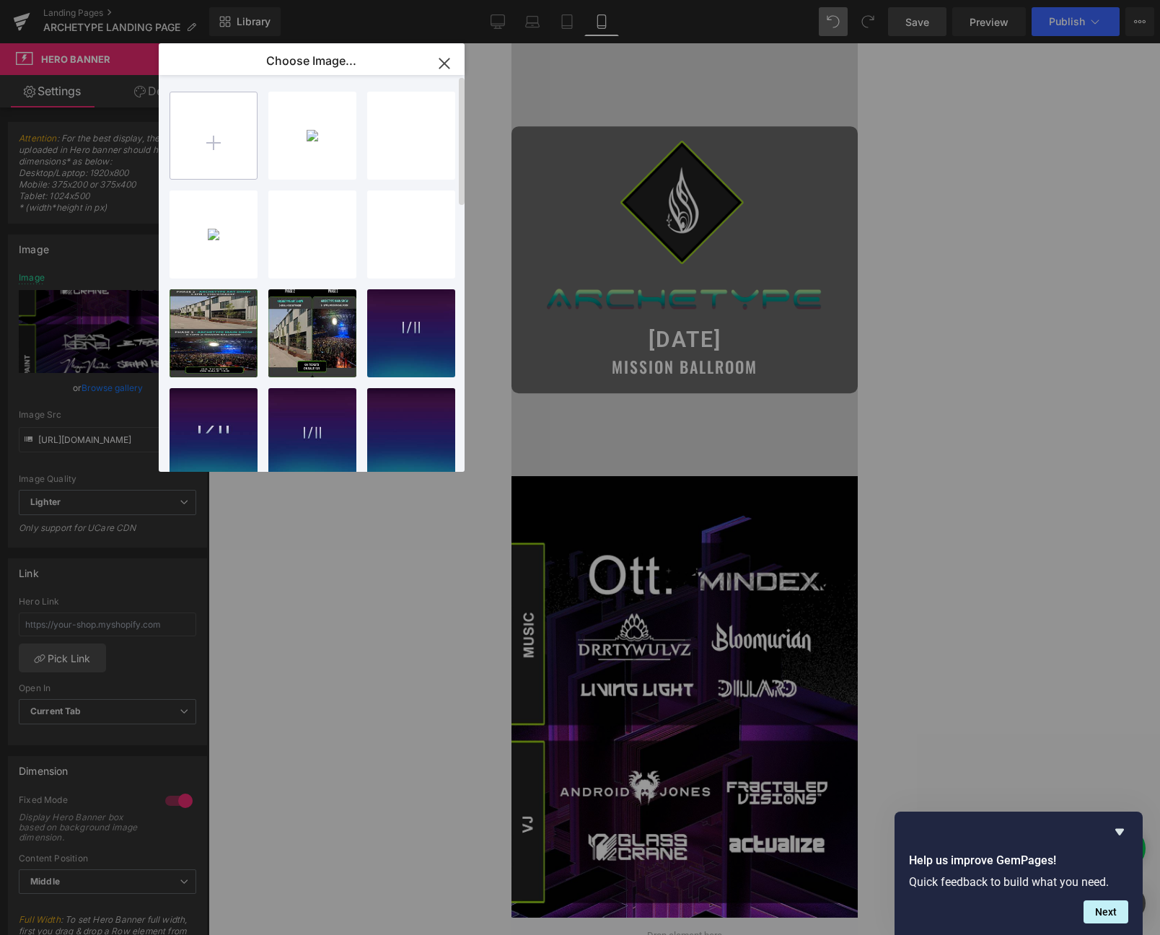
click at [230, 130] on input "file" at bounding box center [213, 135] width 87 height 87
type input "C:\fakepath\mobile_lineup.jpg"
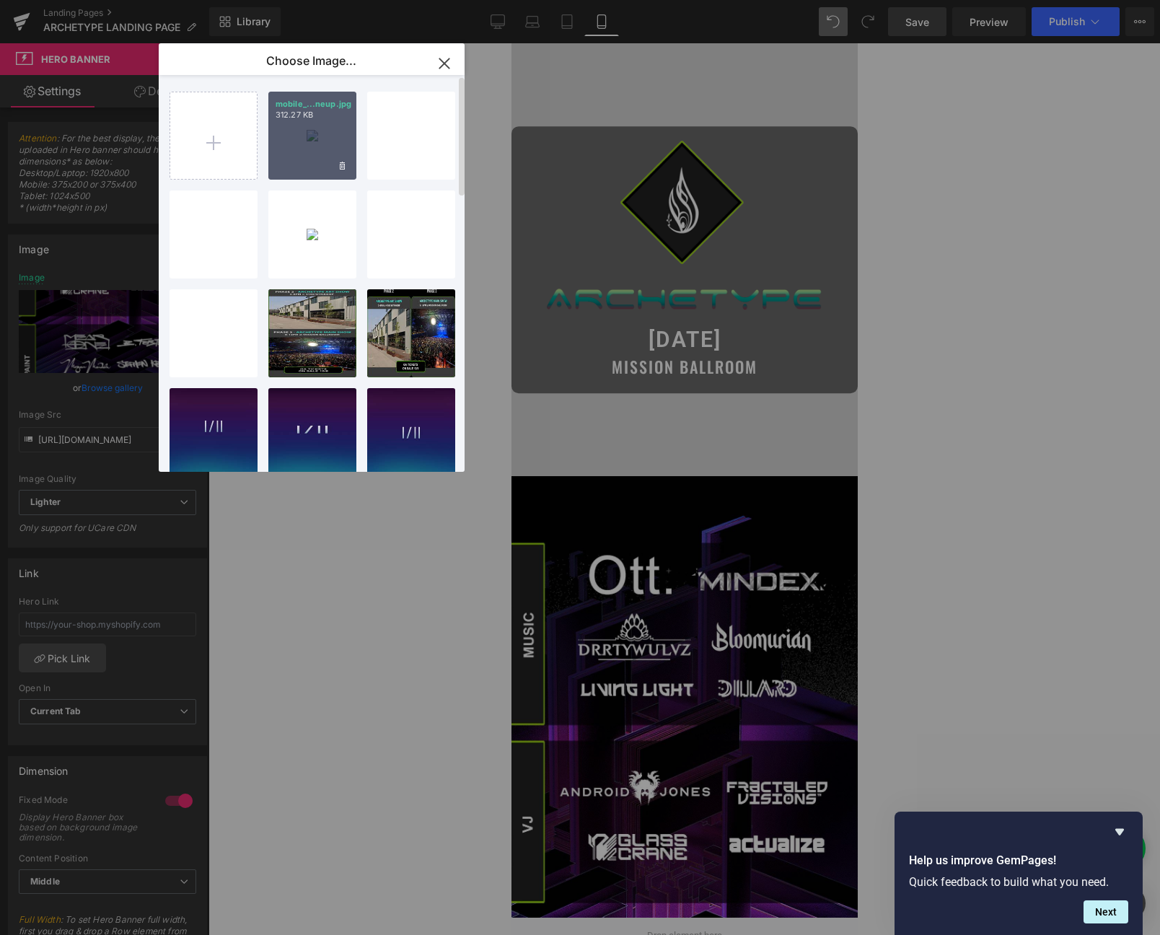
click at [314, 113] on p "312.27 KB" at bounding box center [313, 115] width 74 height 11
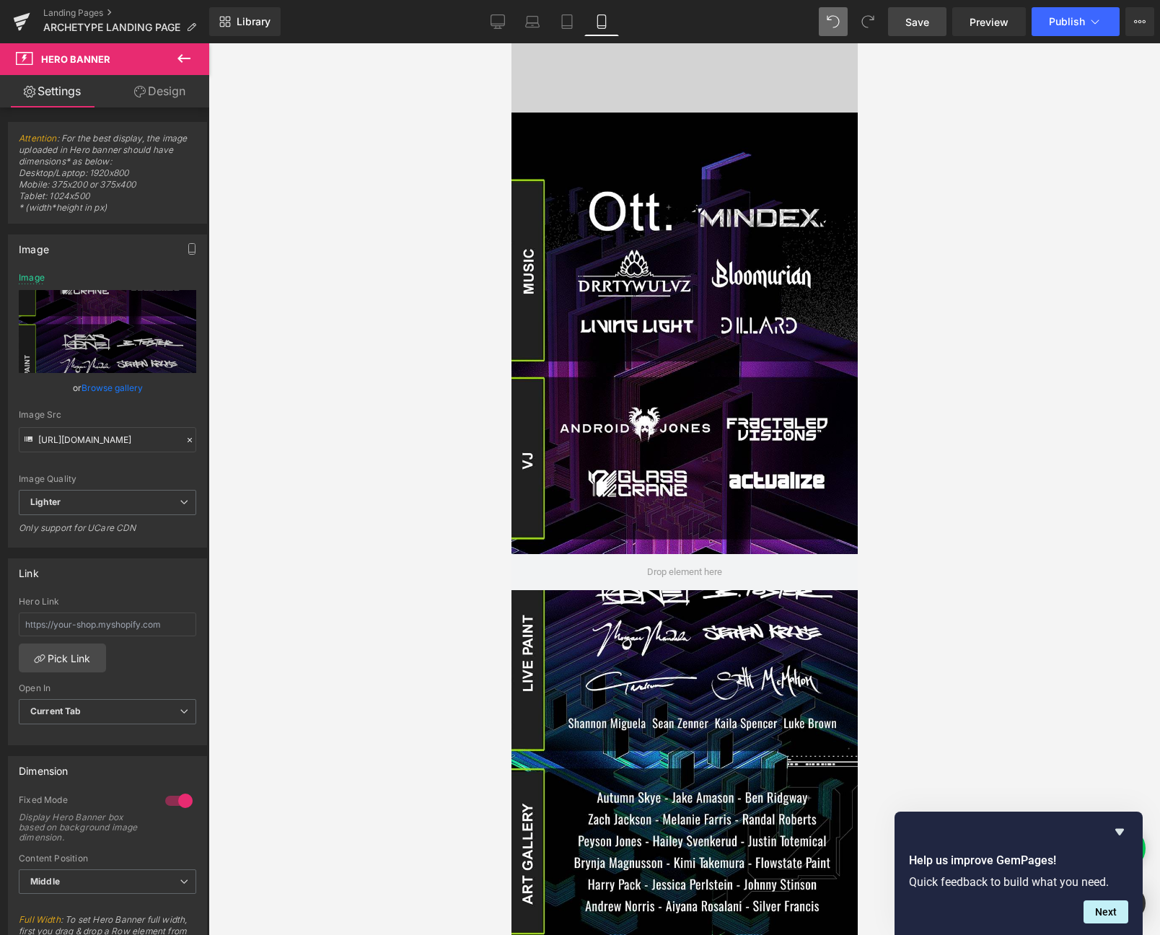
scroll to position [363, 0]
click at [497, 25] on icon at bounding box center [498, 21] width 14 height 14
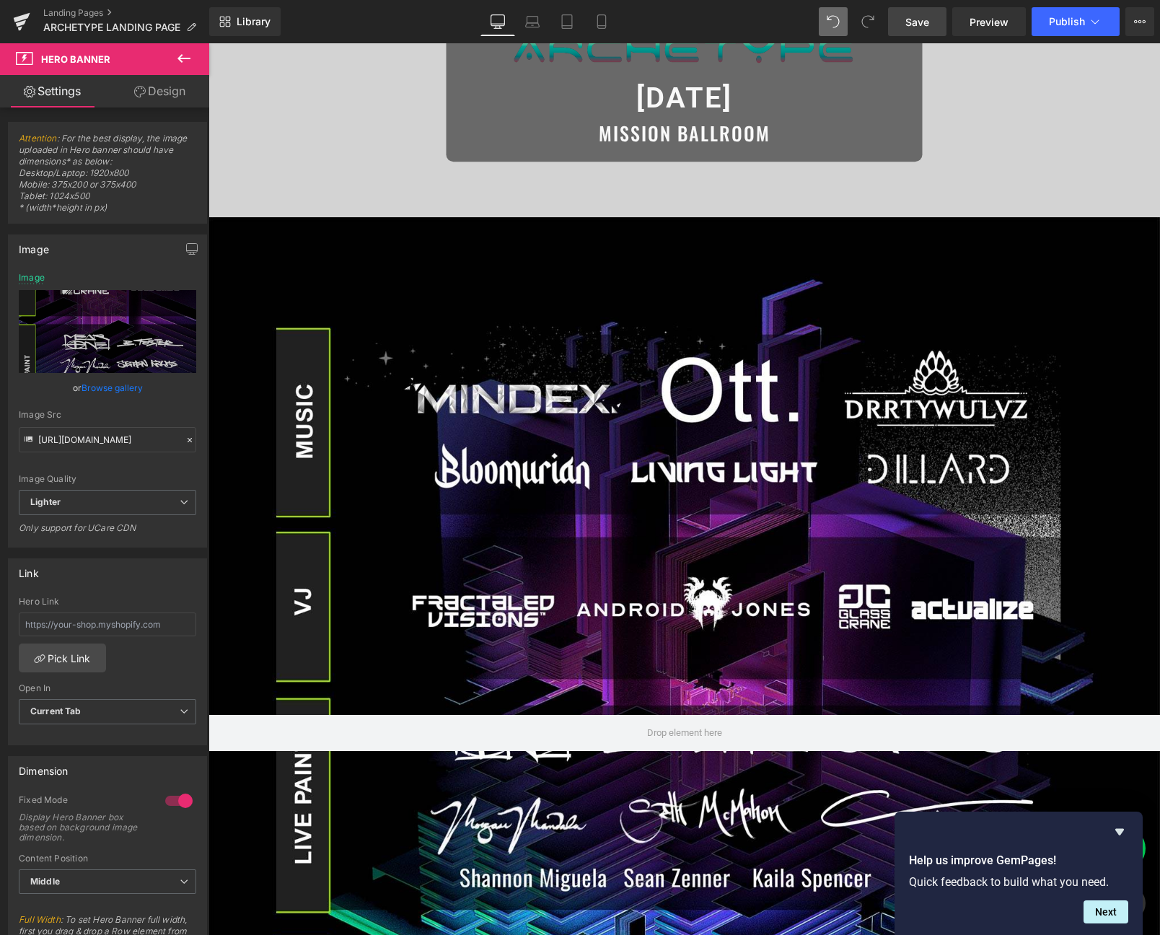
type input "https://ucarecdn.com/70306205-7b53-4ff6-a55d-400e1eff99a9/-/format/auto/-/previ…"
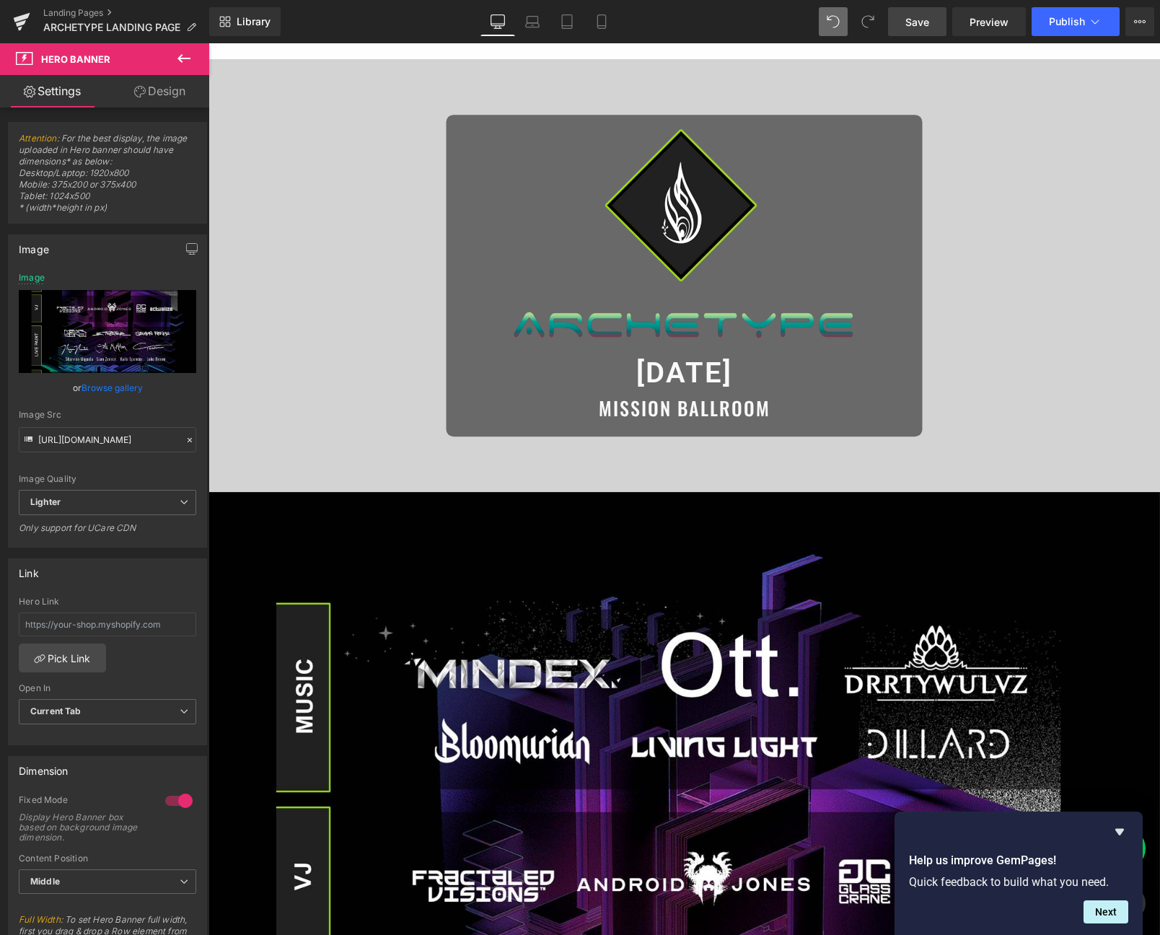
scroll to position [0, 0]
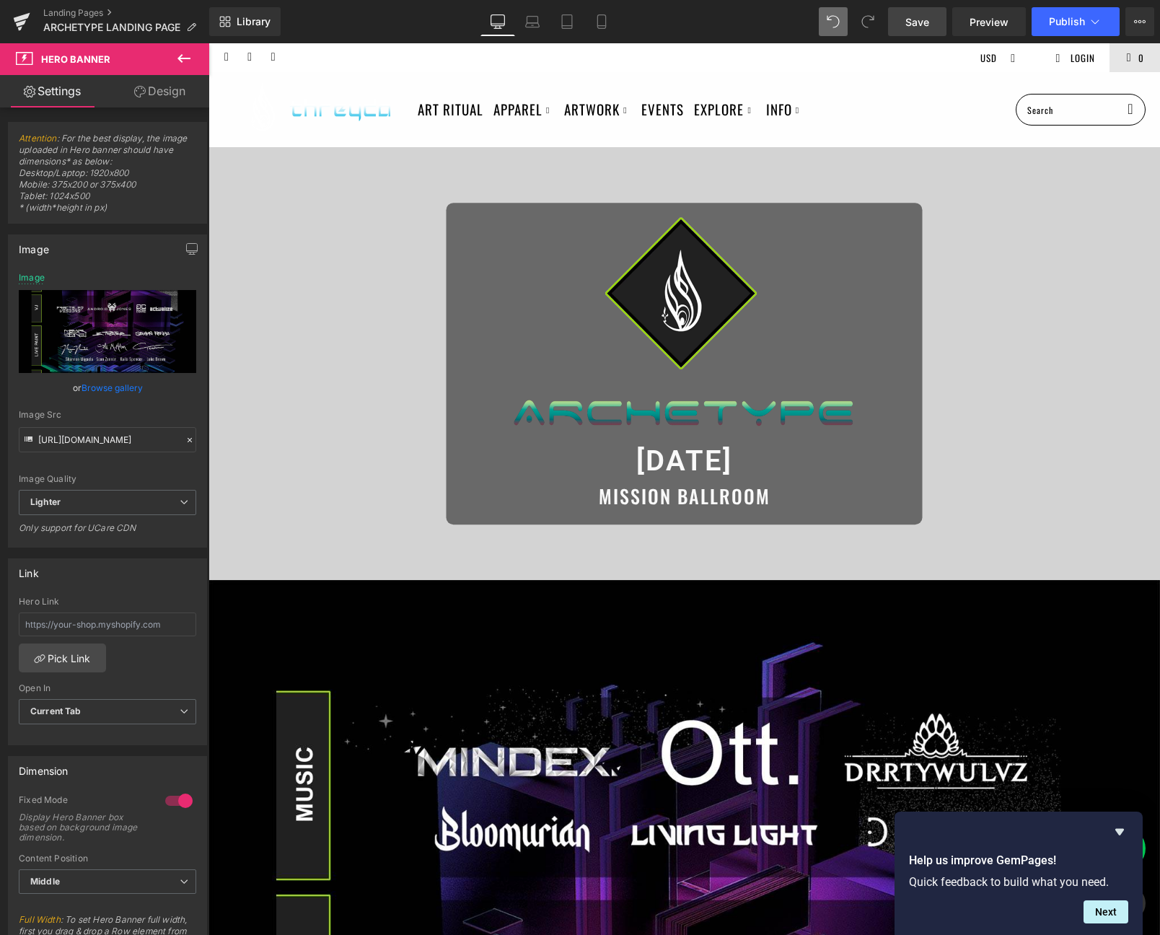
click at [904, 30] on link "Save" at bounding box center [917, 21] width 58 height 29
click at [1124, 826] on icon "Hide survey" at bounding box center [1119, 831] width 17 height 17
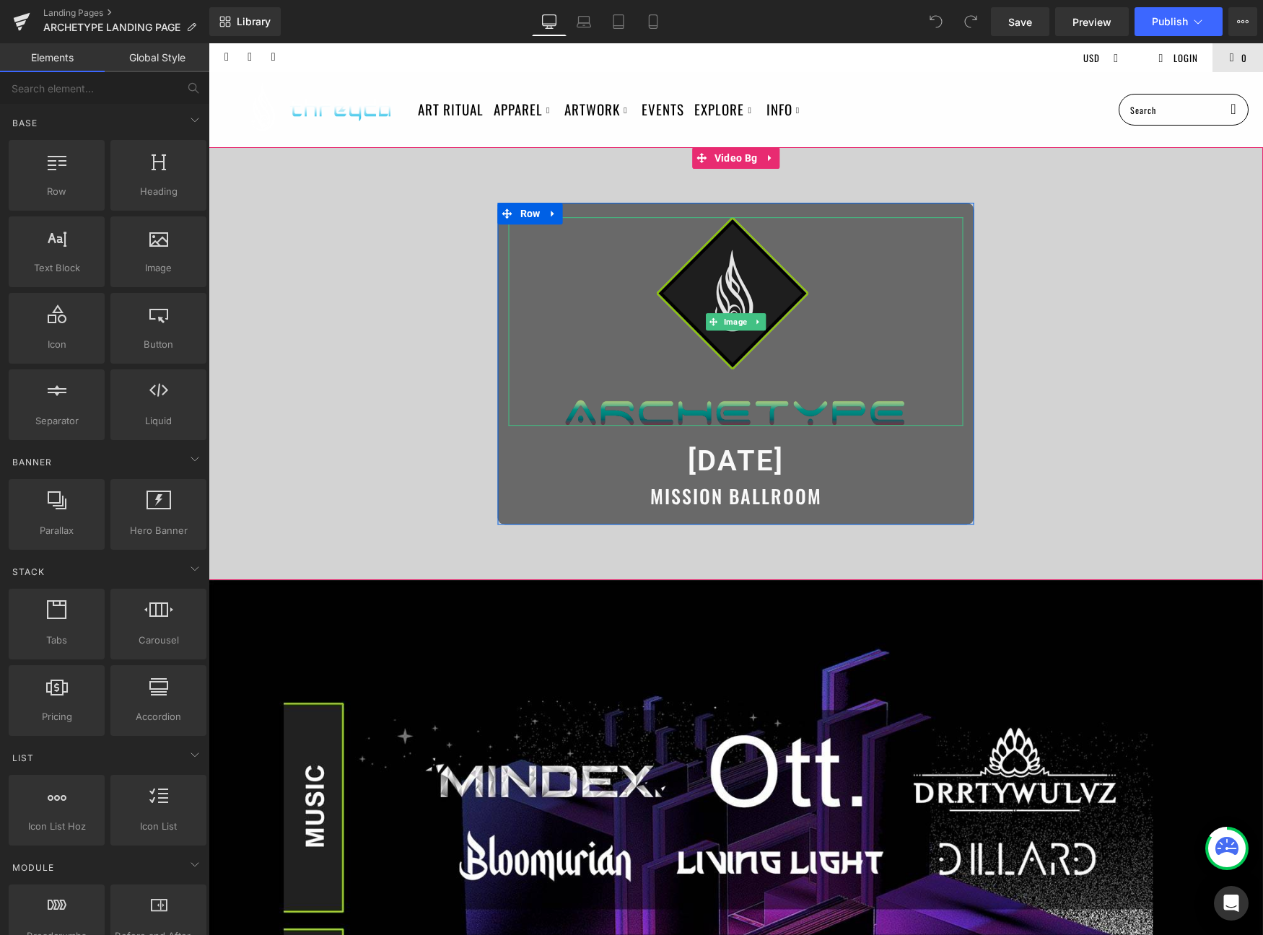
click at [738, 266] on img at bounding box center [735, 322] width 341 height 209
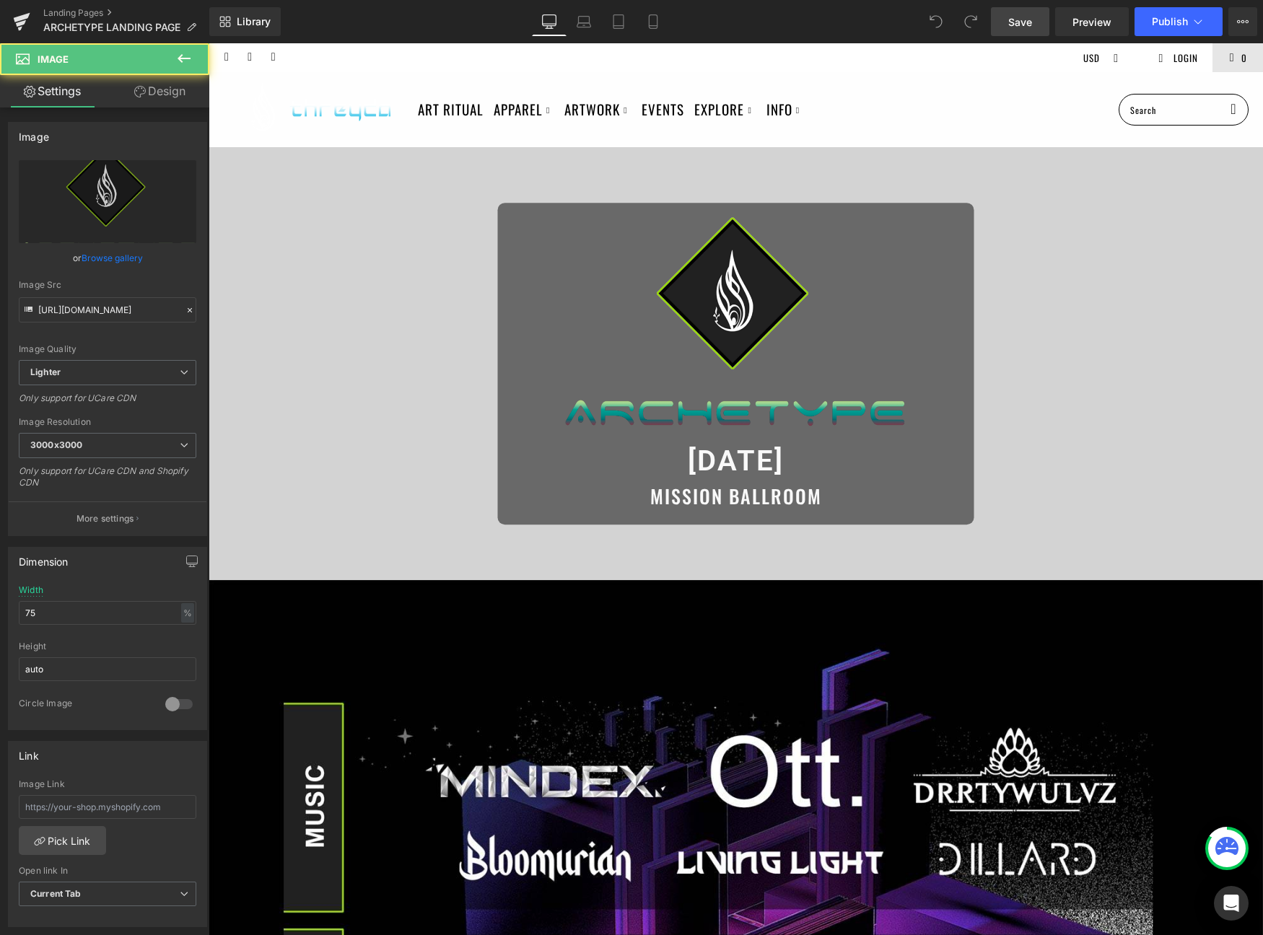
click at [1013, 27] on span "Save" at bounding box center [1020, 21] width 24 height 15
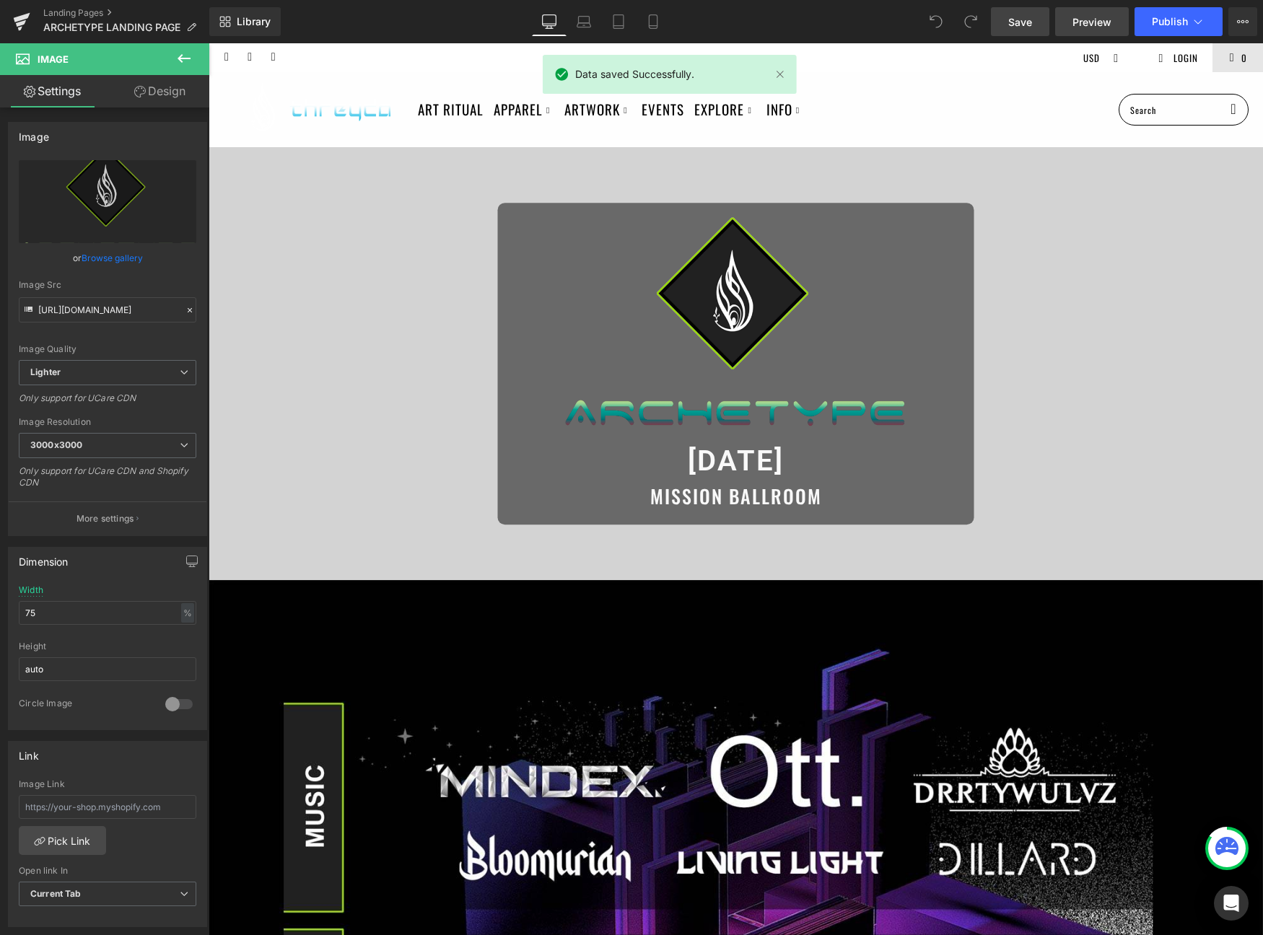
click at [1065, 25] on link "Preview" at bounding box center [1092, 21] width 74 height 29
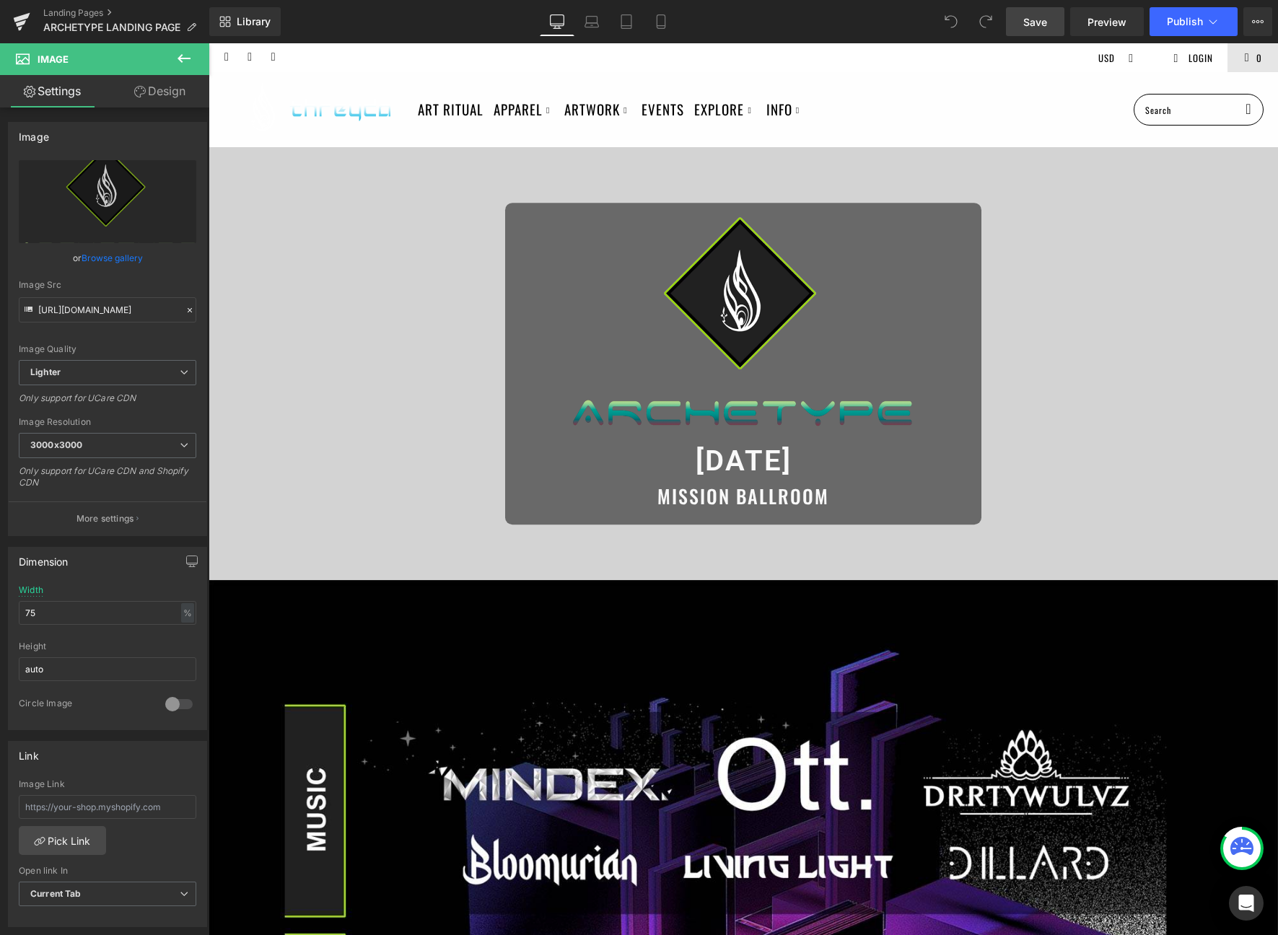
click at [1036, 23] on span "Save" at bounding box center [1035, 21] width 24 height 15
click at [665, 34] on link "Mobile" at bounding box center [661, 21] width 35 height 29
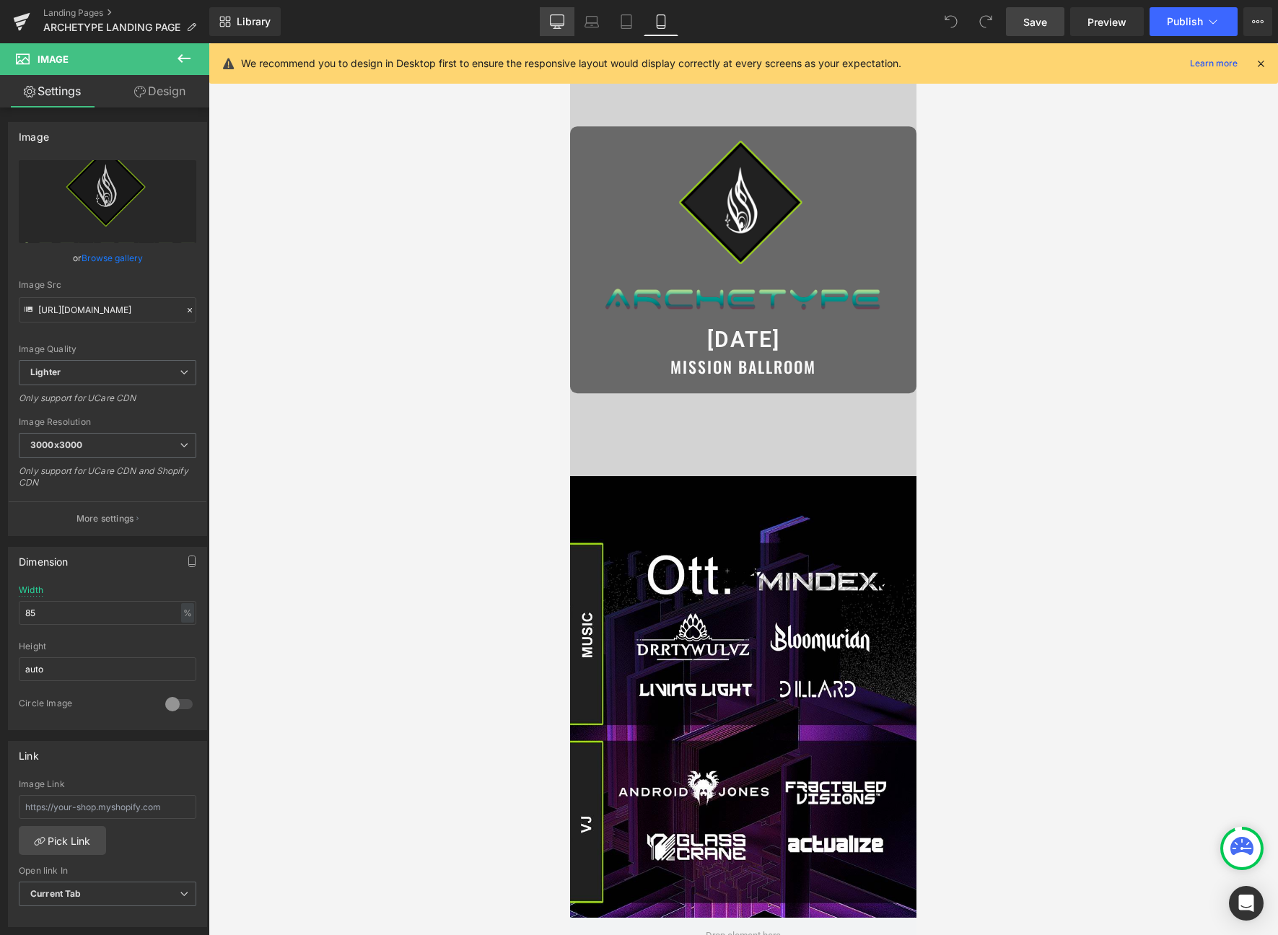
click at [559, 32] on link "Desktop" at bounding box center [557, 21] width 35 height 29
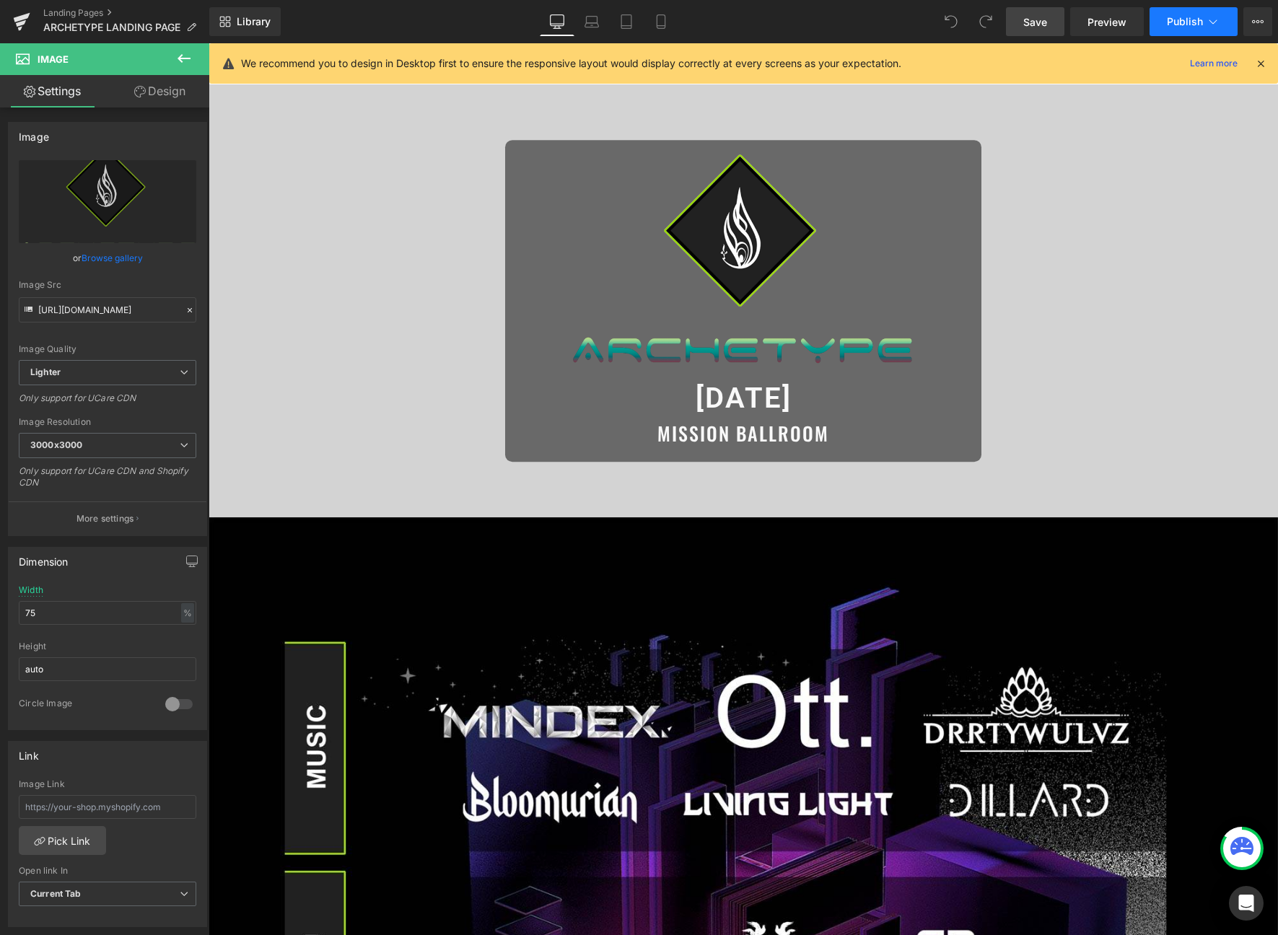
click at [1165, 24] on button "Publish" at bounding box center [1194, 21] width 88 height 29
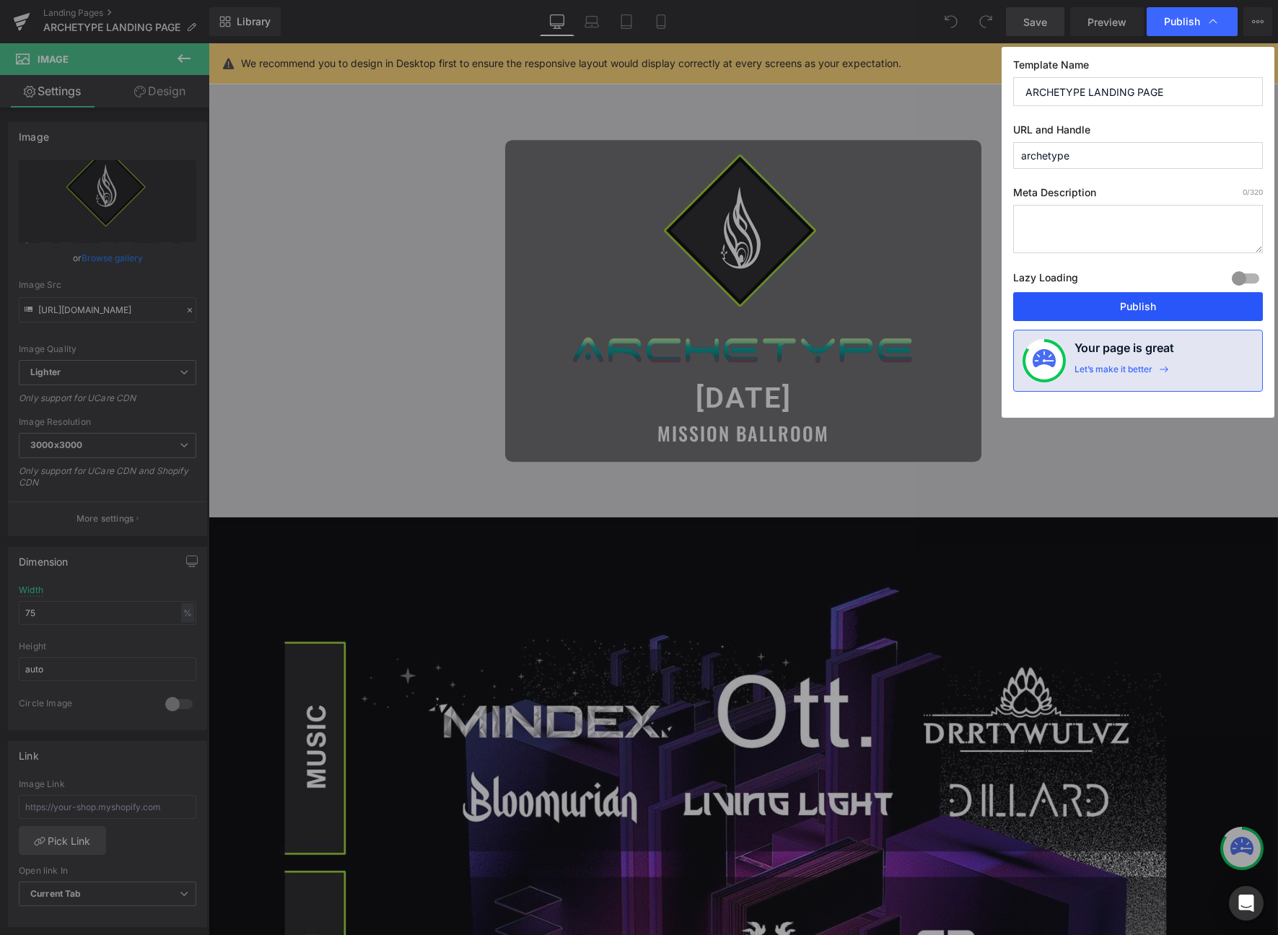
click at [1119, 298] on button "Publish" at bounding box center [1138, 306] width 250 height 29
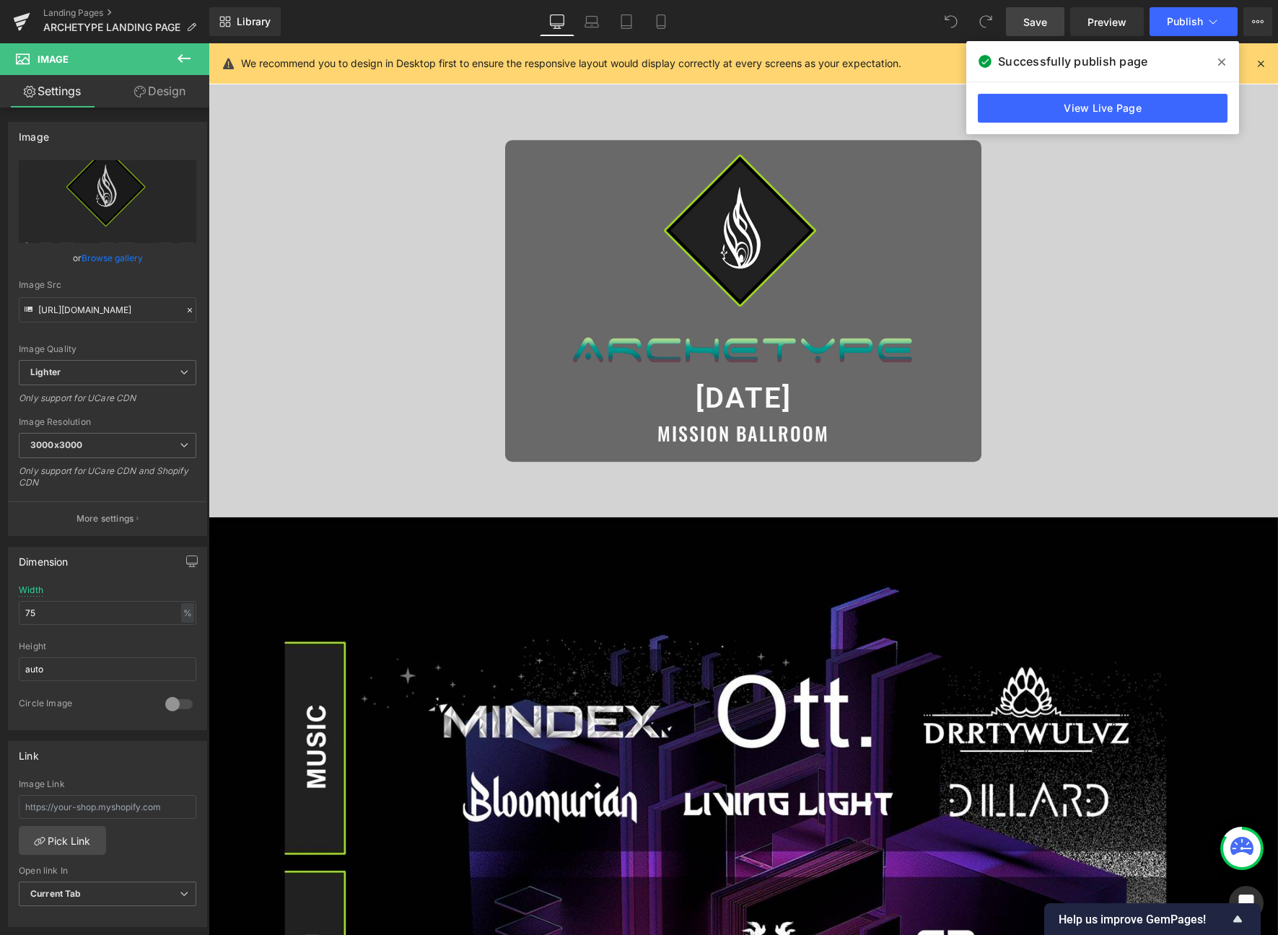
click at [1224, 57] on icon at bounding box center [1221, 62] width 7 height 12
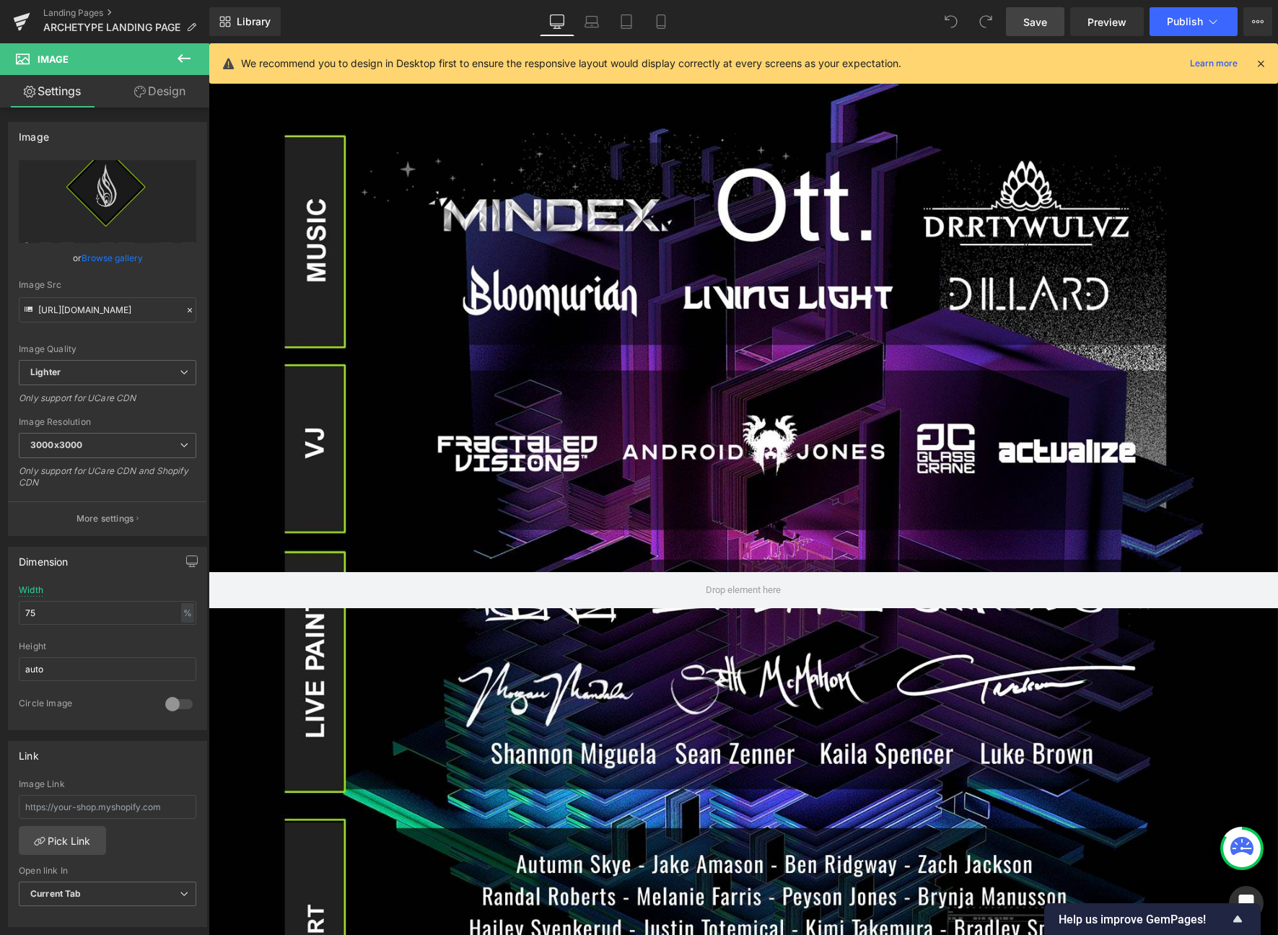
scroll to position [569, 0]
click at [654, 28] on link "Mobile" at bounding box center [661, 21] width 35 height 29
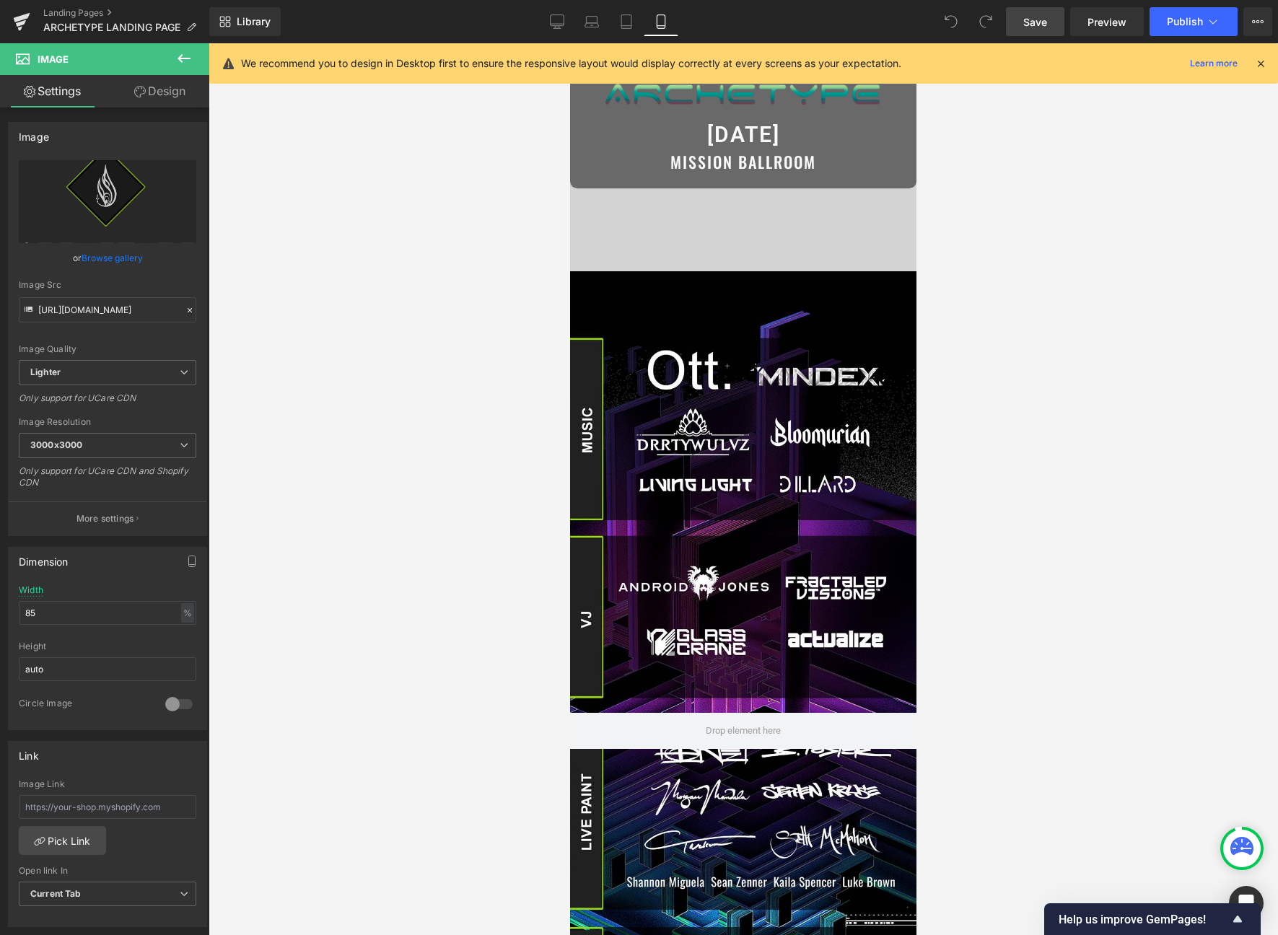
scroll to position [0, 0]
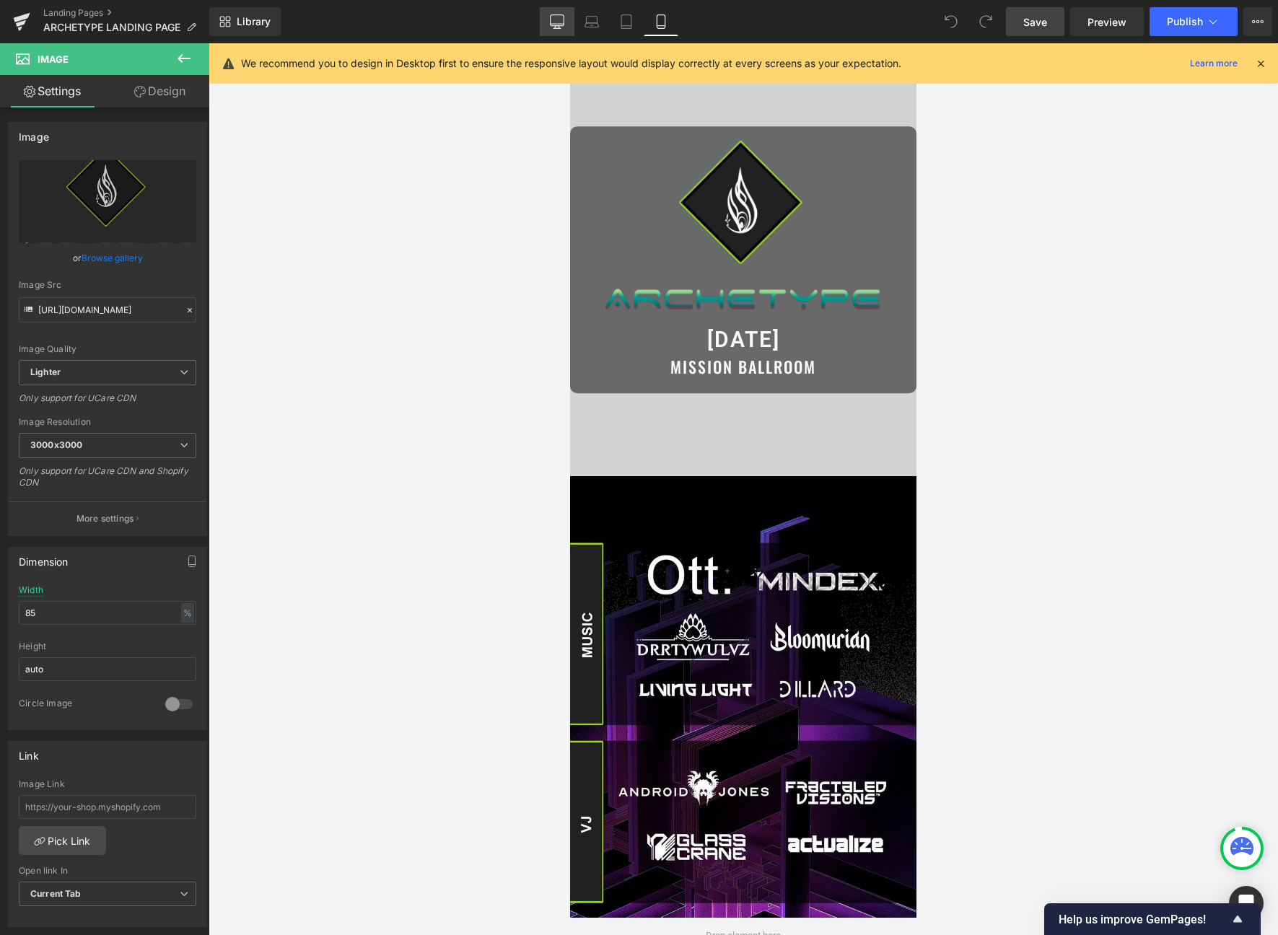
click at [560, 17] on icon at bounding box center [557, 21] width 14 height 14
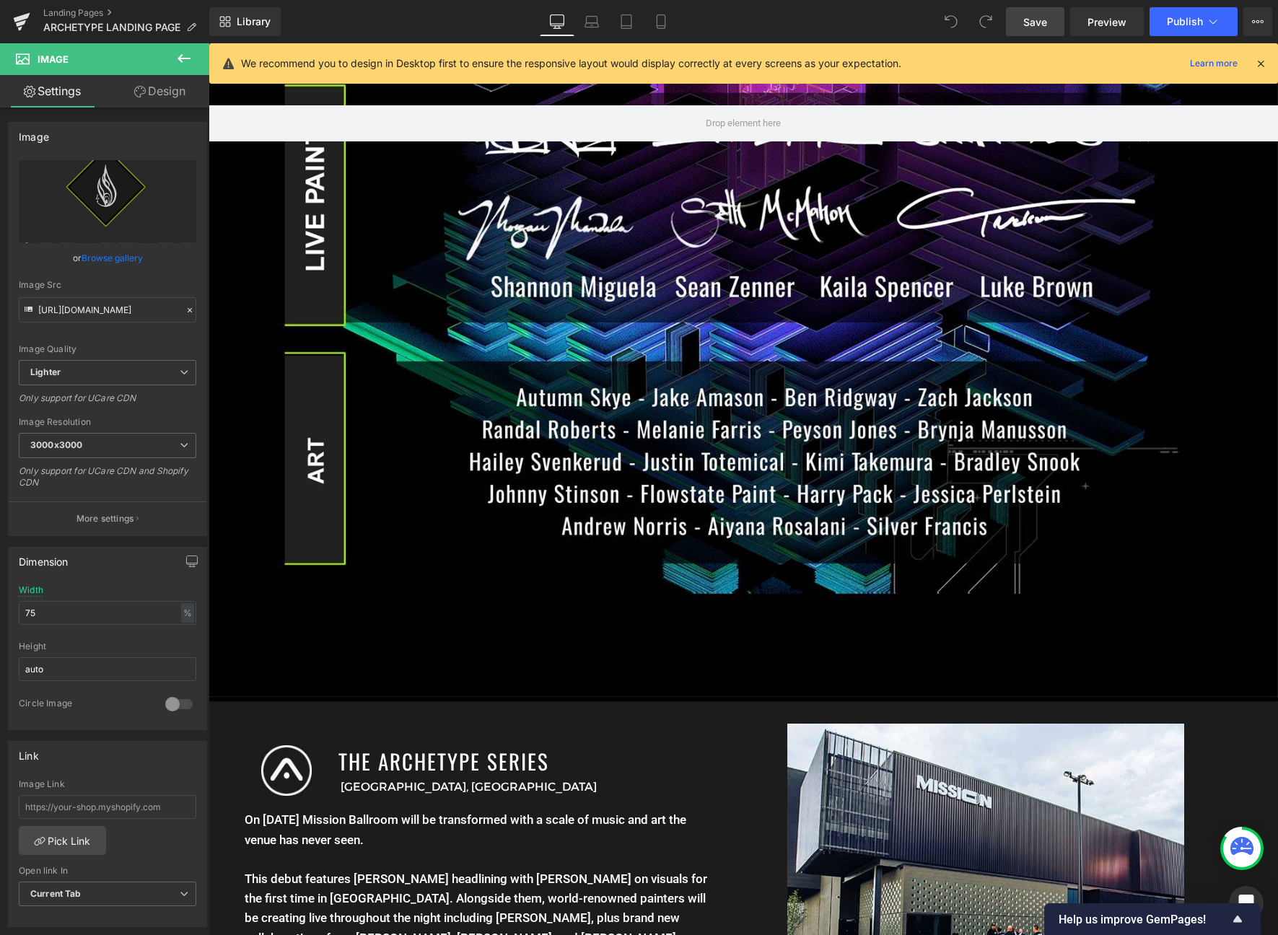
scroll to position [1104, 0]
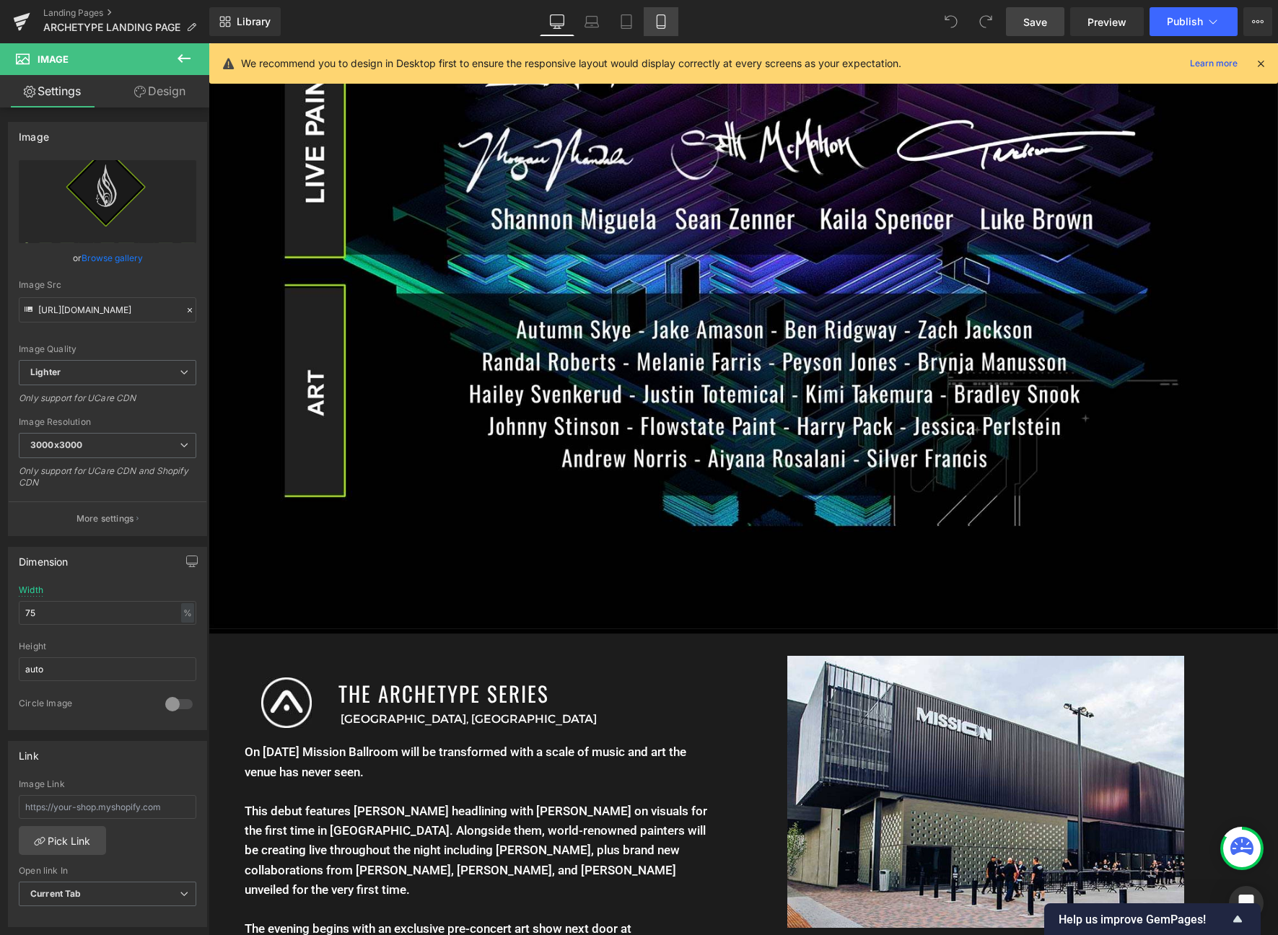
click at [660, 17] on icon at bounding box center [661, 21] width 14 height 14
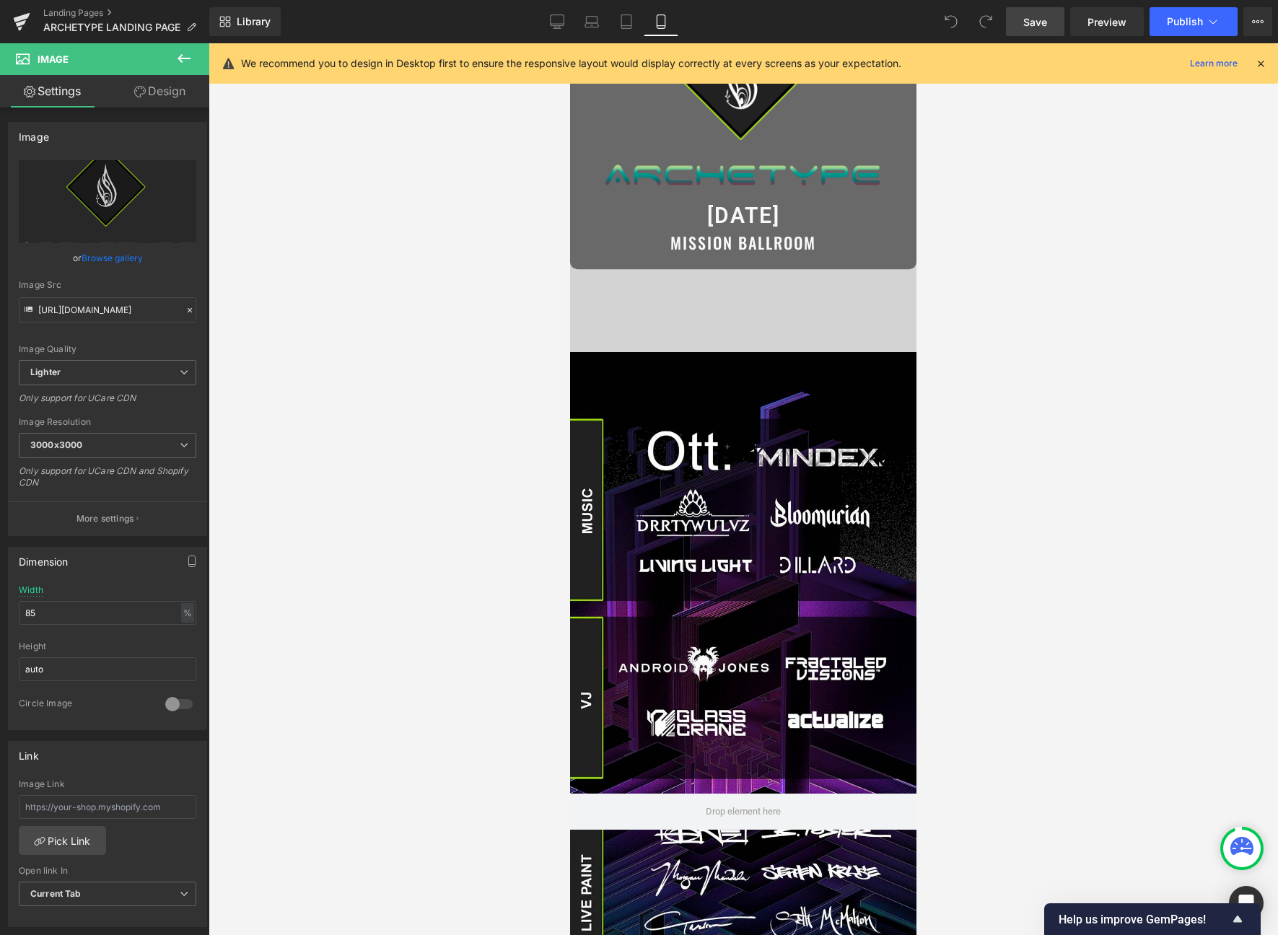
scroll to position [0, 0]
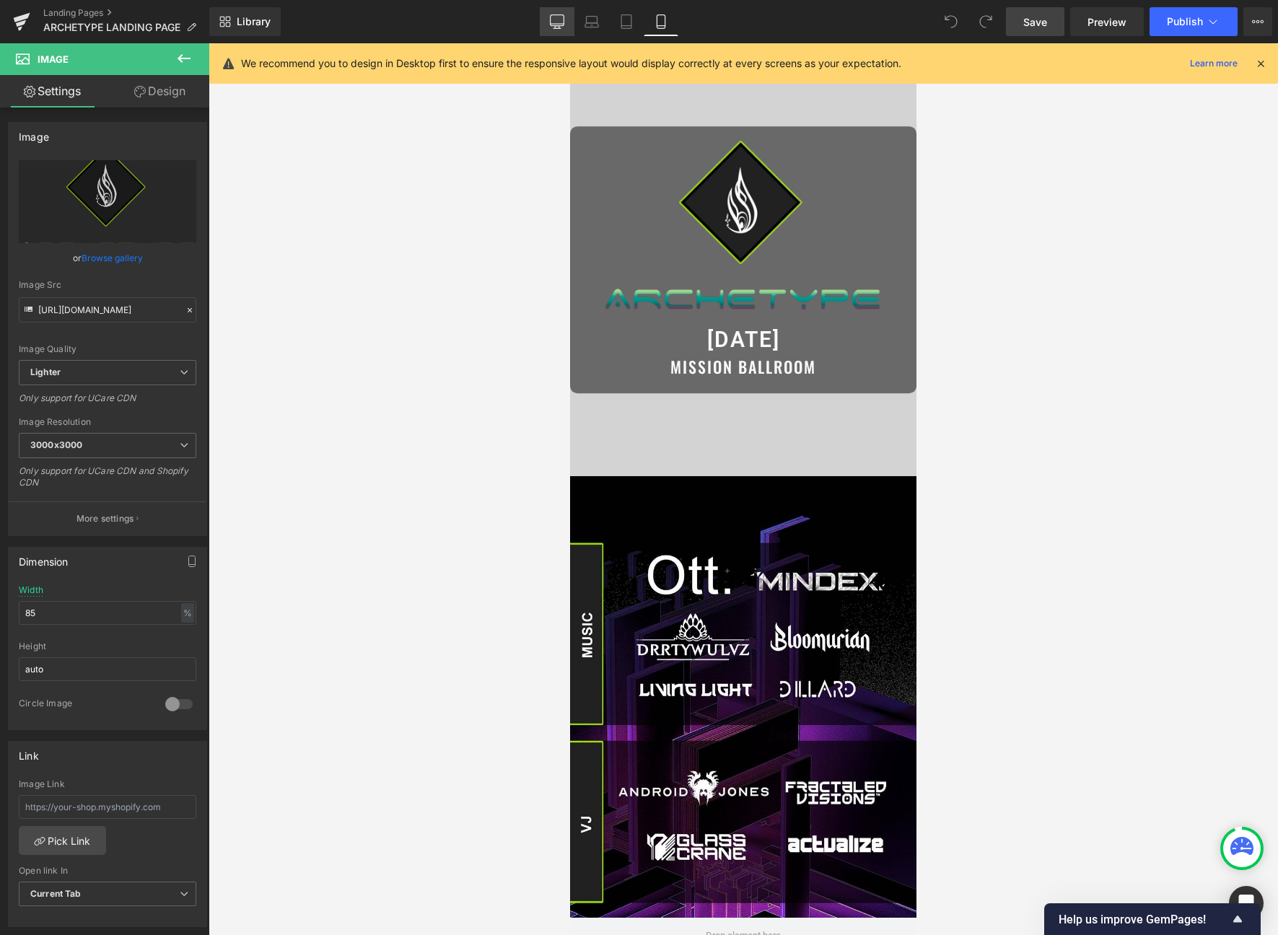
click at [562, 26] on icon at bounding box center [557, 21] width 14 height 14
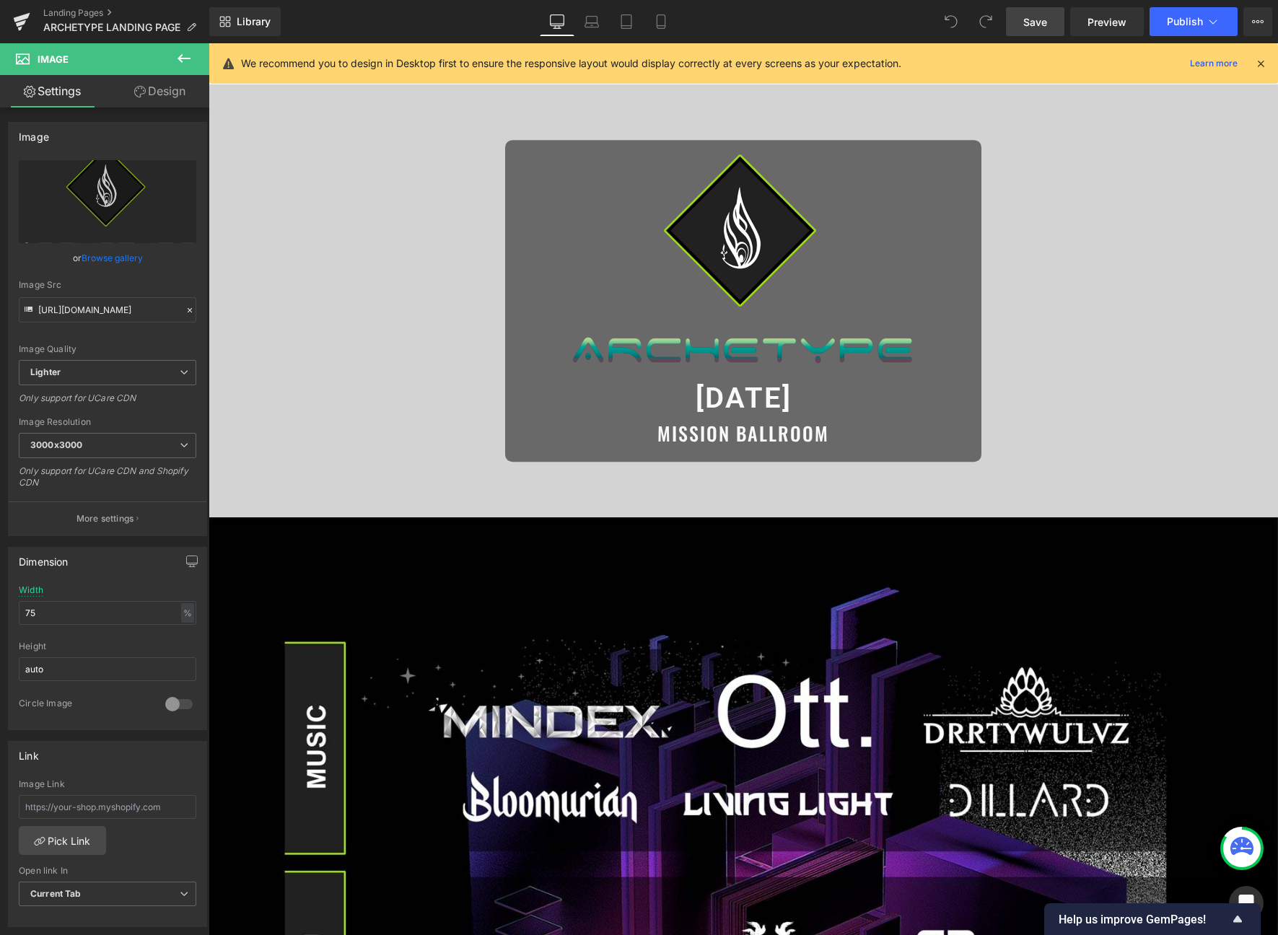
click at [1018, 30] on link "Save" at bounding box center [1035, 21] width 58 height 29
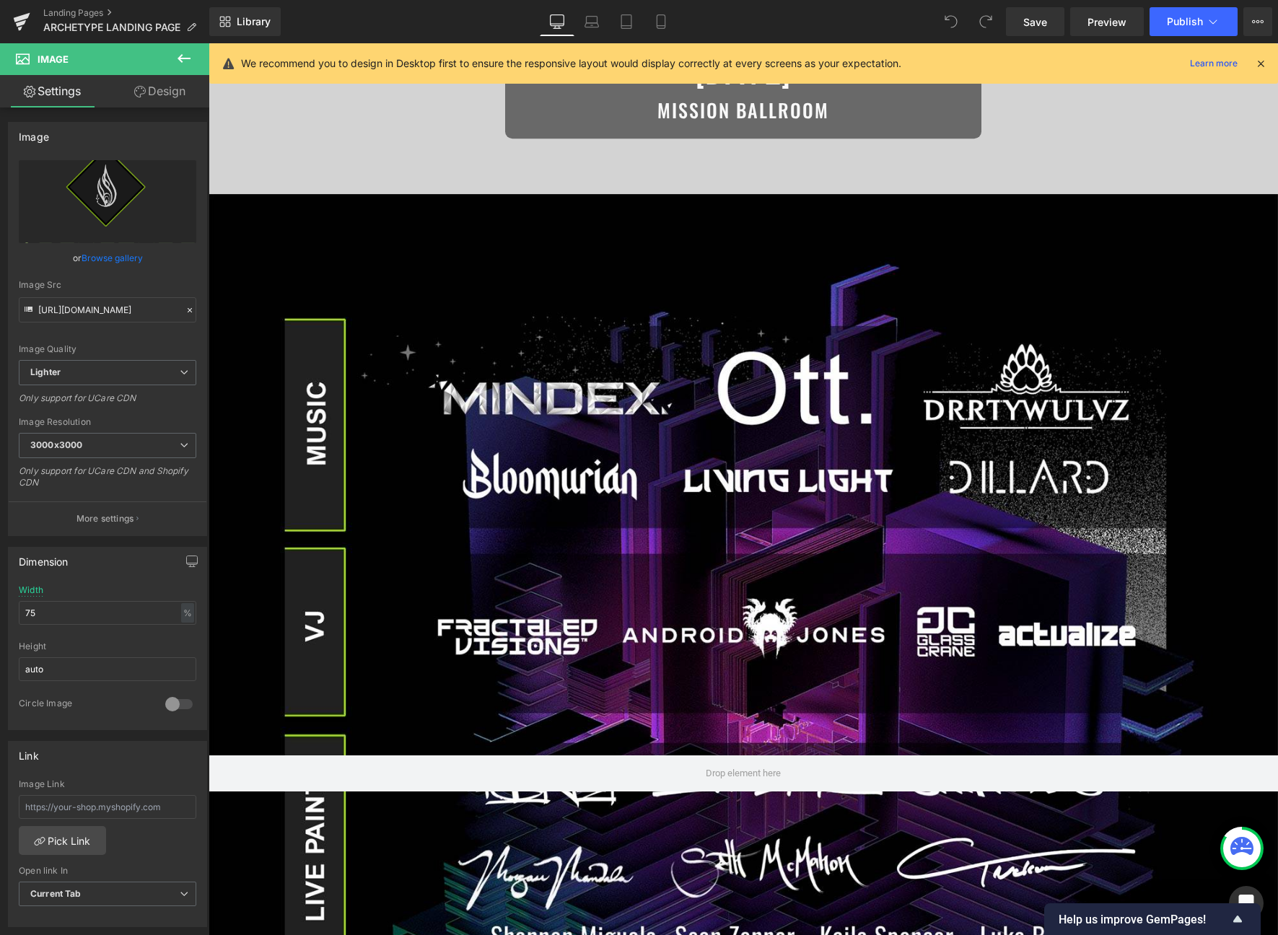
scroll to position [0, 0]
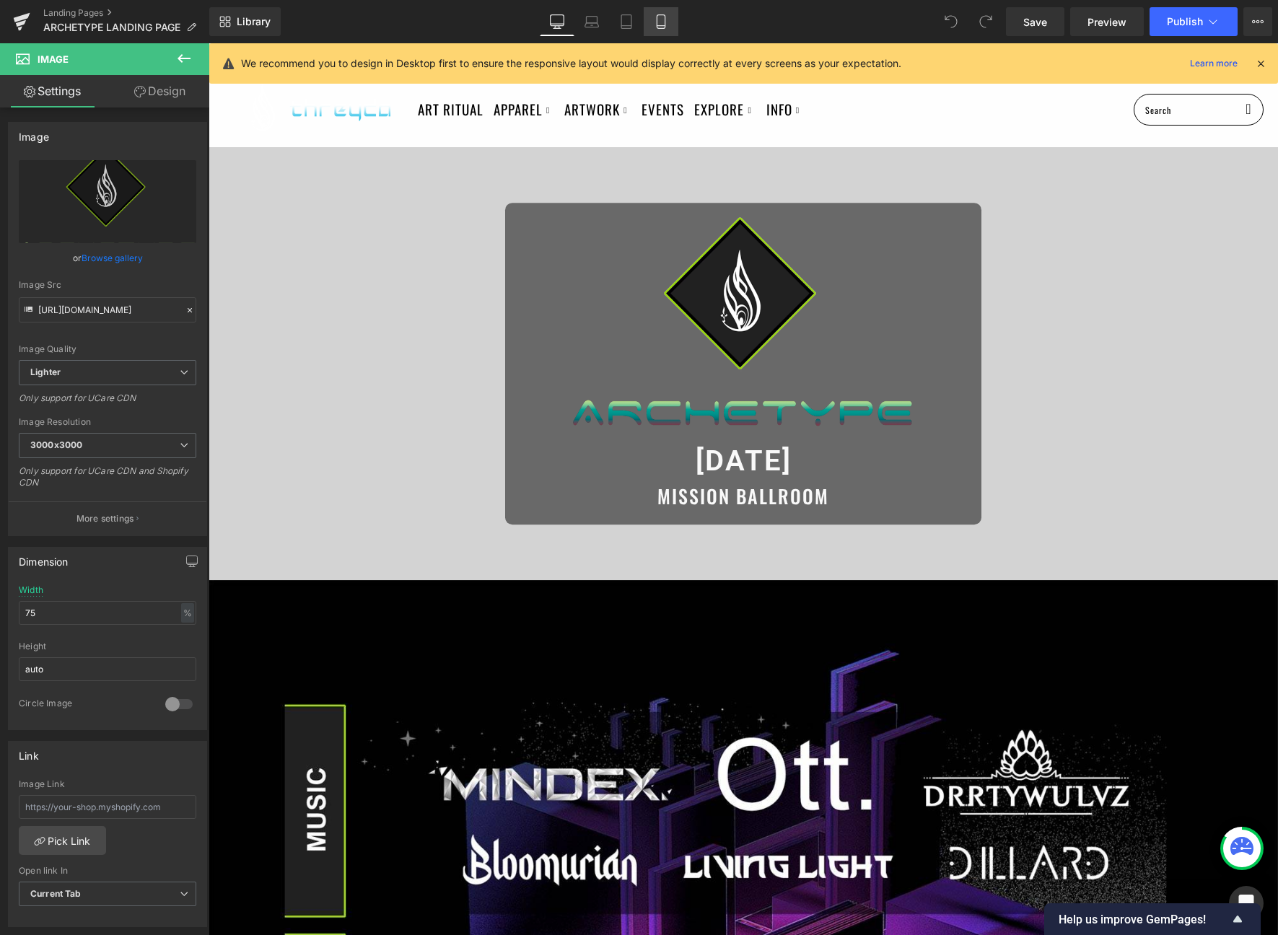
click at [666, 30] on link "Mobile" at bounding box center [661, 21] width 35 height 29
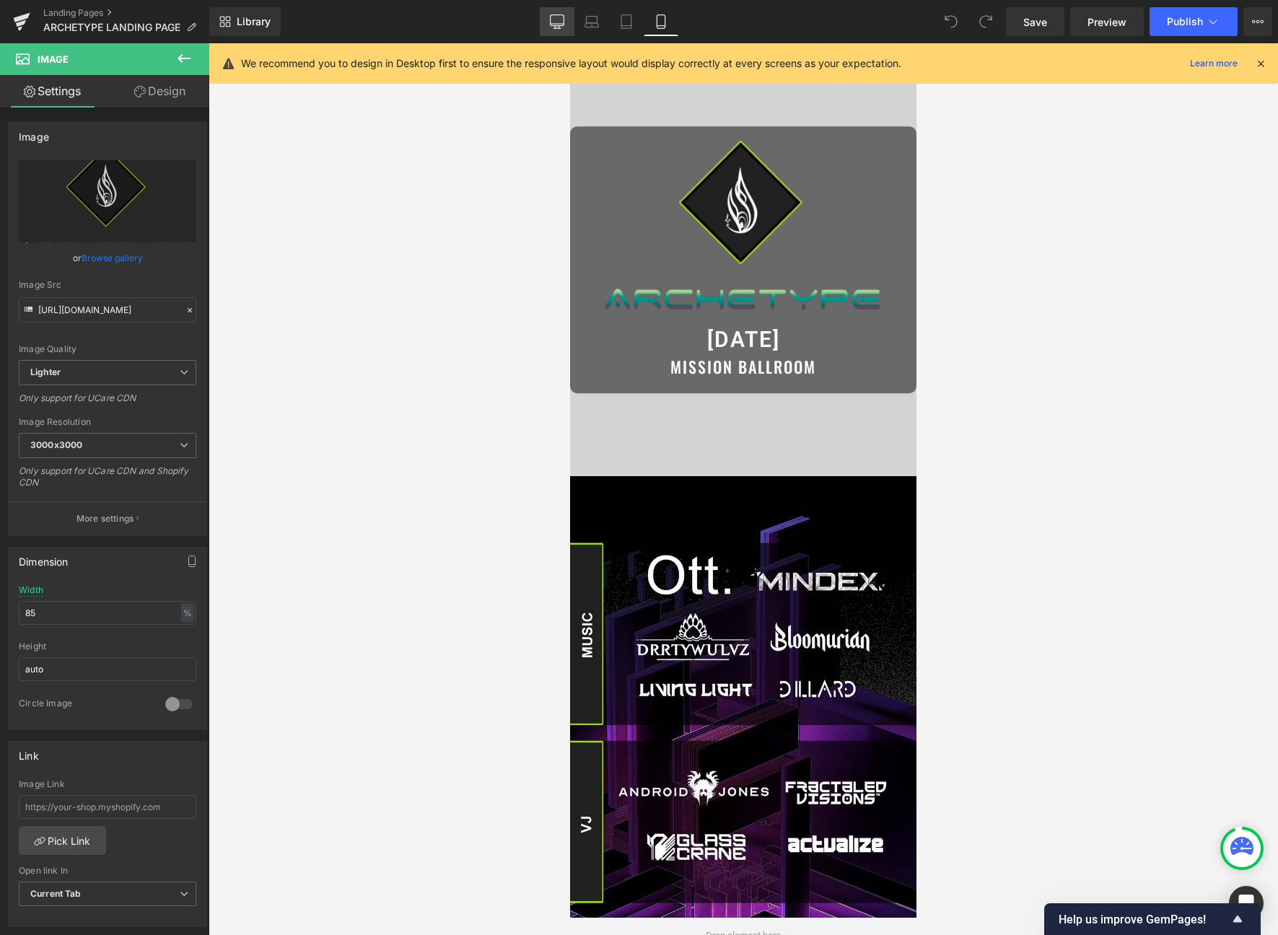
click at [555, 20] on icon at bounding box center [557, 21] width 14 height 14
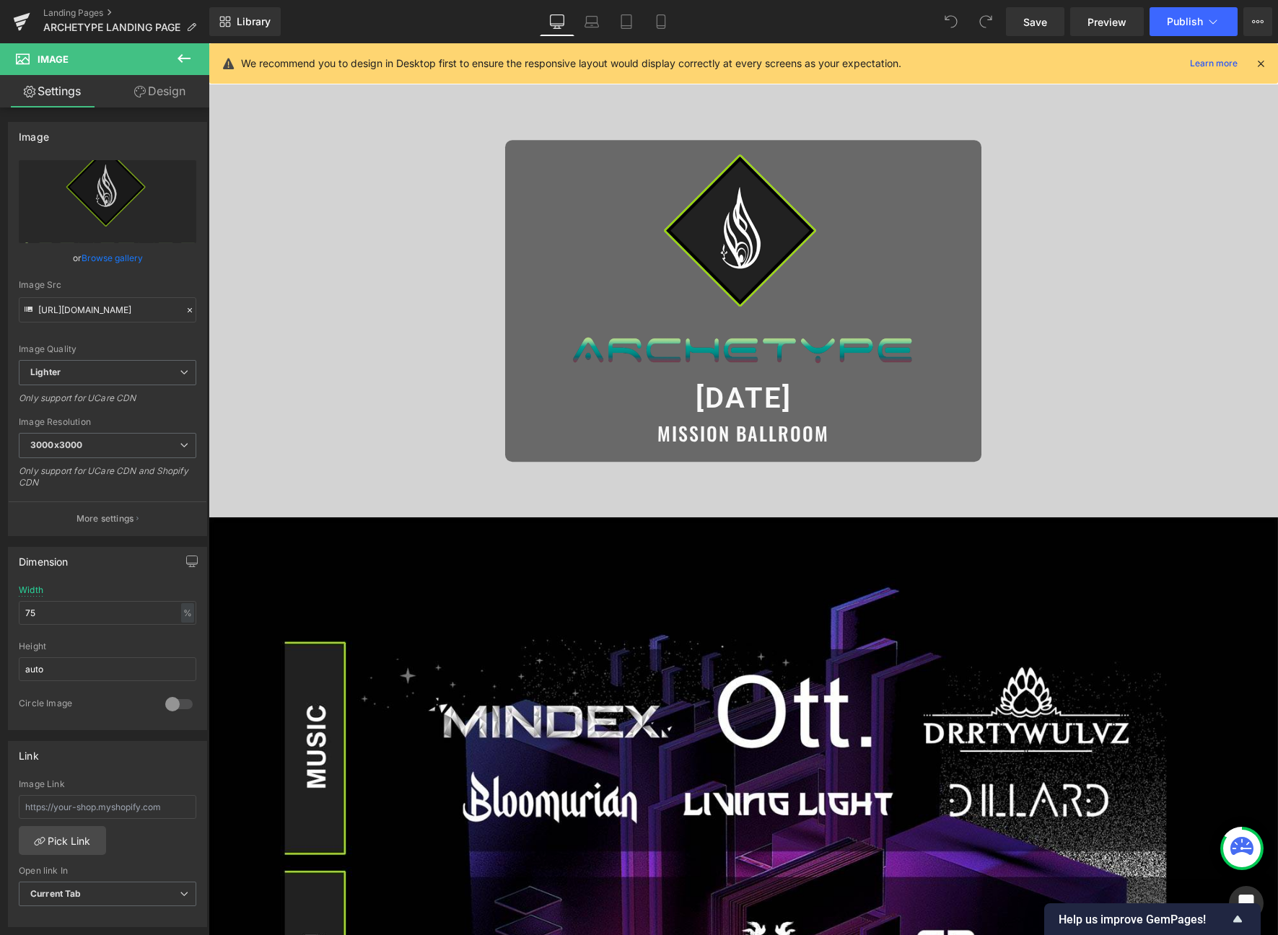
click at [1260, 64] on icon at bounding box center [1260, 63] width 13 height 13
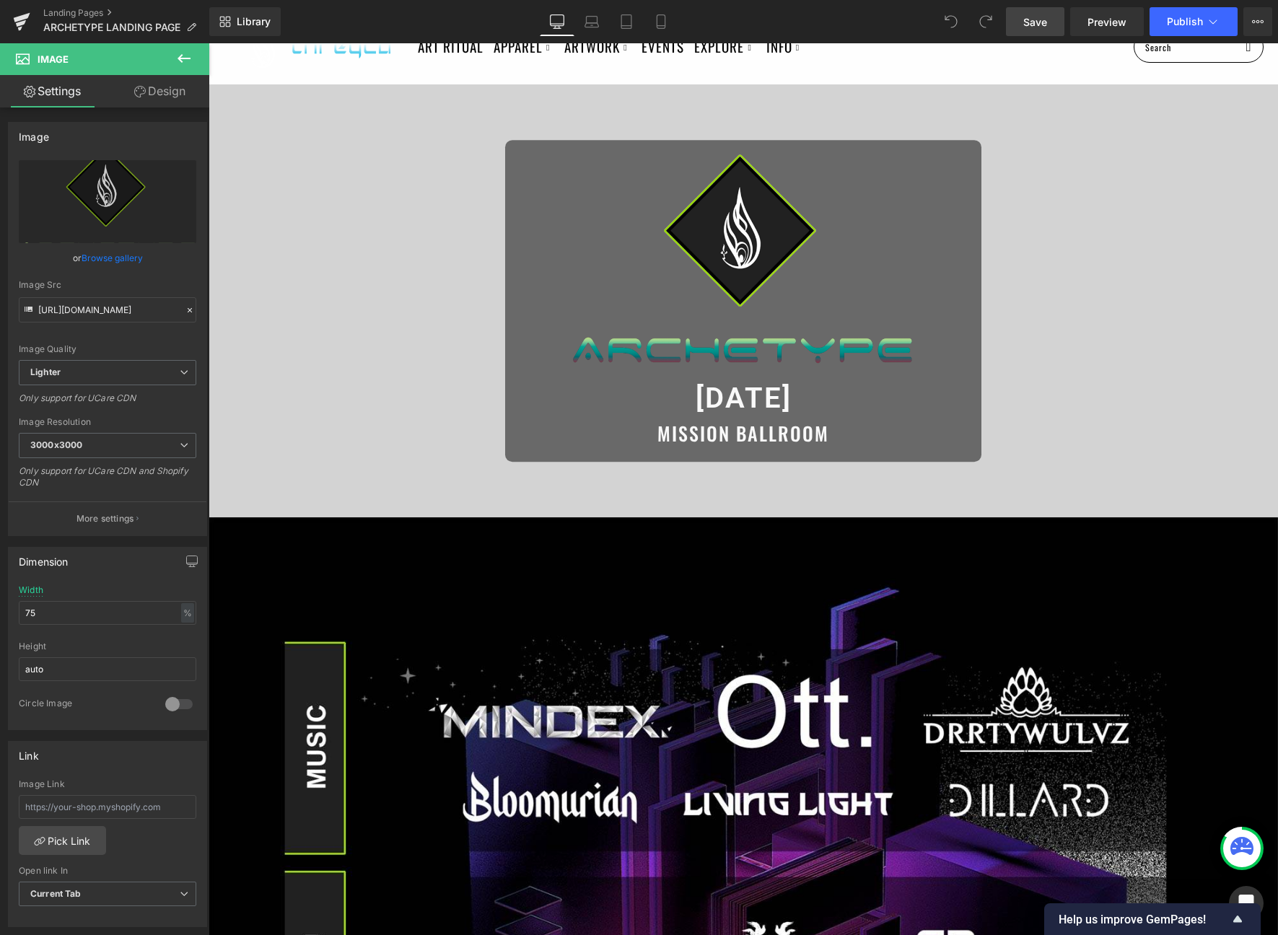
click at [1021, 19] on link "Save" at bounding box center [1035, 21] width 58 height 29
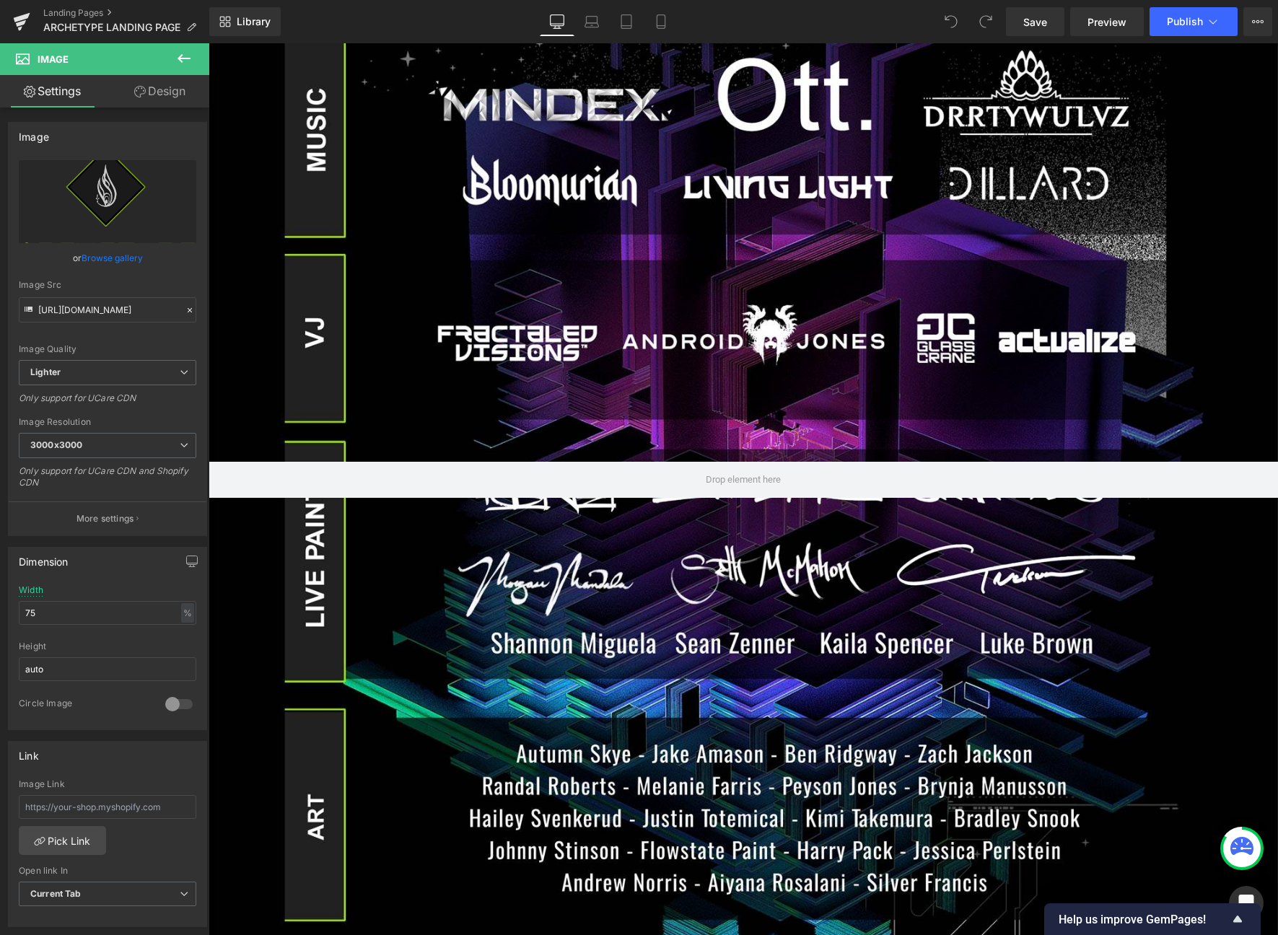
scroll to position [679, 0]
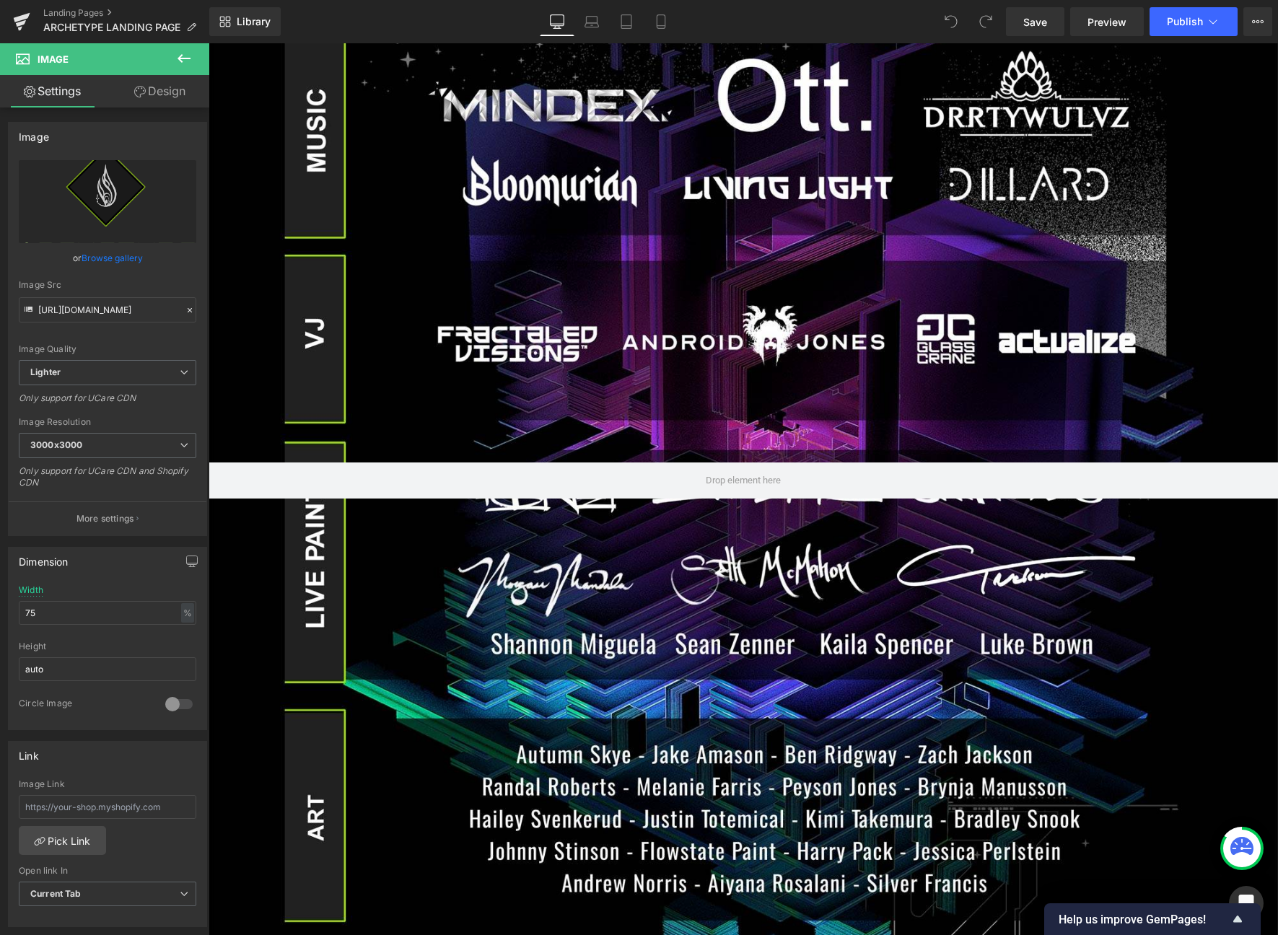
click at [1020, 4] on div "Library Desktop Desktop Laptop Tablet Mobile Save Preview Publish Scheduled Vie…" at bounding box center [743, 21] width 1069 height 43
click at [1039, 27] on span "Save" at bounding box center [1035, 21] width 24 height 15
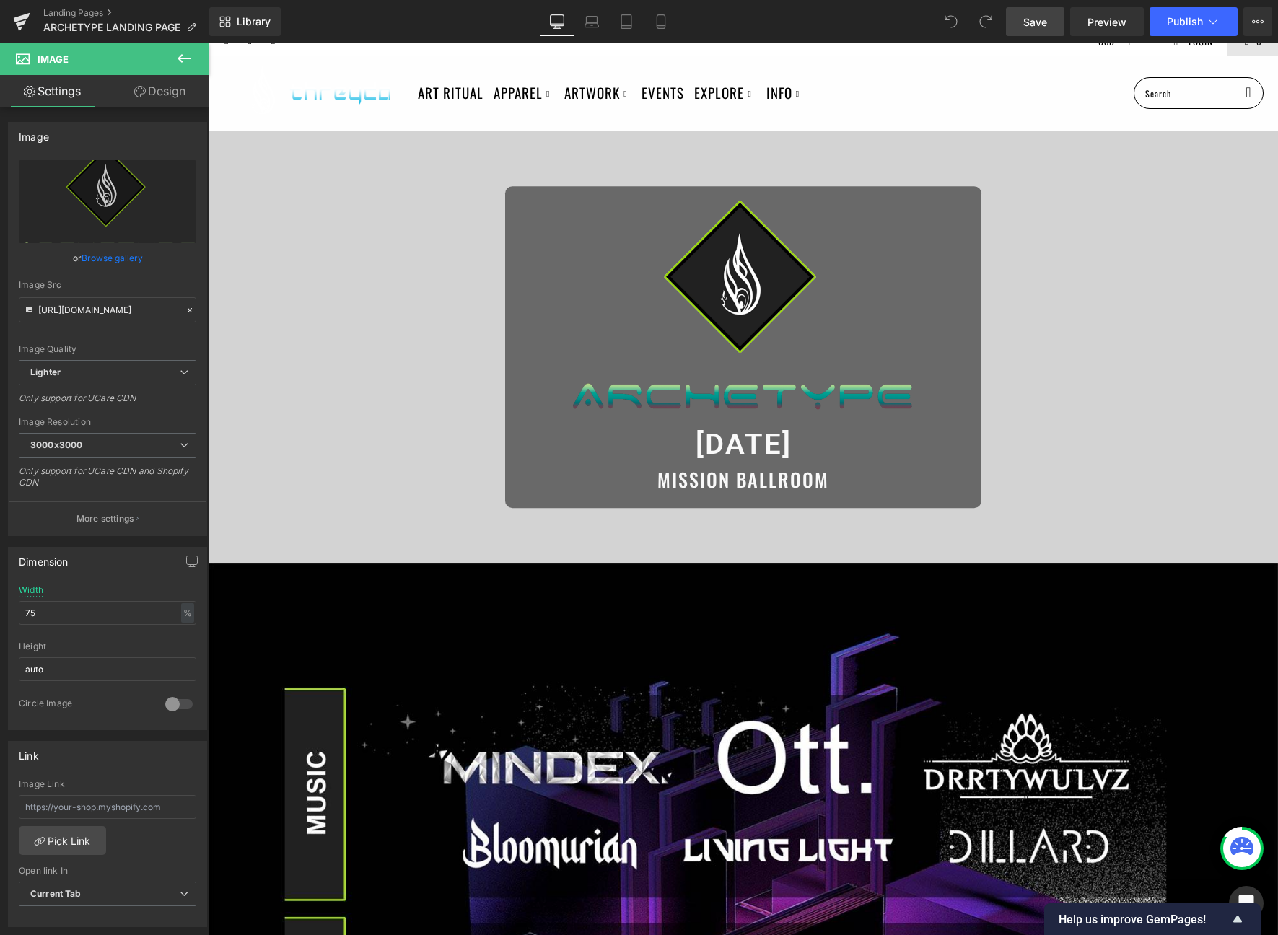
scroll to position [0, 0]
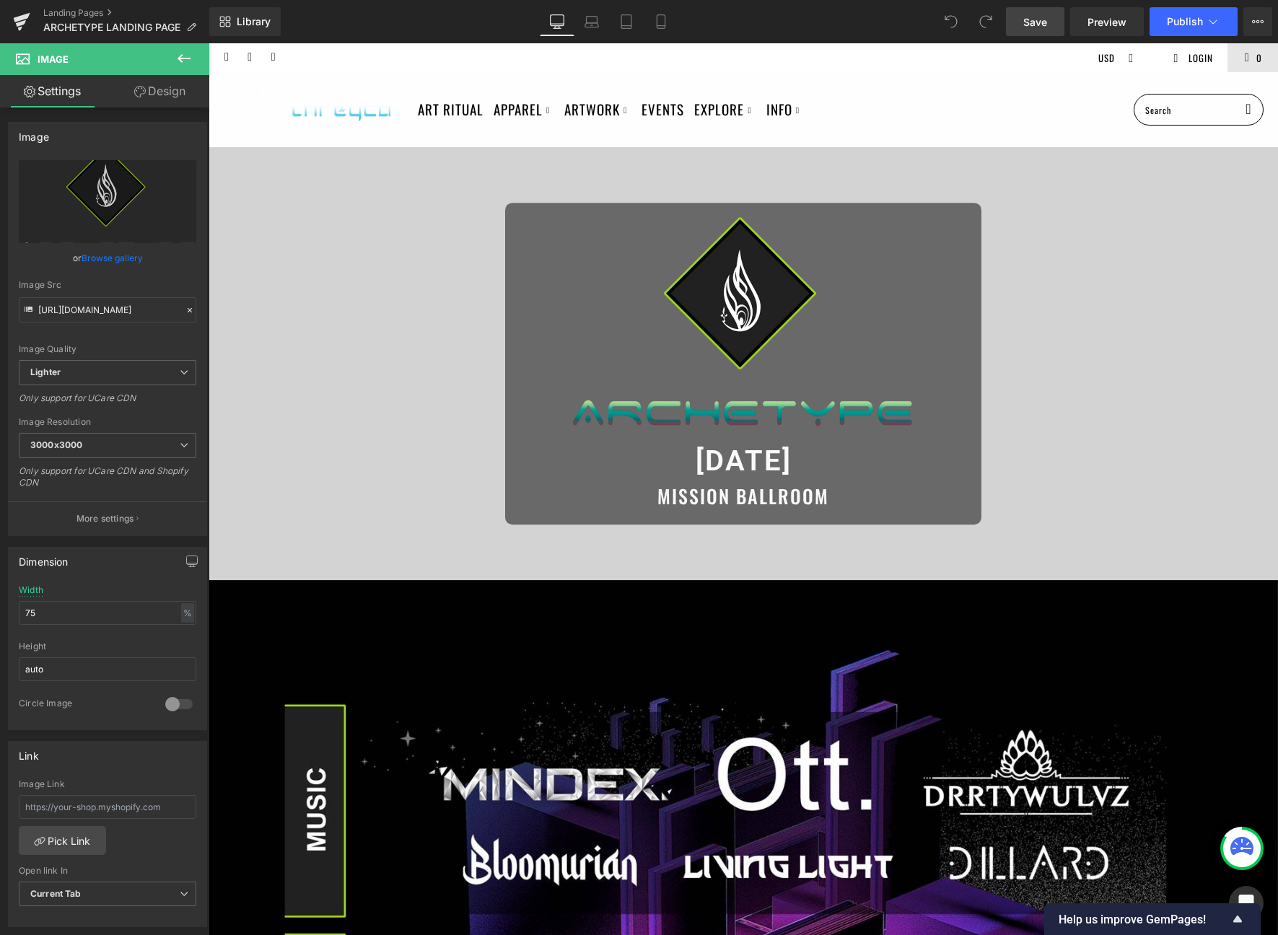
click at [1019, 21] on link "Save" at bounding box center [1035, 21] width 58 height 29
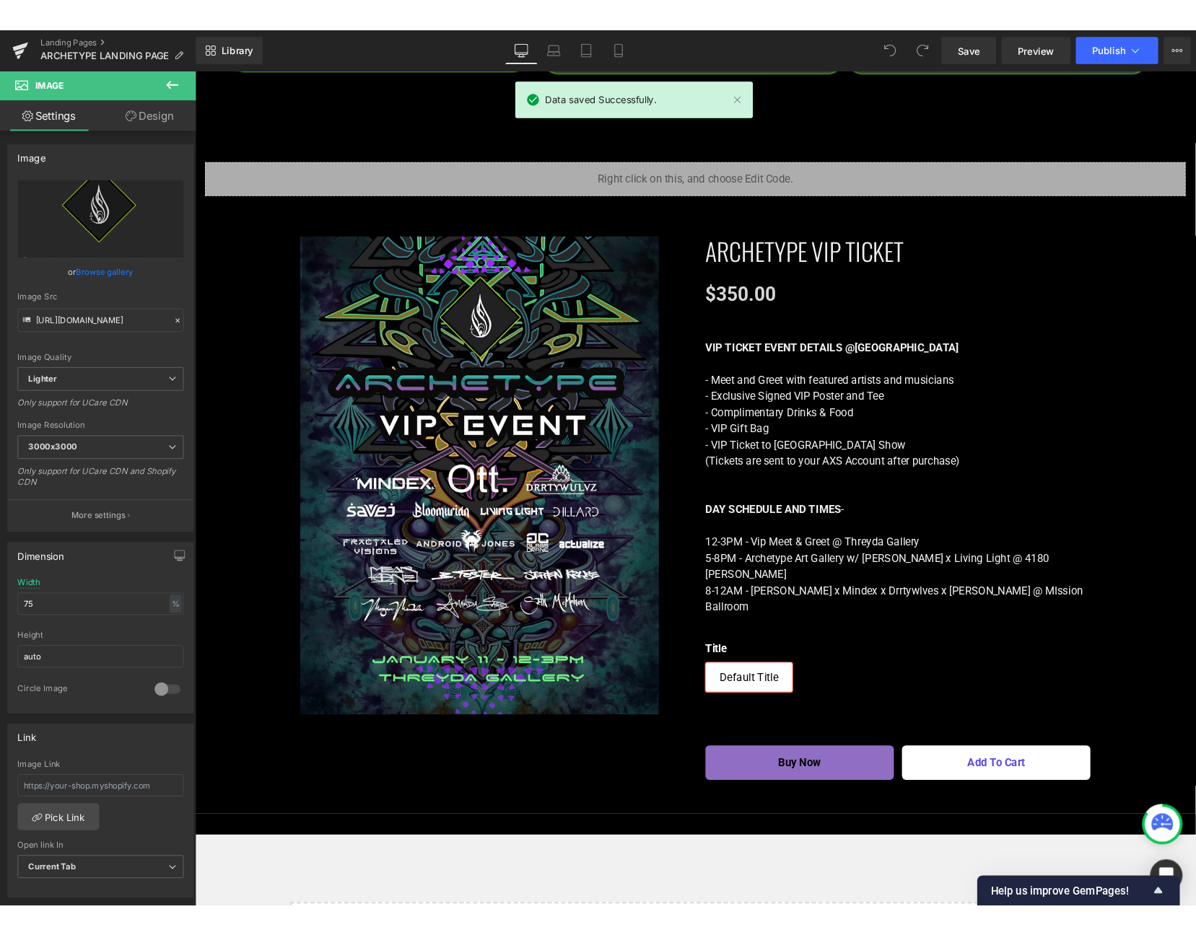
scroll to position [2760, 0]
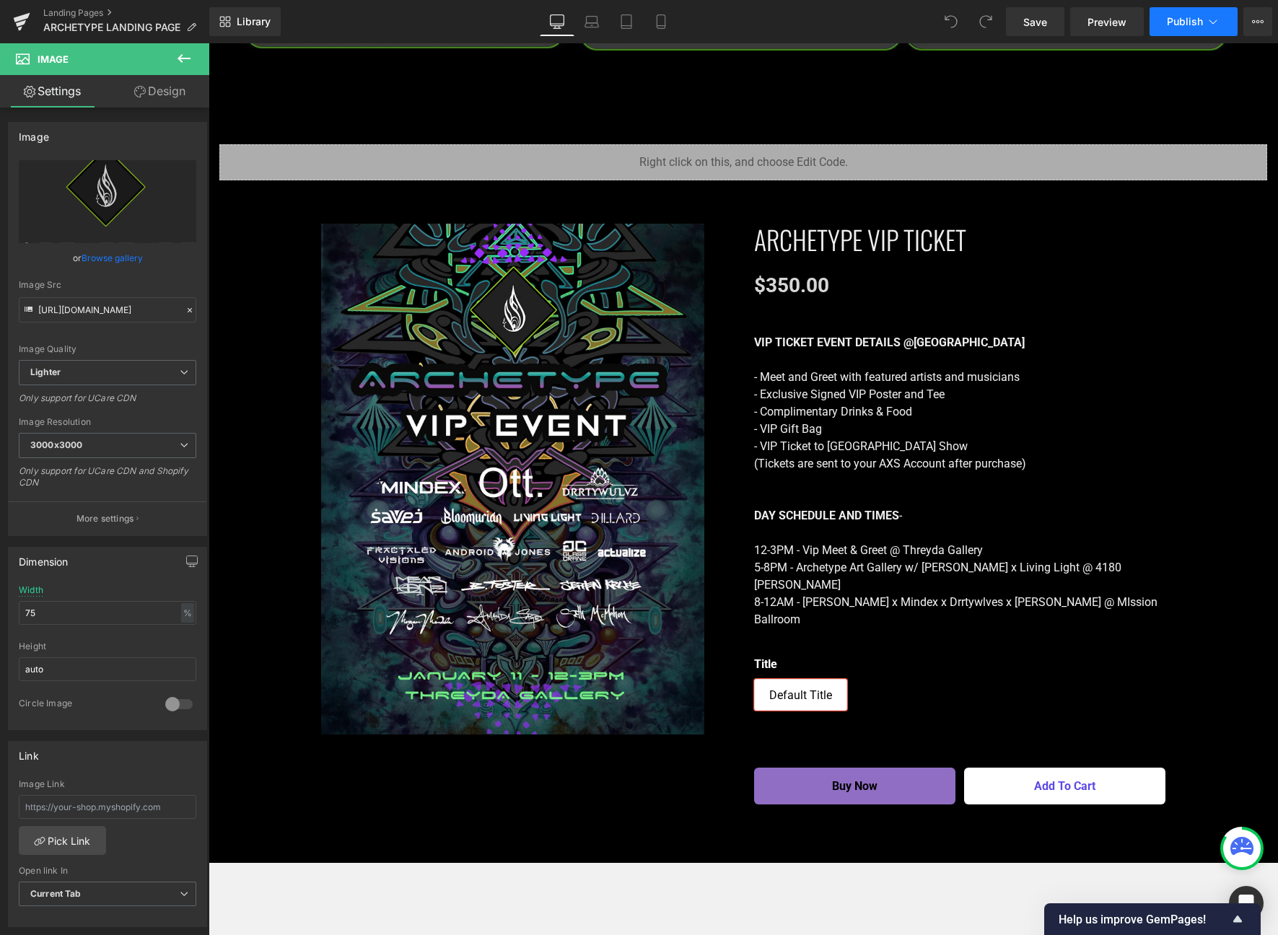
click at [1188, 29] on button "Publish" at bounding box center [1194, 21] width 88 height 29
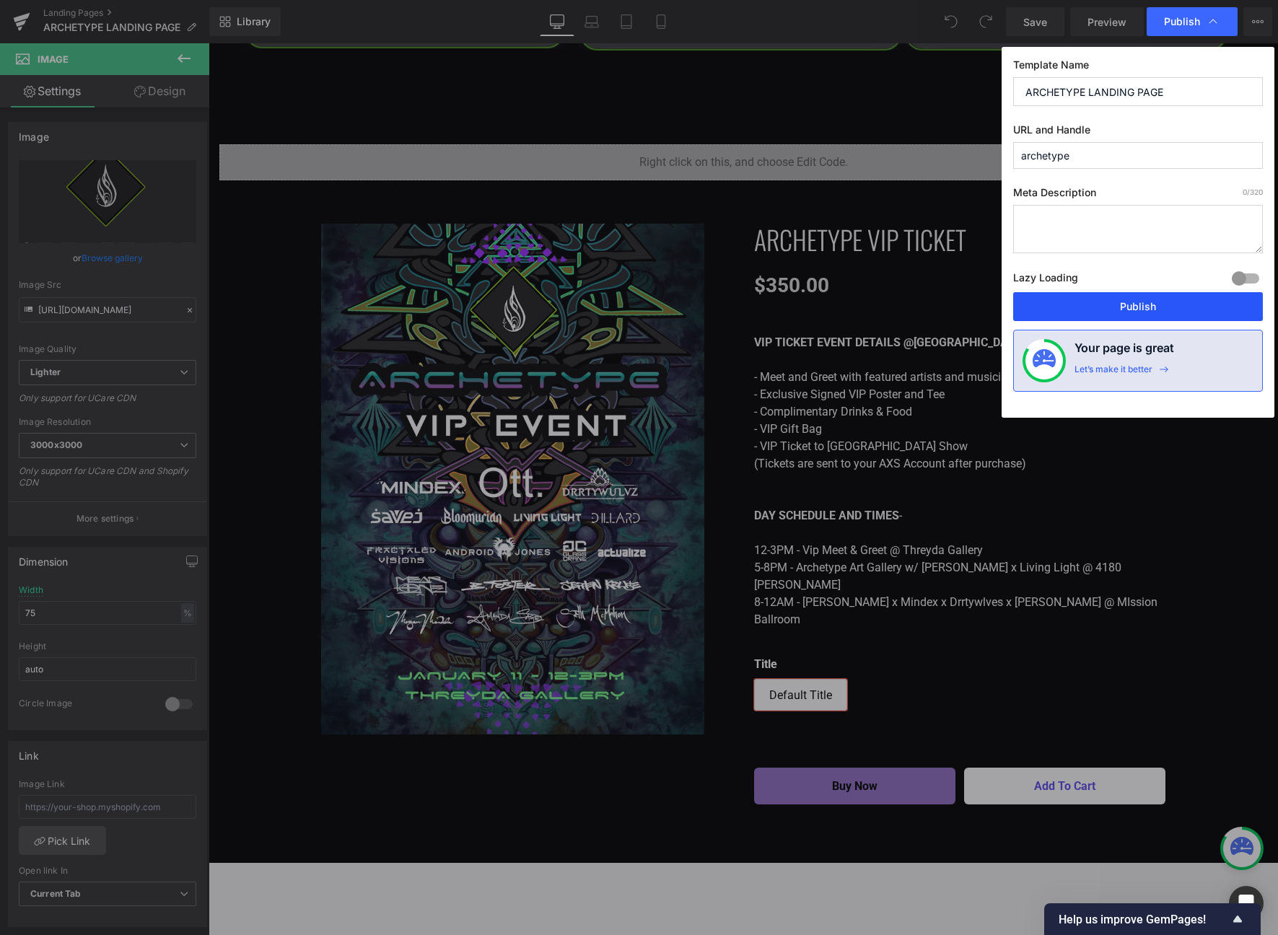
click at [1165, 305] on button "Publish" at bounding box center [1138, 306] width 250 height 29
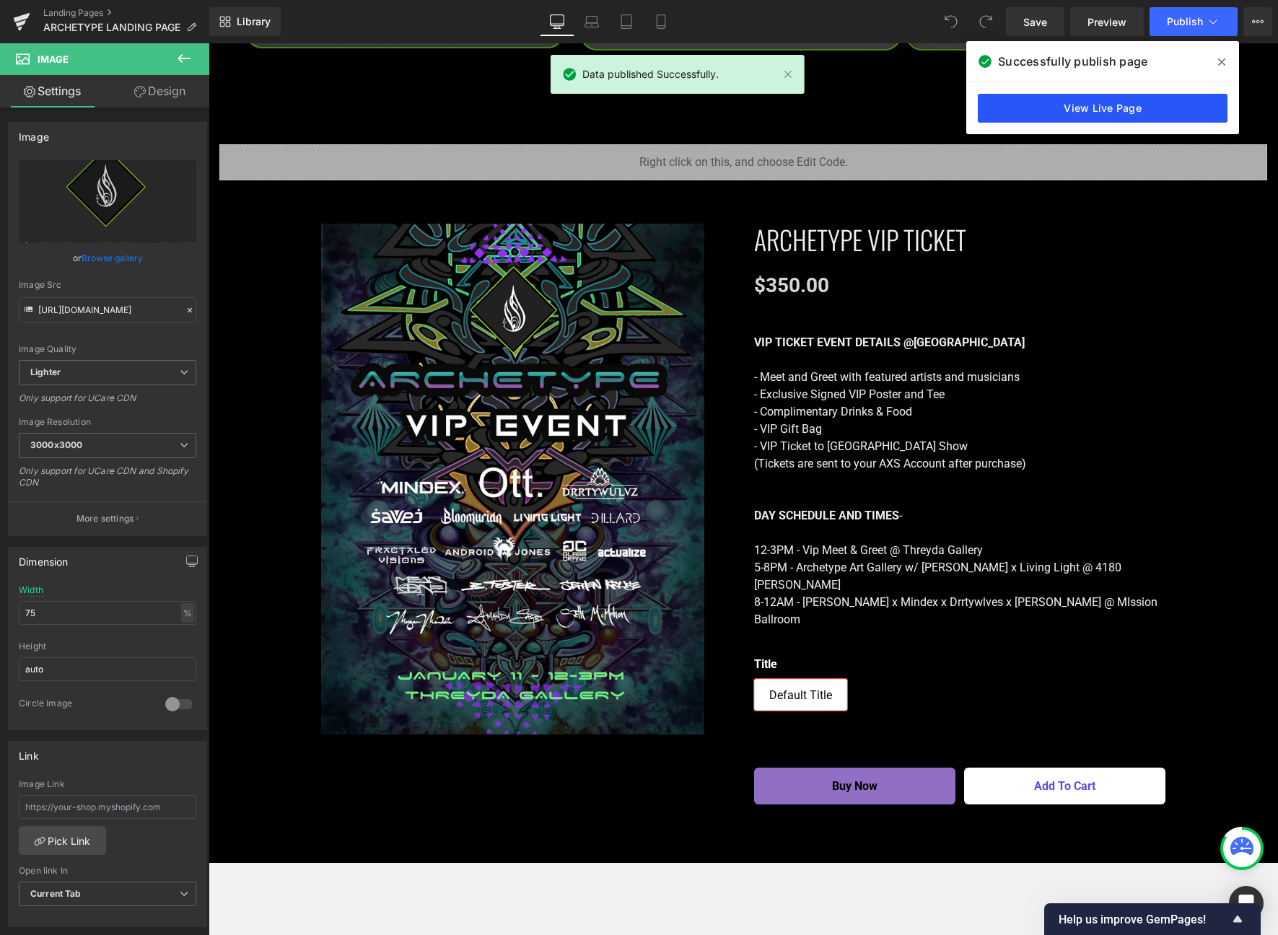
click at [1123, 110] on link "View Live Page" at bounding box center [1103, 108] width 250 height 29
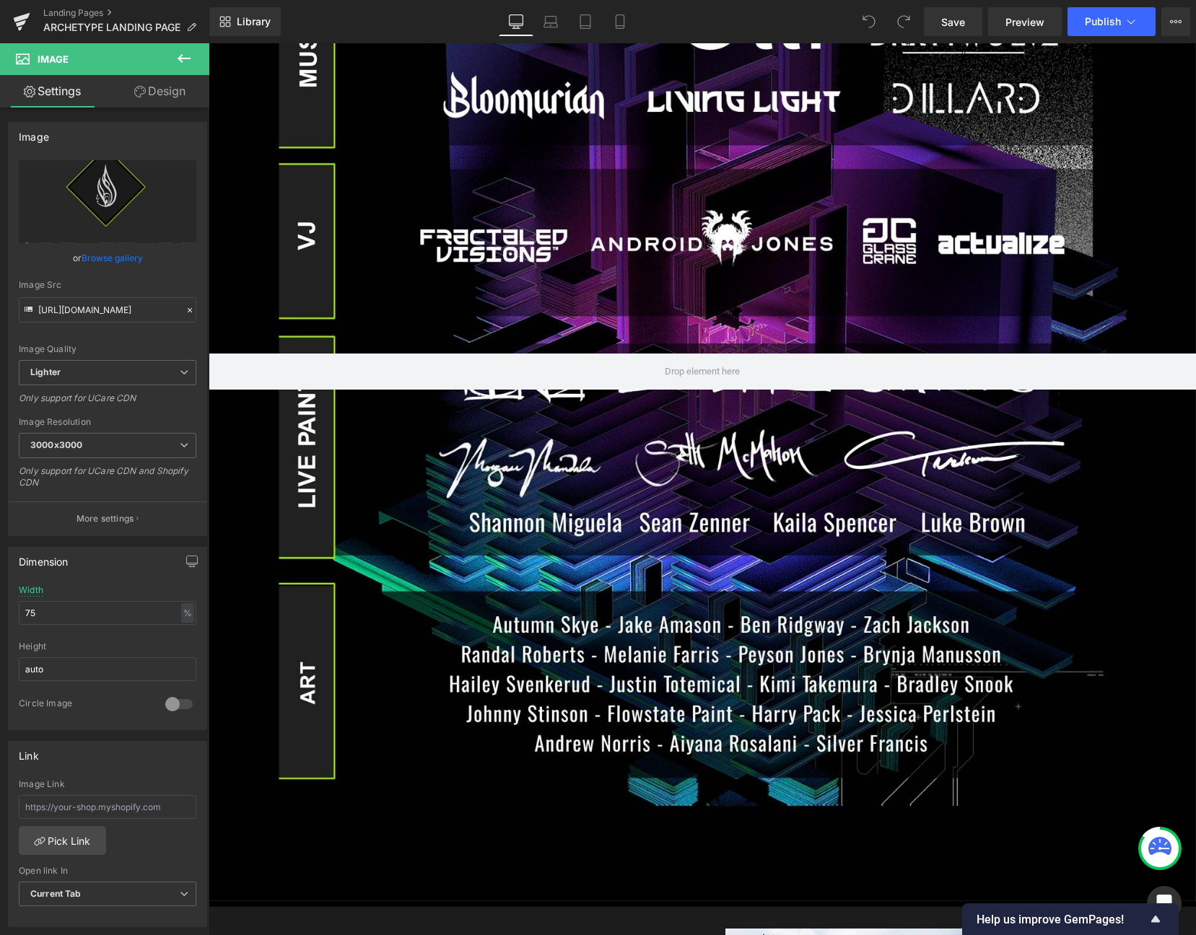
scroll to position [621, 0]
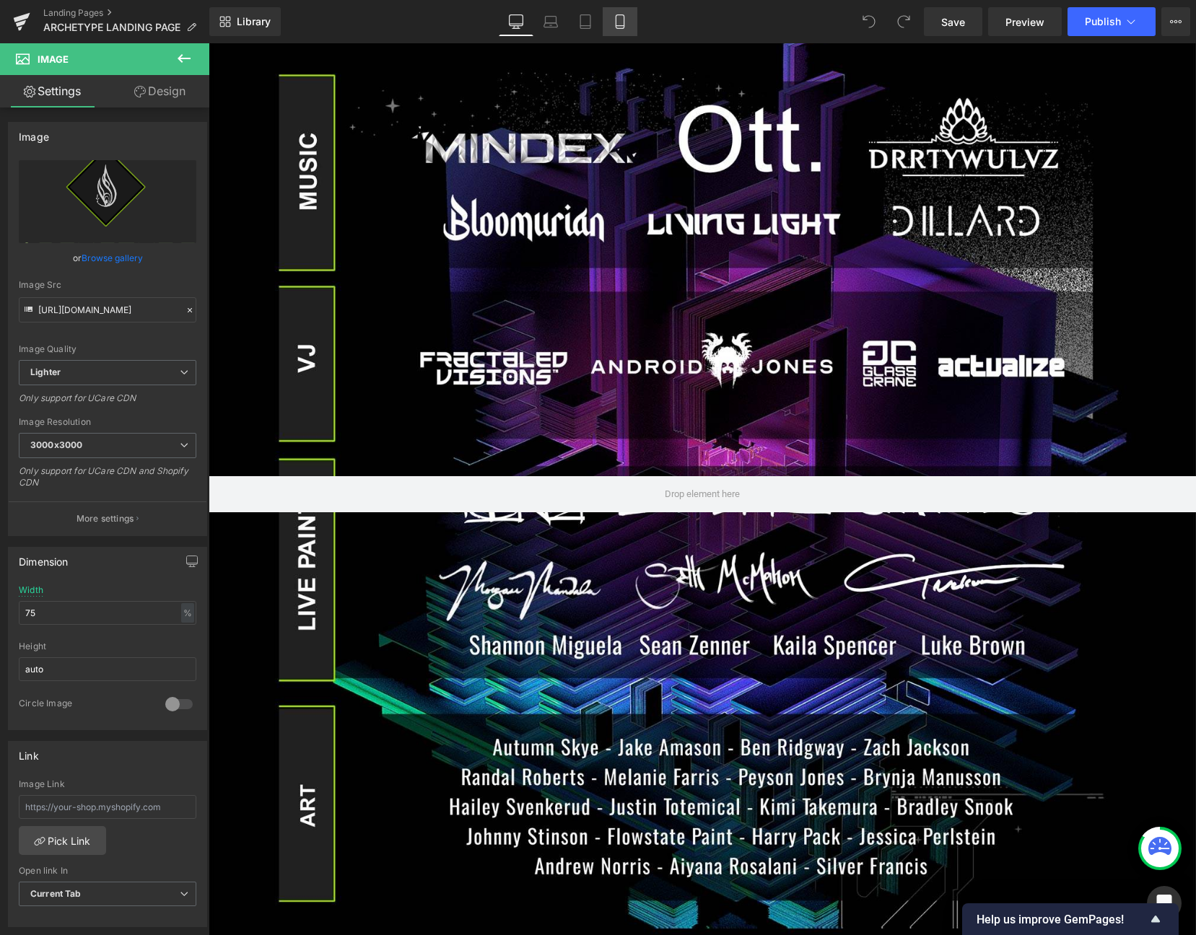
click at [622, 26] on icon at bounding box center [620, 21] width 14 height 14
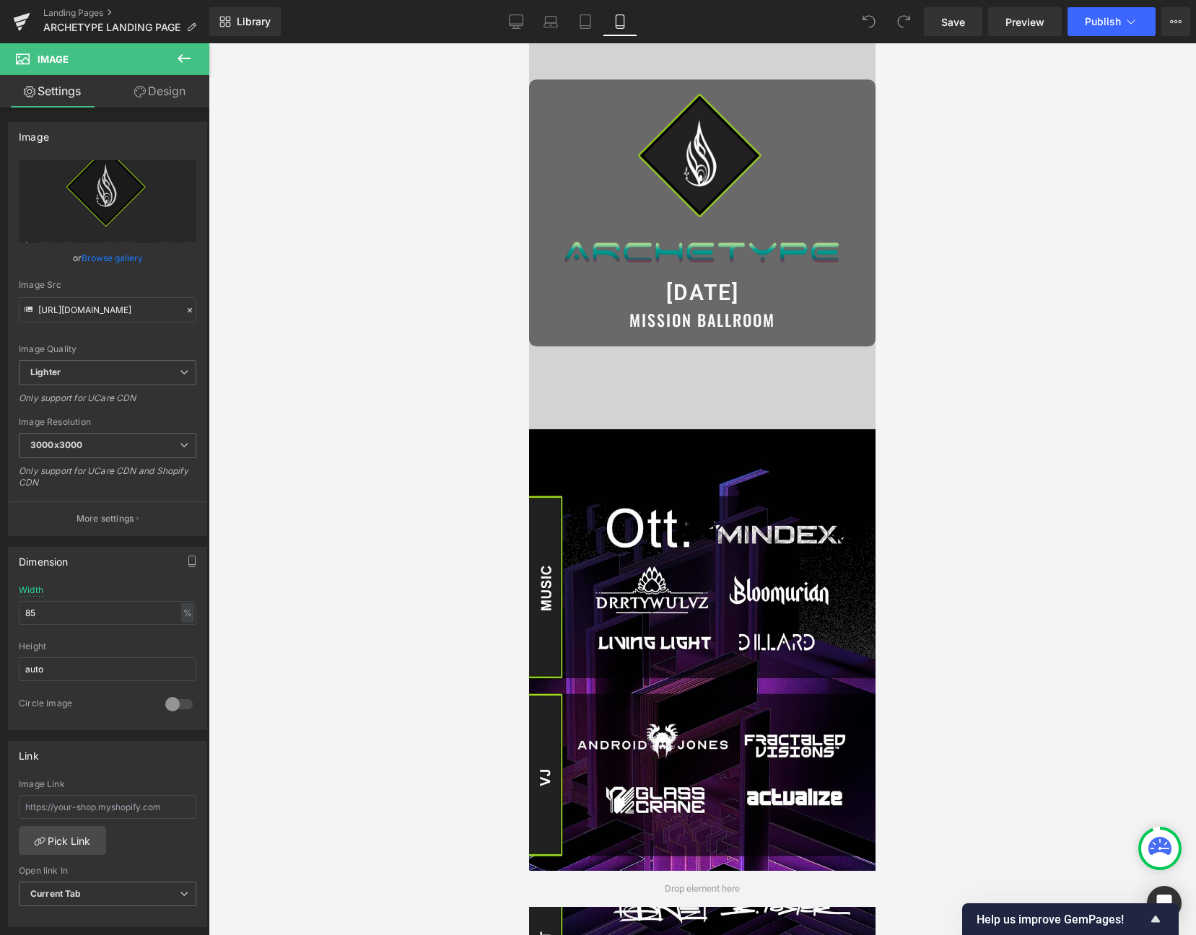
scroll to position [0, 0]
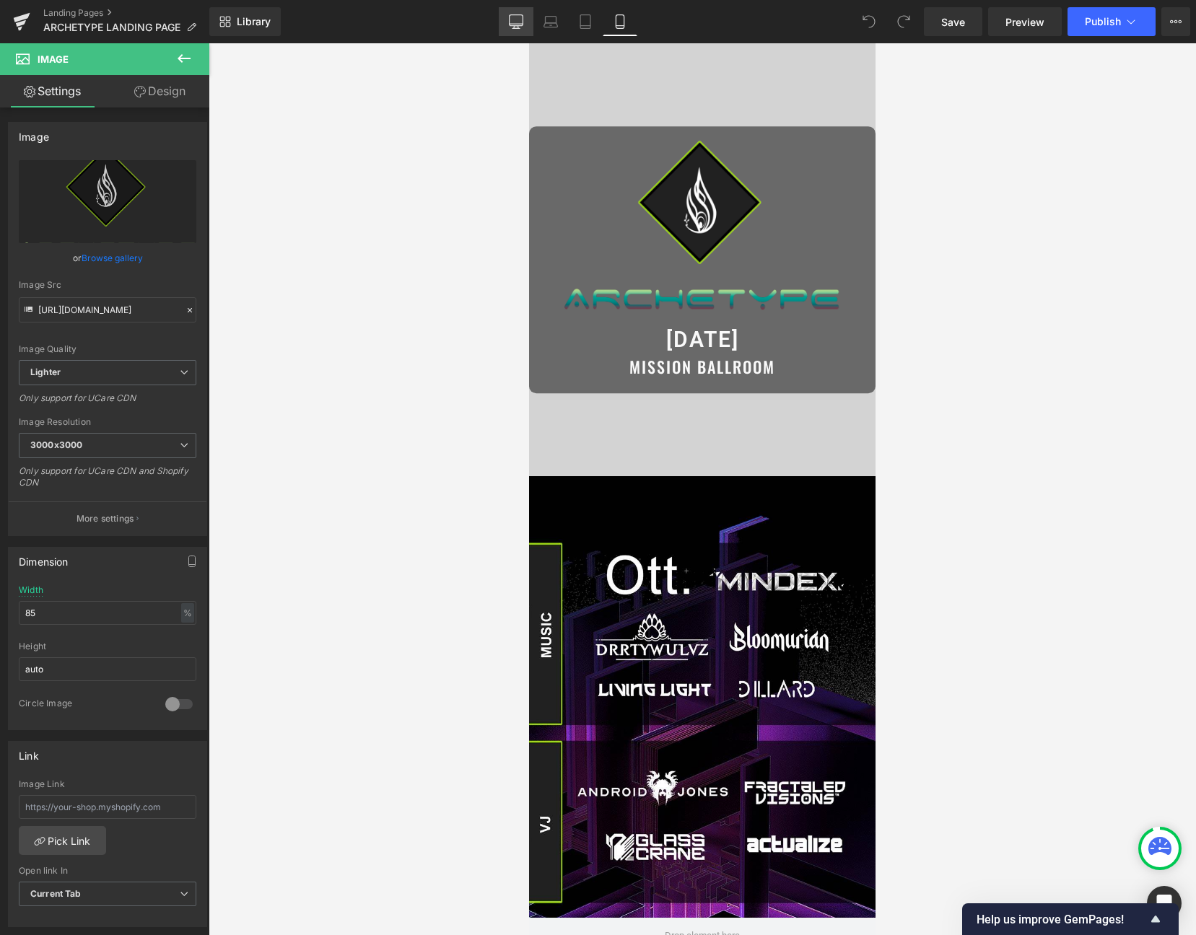
click at [504, 23] on link "Desktop" at bounding box center [516, 21] width 35 height 29
type input "75"
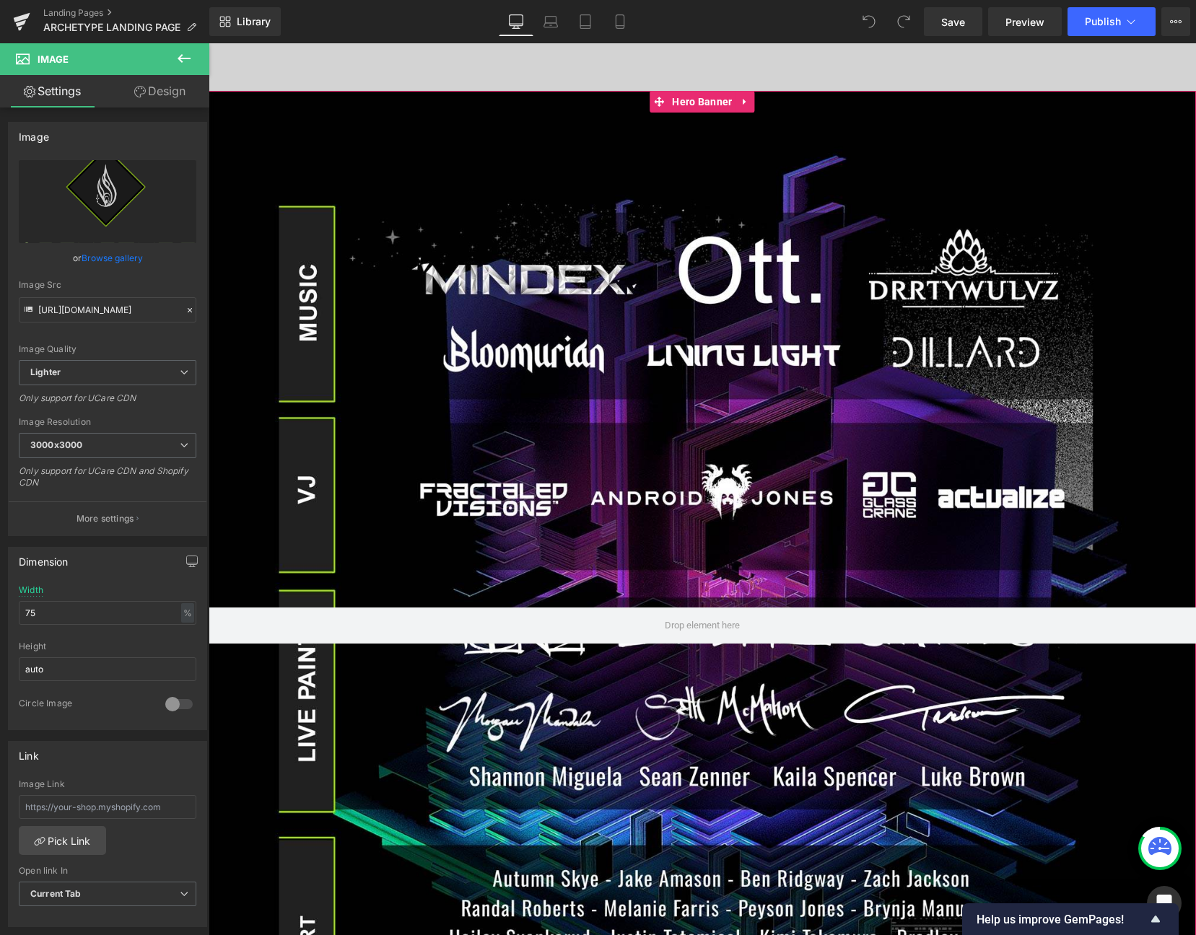
scroll to position [549, 0]
